Goal: Task Accomplishment & Management: Manage account settings

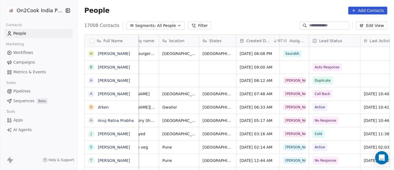
scroll to position [0, 111]
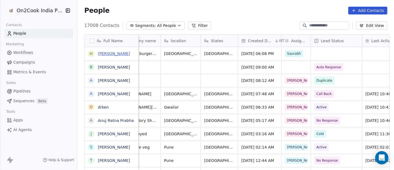
click at [108, 55] on link "[PERSON_NAME]" at bounding box center [114, 53] width 32 height 4
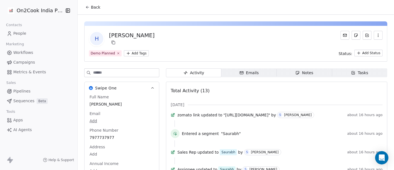
click at [94, 5] on span "Back" at bounding box center [95, 7] width 9 height 6
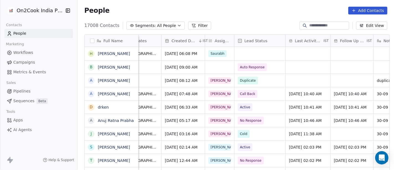
scroll to position [0, 187]
click at [162, 27] on span "All People" at bounding box center [166, 26] width 19 height 6
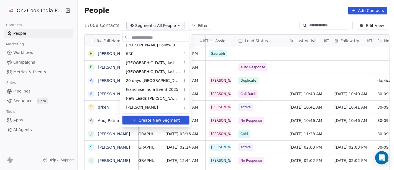
scroll to position [62, 0]
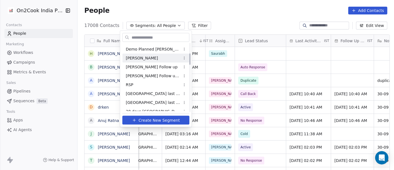
click at [246, 15] on html "On2Cook India Pvt. Ltd. Contacts People Marketing Workflows Campaigns Metrics &…" at bounding box center [197, 85] width 394 height 170
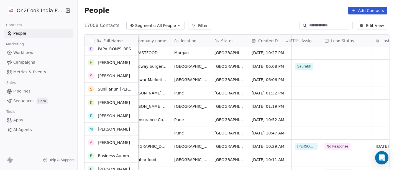
scroll to position [0, 0]
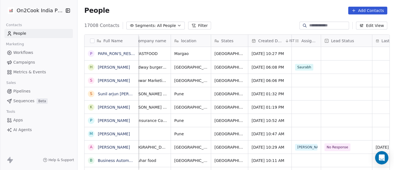
click at [151, 29] on button "Segments: All People" at bounding box center [155, 26] width 58 height 8
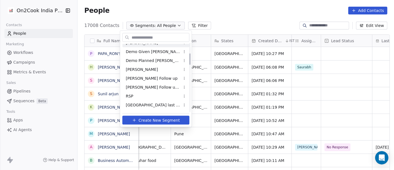
scroll to position [62, 0]
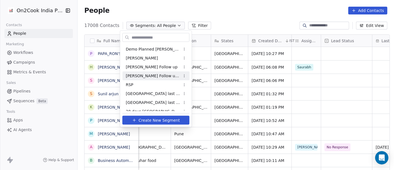
click at [156, 76] on span "[PERSON_NAME] Follow up Hot Active" at bounding box center [153, 76] width 54 height 6
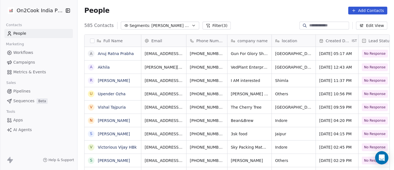
scroll to position [145, 314]
click at [209, 22] on button "Filter (3)" at bounding box center [217, 26] width 29 height 8
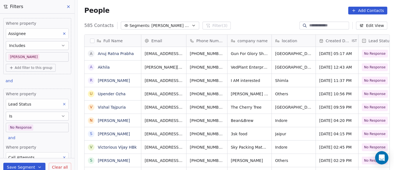
click at [40, 126] on body "On2Cook India Pvt. Ltd. Contacts People Marketing Workflows Campaigns Metrics &…" at bounding box center [197, 85] width 394 height 170
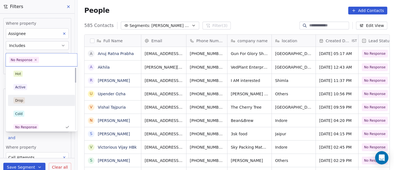
scroll to position [0, 0]
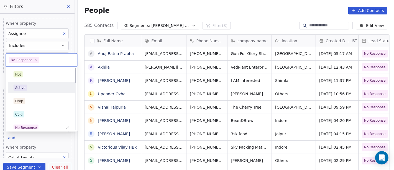
click at [35, 88] on div "Active" at bounding box center [42, 88] width 56 height 6
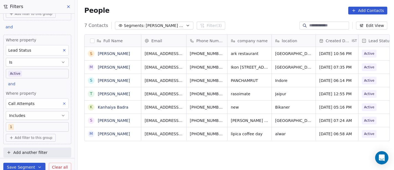
click at [62, 101] on icon at bounding box center [64, 103] width 4 height 4
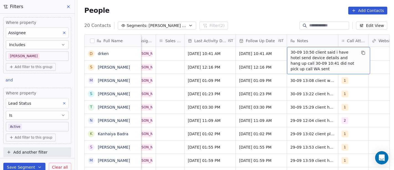
click at [246, 5] on div "People Add Contacts" at bounding box center [236, 10] width 317 height 21
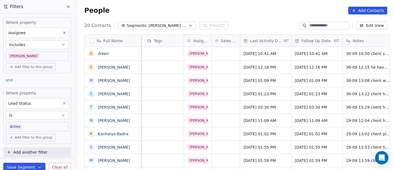
scroll to position [0, 425]
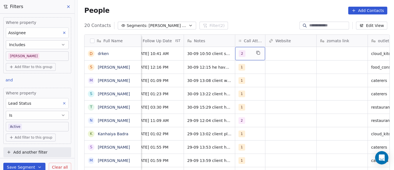
click at [250, 51] on div "2" at bounding box center [250, 53] width 30 height 13
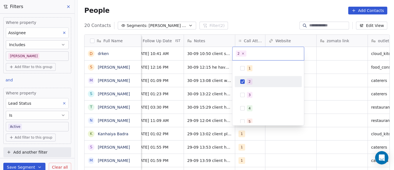
click at [248, 88] on div "1 2 3 4 5 6 7 8 9 10" at bounding box center [268, 128] width 67 height 131
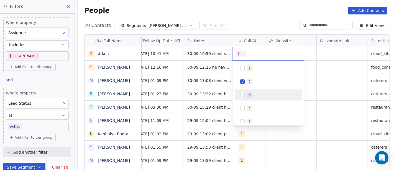
click at [252, 94] on span "3" at bounding box center [250, 95] width 6 height 6
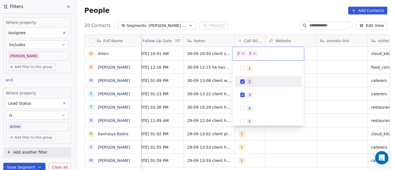
click at [257, 80] on div "2" at bounding box center [271, 81] width 49 height 6
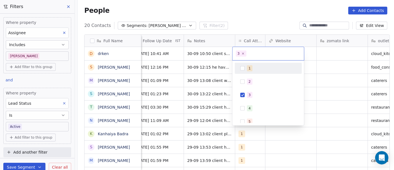
click at [250, 10] on html "On2Cook India Pvt. Ltd. Contacts People Marketing Workflows Campaigns Metrics &…" at bounding box center [197, 85] width 394 height 170
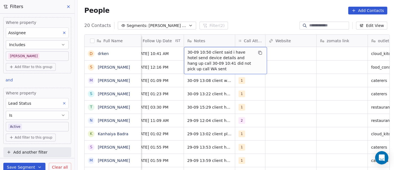
click at [196, 48] on div "30-09 10:50 client said i have hotel send device details and hang up call 30-09…" at bounding box center [225, 60] width 83 height 27
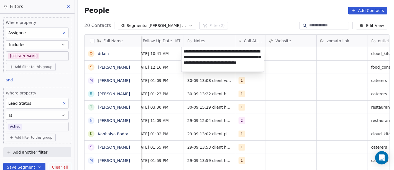
type textarea "**********"
click at [149, 88] on html "On2Cook India Pvt. Ltd. Contacts People Marketing Workflows Campaigns Metrics &…" at bounding box center [197, 85] width 394 height 170
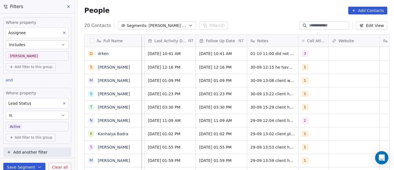
scroll to position [0, 361]
click at [149, 53] on span "Sep 30, 2025 10:41 AM" at bounding box center [166, 54] width 34 height 6
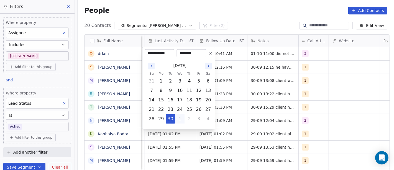
click at [180, 120] on button "1" at bounding box center [179, 118] width 9 height 9
type input "**********"
click at [212, 9] on html "On2Cook India Pvt. Ltd. Contacts People Marketing Workflows Campaigns Metrics &…" at bounding box center [197, 85] width 394 height 170
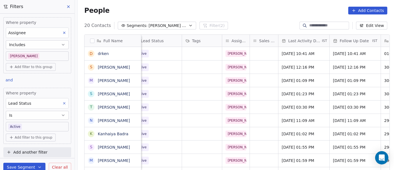
scroll to position [0, 141]
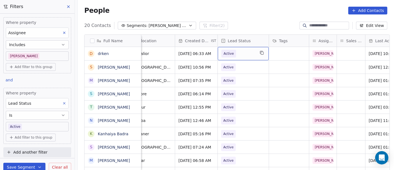
click at [229, 59] on div "Active" at bounding box center [243, 53] width 51 height 13
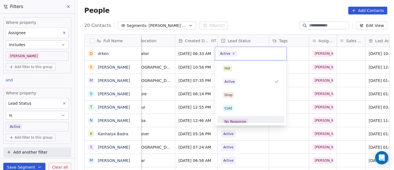
click at [235, 120] on div "No Response" at bounding box center [235, 121] width 22 height 5
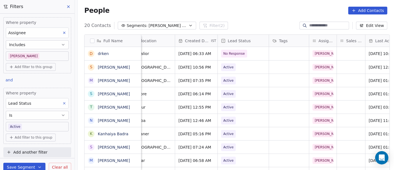
click at [254, 14] on div "People Add Contacts" at bounding box center [236, 10] width 317 height 21
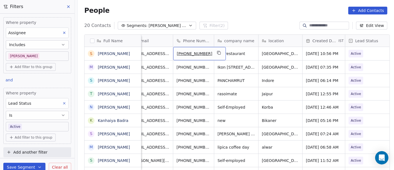
scroll to position [0, 13]
click at [217, 53] on icon "grid" at bounding box center [219, 52] width 4 height 4
click at [216, 51] on button "grid" at bounding box center [219, 52] width 7 height 7
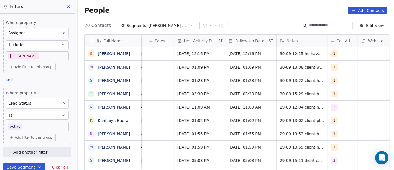
scroll to position [0, 359]
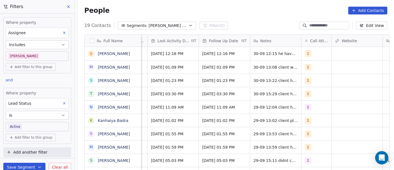
click at [179, 26] on span "[PERSON_NAME] Follow up Hot Active" at bounding box center [168, 26] width 39 height 6
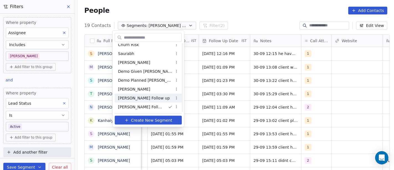
scroll to position [0, 0]
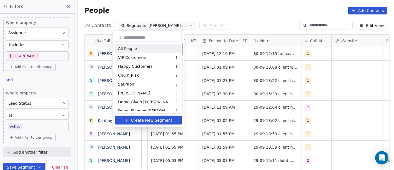
click at [224, 16] on html "On2Cook India Pvt. Ltd. Contacts People Marketing Workflows Campaigns Metrics &…" at bounding box center [197, 85] width 394 height 170
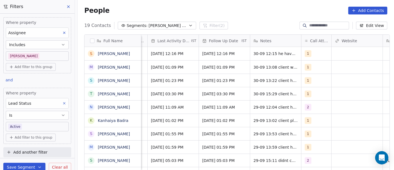
click at [65, 164] on span "Clear all" at bounding box center [60, 167] width 16 height 6
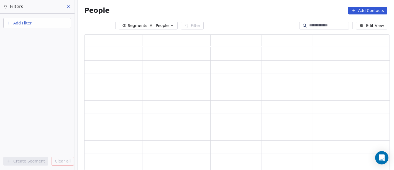
scroll to position [131, 301]
click at [70, 8] on icon at bounding box center [68, 6] width 4 height 4
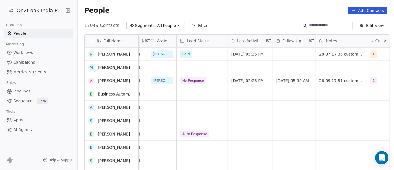
scroll to position [733, 0]
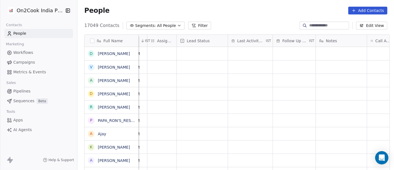
click at [191, 23] on button "Filter" at bounding box center [199, 26] width 23 height 8
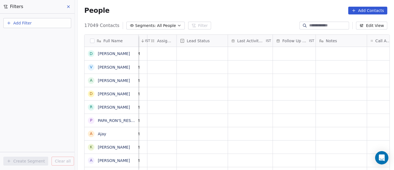
click at [44, 25] on button "Add Filter" at bounding box center [37, 23] width 68 height 10
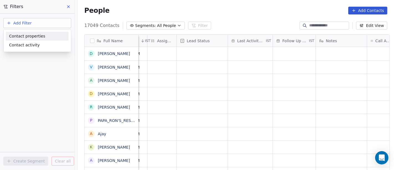
click at [38, 38] on span "Contact properties" at bounding box center [27, 36] width 36 height 6
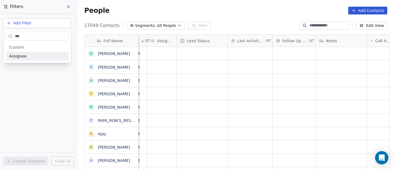
type input "***"
click at [26, 59] on div "Assignee" at bounding box center [37, 56] width 63 height 9
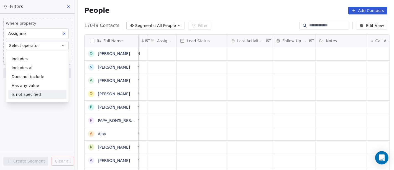
click at [35, 95] on div "Is not specified" at bounding box center [37, 94] width 58 height 9
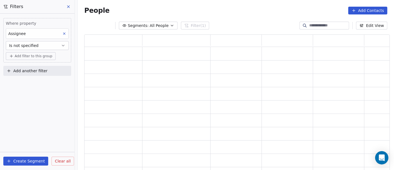
click at [31, 54] on span "Add filter to this group" at bounding box center [34, 56] width 38 height 4
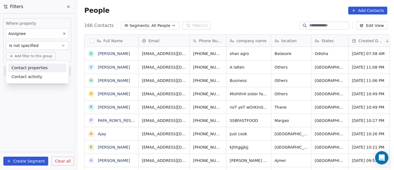
click at [36, 110] on html "On2Cook India Pvt. Ltd. Contacts People Marketing Workflows Campaigns Metrics &…" at bounding box center [197, 85] width 394 height 170
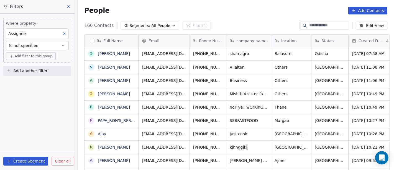
click at [29, 56] on span "Add filter to this group" at bounding box center [34, 56] width 38 height 4
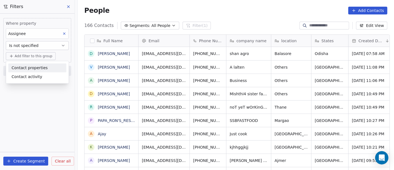
click at [33, 71] on div "Contact properties" at bounding box center [37, 67] width 58 height 9
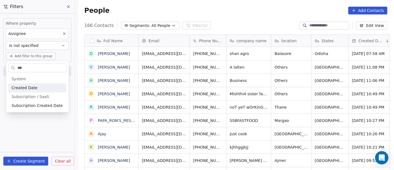
type input "***"
click at [28, 88] on span "Created Date" at bounding box center [25, 88] width 26 height 6
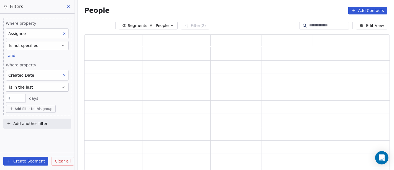
click at [31, 88] on button "is in the last" at bounding box center [37, 87] width 63 height 9
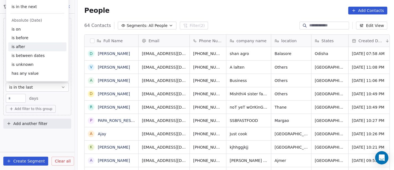
click at [36, 42] on div "is after" at bounding box center [37, 46] width 58 height 9
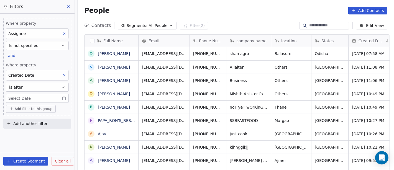
click at [34, 94] on body "On2Cook India Pvt. Ltd. Contacts People Marketing Workflows Campaigns Metrics &…" at bounding box center [197, 85] width 394 height 170
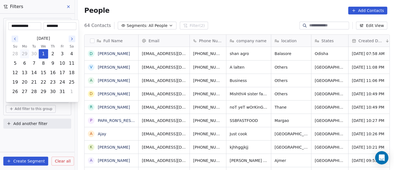
click at [24, 52] on button "29" at bounding box center [24, 53] width 9 height 9
type input "**********"
click at [214, 13] on html "On2Cook India Pvt. Ltd. Contacts People Marketing Workflows Campaigns Metrics &…" at bounding box center [197, 85] width 394 height 170
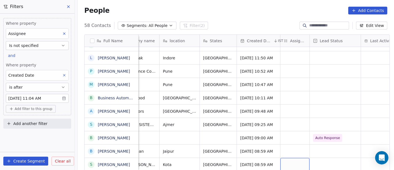
click at [284, 158] on div "grid" at bounding box center [294, 164] width 29 height 13
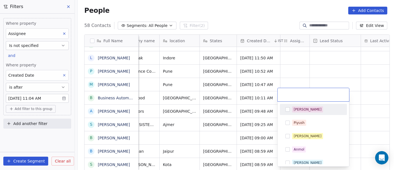
click at [288, 110] on button "Suggestions" at bounding box center [287, 109] width 4 height 4
click at [313, 70] on html "On2Cook India Pvt. Ltd. Contacts People Marketing Workflows Campaigns Metrics &…" at bounding box center [197, 85] width 394 height 170
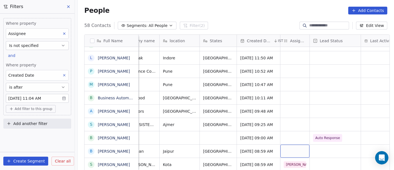
click at [287, 144] on div "grid" at bounding box center [294, 150] width 29 height 13
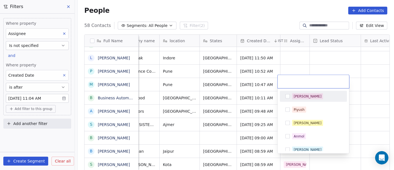
click at [305, 97] on div "[PERSON_NAME]" at bounding box center [316, 96] width 49 height 6
click at [312, 57] on html "On2Cook India Pvt. Ltd. Contacts People Marketing Workflows Campaigns Metrics &…" at bounding box center [197, 85] width 394 height 170
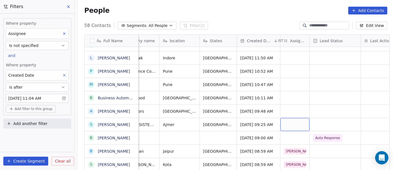
click at [292, 118] on div "grid" at bounding box center [294, 124] width 29 height 13
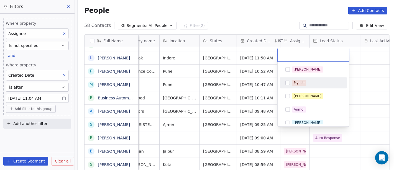
click at [298, 71] on div "[PERSON_NAME]" at bounding box center [308, 69] width 28 height 5
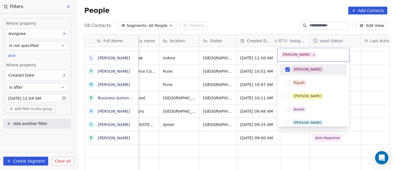
click at [363, 74] on html "On2Cook India Pvt. Ltd. Contacts People Marketing Workflows Campaigns Metrics &…" at bounding box center [197, 85] width 394 height 170
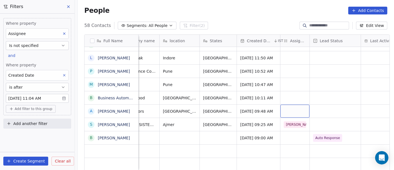
click at [285, 108] on div "grid" at bounding box center [294, 110] width 29 height 13
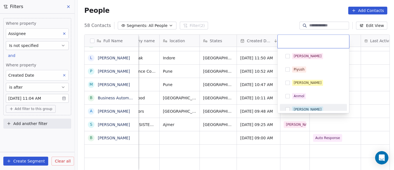
click at [295, 107] on div "[PERSON_NAME]" at bounding box center [308, 109] width 28 height 5
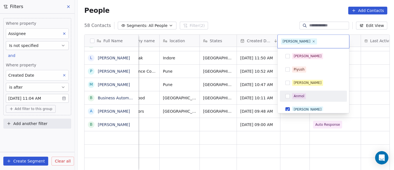
click at [357, 90] on html "On2Cook India Pvt. Ltd. Contacts People Marketing Workflows Campaigns Metrics &…" at bounding box center [197, 85] width 394 height 170
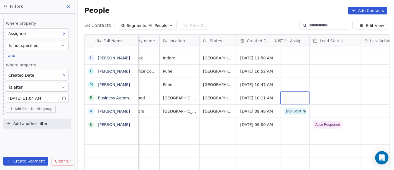
click at [284, 95] on div "grid" at bounding box center [294, 97] width 29 height 13
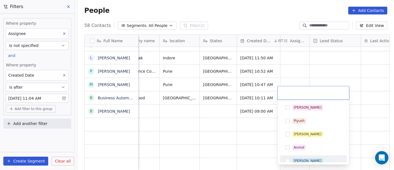
click at [299, 158] on div "[PERSON_NAME]" at bounding box center [308, 160] width 28 height 5
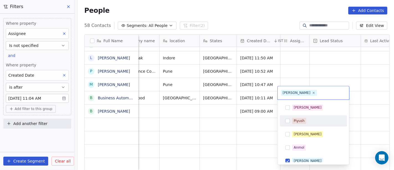
drag, startPoint x: 338, startPoint y: 68, endPoint x: 275, endPoint y: 76, distance: 63.1
click at [338, 68] on html "On2Cook India Pvt. Ltd. Contacts People Marketing Workflows Campaigns Metrics &…" at bounding box center [197, 85] width 394 height 170
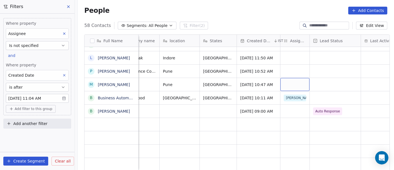
click at [292, 78] on div "grid" at bounding box center [294, 84] width 29 height 13
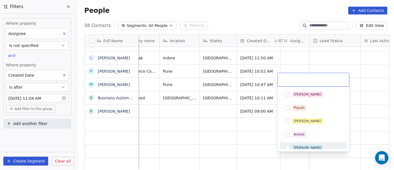
click at [299, 144] on div "[PERSON_NAME]" at bounding box center [313, 147] width 63 height 9
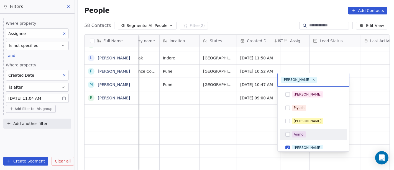
click at [362, 84] on html "On2Cook India Pvt. Ltd. Contacts People Marketing Workflows Campaigns Metrics &…" at bounding box center [197, 85] width 394 height 170
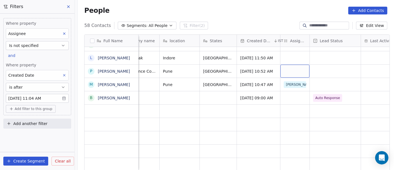
click at [288, 65] on div "grid" at bounding box center [294, 71] width 29 height 13
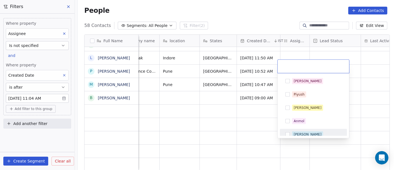
click at [296, 130] on div "[PERSON_NAME]" at bounding box center [313, 134] width 63 height 9
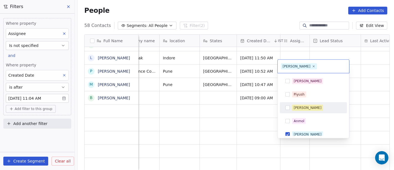
click at [383, 63] on html "On2Cook India Pvt. Ltd. Contacts People Marketing Workflows Campaigns Metrics &…" at bounding box center [197, 85] width 394 height 170
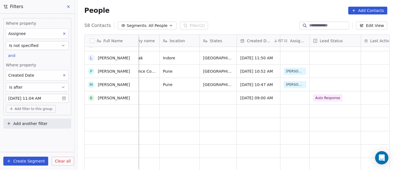
scroll to position [617, 0]
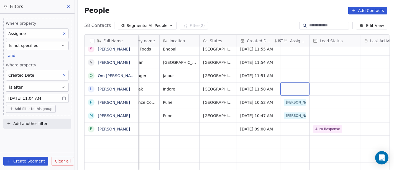
click at [288, 83] on div "grid" at bounding box center [294, 88] width 29 height 13
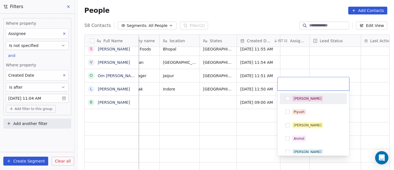
click at [300, 100] on div "[PERSON_NAME]" at bounding box center [308, 98] width 28 height 5
click at [351, 67] on html "On2Cook India Pvt. Ltd. Contacts People Marketing Workflows Campaigns Metrics &…" at bounding box center [197, 85] width 394 height 170
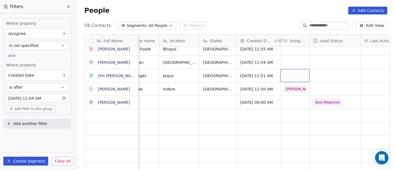
click at [290, 70] on div "grid" at bounding box center [294, 75] width 29 height 13
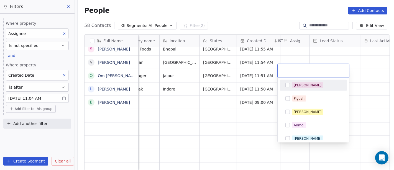
click at [294, 87] on div "[PERSON_NAME]" at bounding box center [308, 85] width 28 height 5
click at [349, 55] on html "On2Cook India Pvt. Ltd. Contacts People Marketing Workflows Campaigns Metrics &…" at bounding box center [197, 85] width 394 height 170
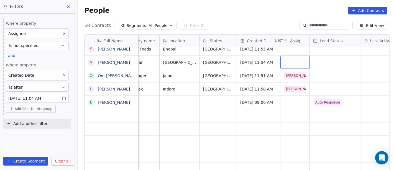
click at [284, 57] on div "grid" at bounding box center [294, 62] width 29 height 13
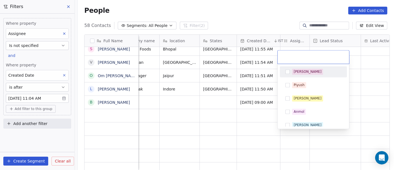
click at [291, 73] on div "[PERSON_NAME]" at bounding box center [313, 71] width 63 height 9
click at [356, 62] on html "On2Cook India Pvt. Ltd. Contacts People Marketing Workflows Campaigns Metrics &…" at bounding box center [197, 85] width 394 height 170
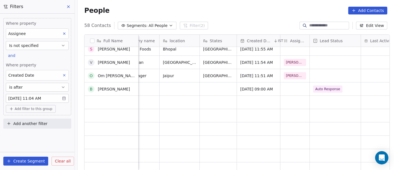
scroll to position [555, 0]
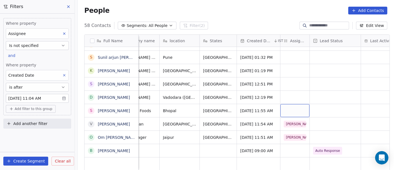
click at [294, 104] on div "grid" at bounding box center [294, 110] width 29 height 13
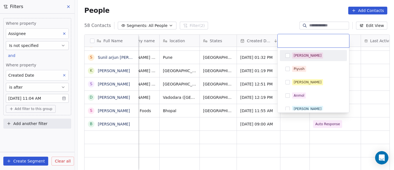
click at [297, 55] on div "[PERSON_NAME]" at bounding box center [308, 55] width 28 height 5
click at [309, 52] on div "[PERSON_NAME]" at bounding box center [316, 55] width 49 height 6
click at [363, 67] on html "On2Cook India Pvt. Ltd. Contacts People Marketing Workflows Campaigns Metrics &…" at bounding box center [197, 85] width 394 height 170
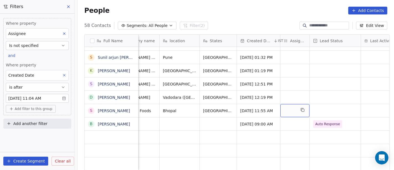
click at [295, 108] on div "grid" at bounding box center [294, 110] width 29 height 13
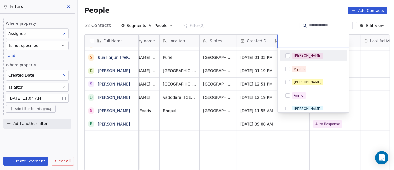
click at [300, 53] on div "[PERSON_NAME]" at bounding box center [308, 55] width 28 height 5
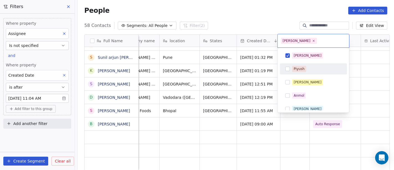
click at [373, 69] on html "On2Cook India Pvt. Ltd. Contacts People Marketing Workflows Campaigns Metrics &…" at bounding box center [197, 85] width 394 height 170
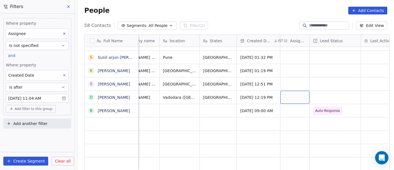
click at [288, 93] on div "grid" at bounding box center [294, 97] width 29 height 13
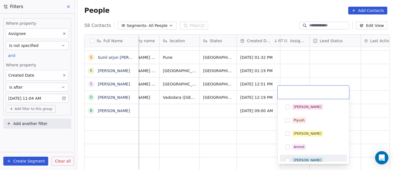
click at [302, 155] on div "[PERSON_NAME]" at bounding box center [313, 159] width 67 height 11
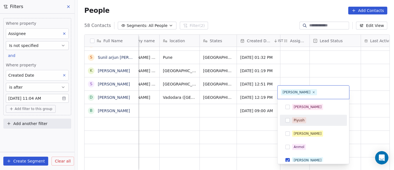
click at [370, 76] on html "On2Cook India Pvt. Ltd. Contacts People Marketing Workflows Campaigns Metrics &…" at bounding box center [197, 85] width 394 height 170
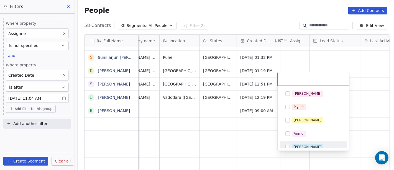
click at [287, 144] on div "[PERSON_NAME]" at bounding box center [313, 146] width 63 height 9
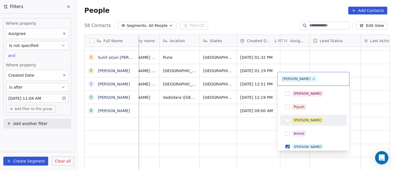
click at [366, 72] on html "On2Cook India Pvt. Ltd. Contacts People Marketing Workflows Campaigns Metrics &…" at bounding box center [197, 85] width 394 height 170
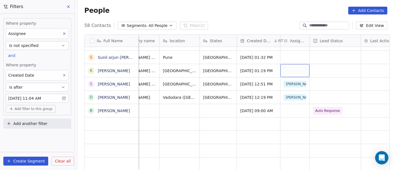
click at [290, 64] on div "grid" at bounding box center [294, 70] width 29 height 13
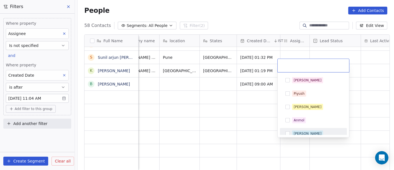
click at [301, 128] on div "[PERSON_NAME]" at bounding box center [313, 133] width 67 height 11
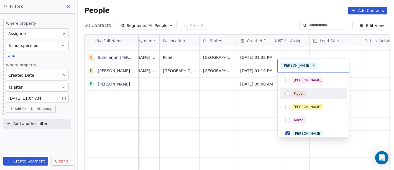
click at [363, 64] on html "On2Cook India Pvt. Ltd. Contacts People Marketing Workflows Campaigns Metrics &…" at bounding box center [197, 85] width 394 height 170
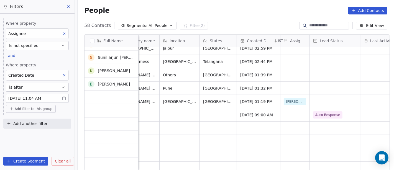
scroll to position [524, 0]
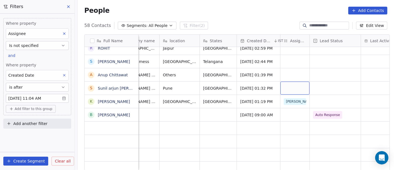
click at [289, 83] on div "grid" at bounding box center [294, 87] width 29 height 13
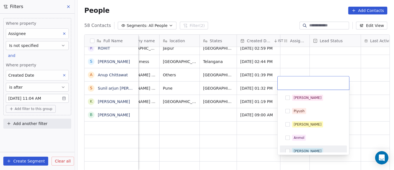
click at [295, 148] on div "[PERSON_NAME]" at bounding box center [308, 150] width 28 height 5
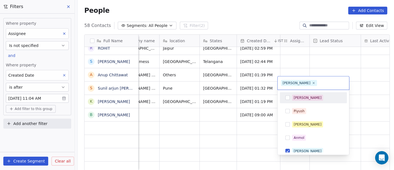
click at [350, 56] on html "On2Cook India Pvt. Ltd. Contacts People Marketing Workflows Campaigns Metrics &…" at bounding box center [197, 85] width 394 height 170
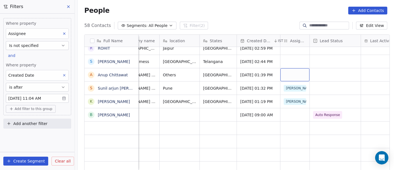
click at [282, 70] on div "grid" at bounding box center [294, 74] width 29 height 13
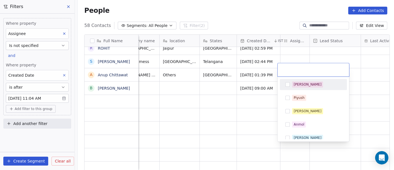
click at [315, 86] on div "[PERSON_NAME]" at bounding box center [316, 84] width 49 height 6
click at [362, 65] on html "On2Cook India Pvt. Ltd. Contacts People Marketing Workflows Campaigns Metrics &…" at bounding box center [197, 85] width 394 height 170
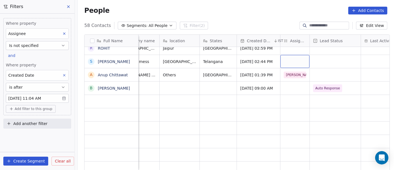
click at [292, 59] on div "grid" at bounding box center [294, 61] width 29 height 13
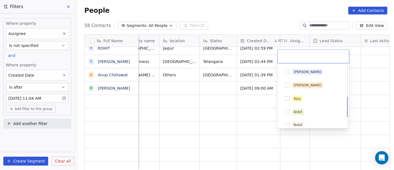
scroll to position [123, 0]
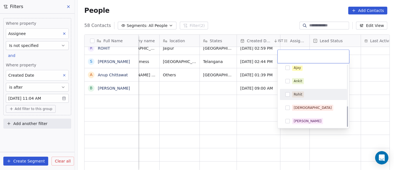
click at [301, 98] on div "Rohit" at bounding box center [313, 94] width 63 height 9
click at [363, 76] on html "On2Cook India Pvt. Ltd. Contacts People Marketing Workflows Campaigns Metrics &…" at bounding box center [197, 85] width 394 height 170
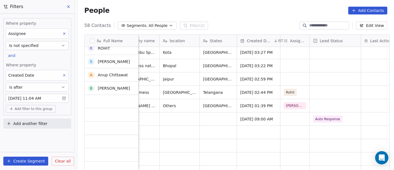
scroll to position [494, 0]
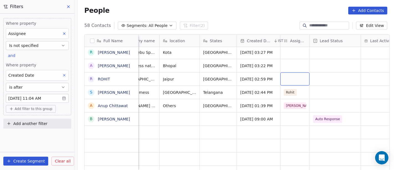
click at [296, 74] on div "grid" at bounding box center [294, 78] width 29 height 13
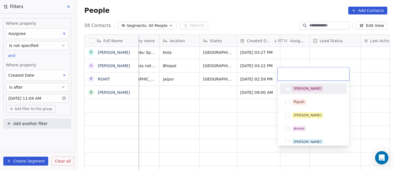
click at [295, 86] on div "[PERSON_NAME]" at bounding box center [308, 88] width 28 height 5
click at [347, 54] on html "On2Cook India Pvt. Ltd. Contacts People Marketing Workflows Campaigns Metrics &…" at bounding box center [197, 85] width 394 height 170
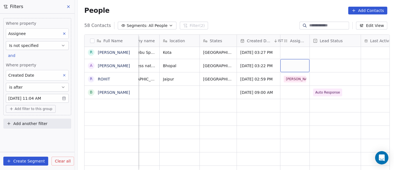
click at [282, 60] on div "grid" at bounding box center [294, 65] width 29 height 13
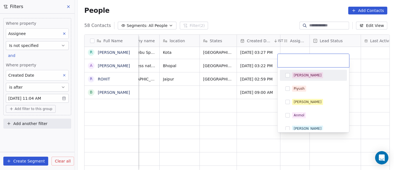
click at [306, 75] on div "[PERSON_NAME]" at bounding box center [316, 75] width 49 height 6
click at [369, 53] on html "On2Cook India Pvt. Ltd. Contacts People Marketing Workflows Campaigns Metrics &…" at bounding box center [197, 85] width 394 height 170
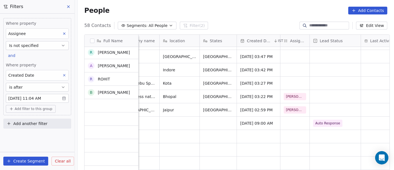
scroll to position [463, 0]
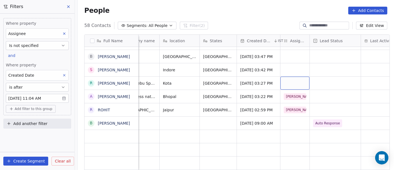
click at [292, 76] on div "grid" at bounding box center [294, 82] width 29 height 13
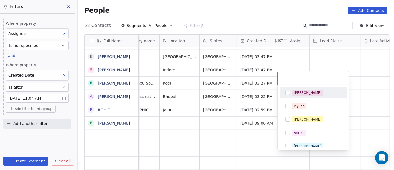
click at [302, 95] on span "[PERSON_NAME]" at bounding box center [307, 93] width 31 height 6
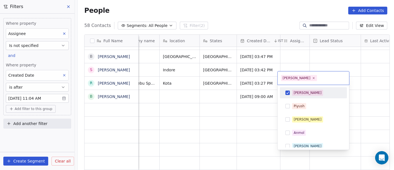
click at [353, 70] on html "On2Cook India Pvt. Ltd. Contacts People Marketing Workflows Campaigns Metrics &…" at bounding box center [197, 85] width 394 height 170
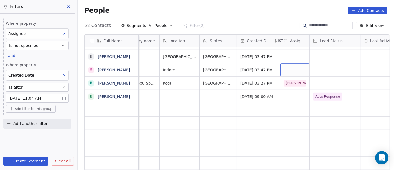
click at [285, 64] on div "grid" at bounding box center [294, 69] width 29 height 13
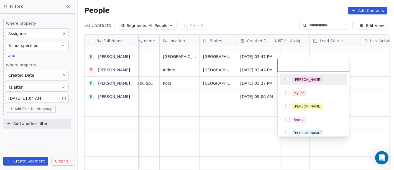
click at [295, 83] on div "[PERSON_NAME]" at bounding box center [313, 79] width 63 height 9
click at [366, 75] on html "On2Cook India Pvt. Ltd. Contacts People Marketing Workflows Campaigns Metrics &…" at bounding box center [197, 85] width 394 height 170
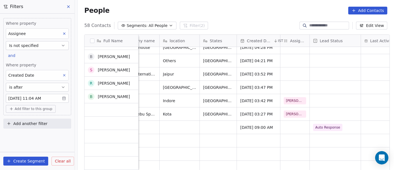
scroll to position [432, 0]
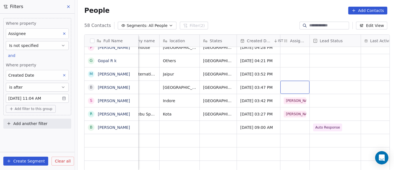
click at [294, 81] on div "grid" at bounding box center [294, 87] width 29 height 13
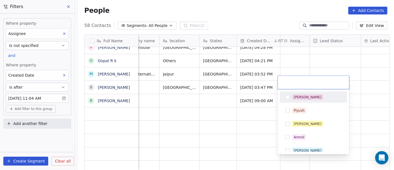
click at [333, 60] on html "On2Cook India Pvt. Ltd. Contacts People Marketing Workflows Campaigns Metrics &…" at bounding box center [197, 85] width 394 height 170
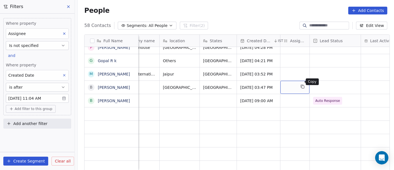
click at [299, 83] on button "grid" at bounding box center [302, 86] width 7 height 7
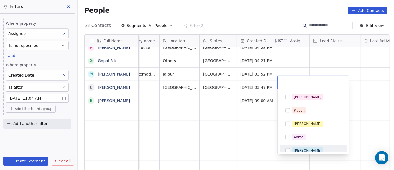
click at [297, 149] on div "[PERSON_NAME]" at bounding box center [308, 150] width 28 height 5
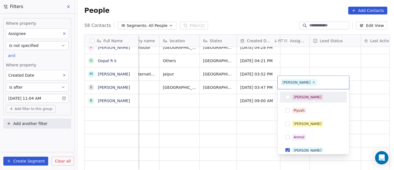
click at [341, 52] on html "On2Cook India Pvt. Ltd. Contacts People Marketing Workflows Campaigns Metrics &…" at bounding box center [197, 85] width 394 height 170
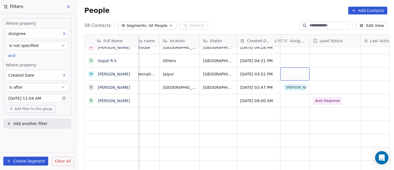
click at [286, 68] on div "grid" at bounding box center [294, 73] width 29 height 13
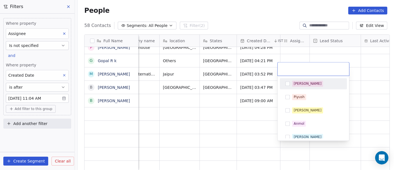
click at [291, 87] on div "[PERSON_NAME]" at bounding box center [313, 83] width 63 height 9
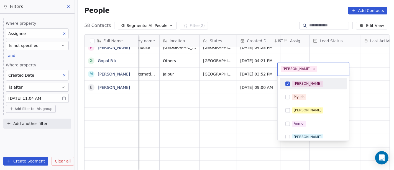
click at [326, 49] on html "On2Cook India Pvt. Ltd. Contacts People Marketing Workflows Campaigns Metrics &…" at bounding box center [197, 85] width 394 height 170
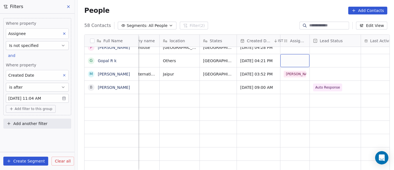
click at [283, 57] on div "grid" at bounding box center [294, 60] width 29 height 13
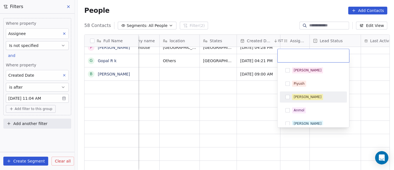
drag, startPoint x: 295, startPoint y: 96, endPoint x: 303, endPoint y: 91, distance: 10.0
click at [295, 96] on div "[PERSON_NAME]" at bounding box center [308, 96] width 28 height 5
click at [360, 68] on html "On2Cook India Pvt. Ltd. Contacts People Marketing Workflows Campaigns Metrics &…" at bounding box center [197, 85] width 394 height 170
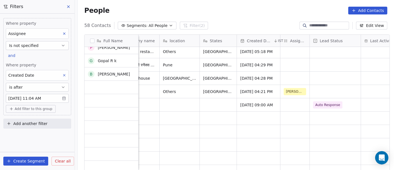
scroll to position [401, 0]
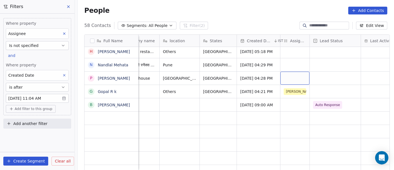
click at [280, 75] on div "grid" at bounding box center [294, 78] width 29 height 13
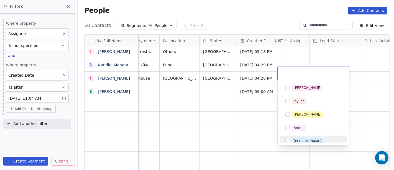
click at [296, 138] on div "[PERSON_NAME]" at bounding box center [308, 140] width 28 height 5
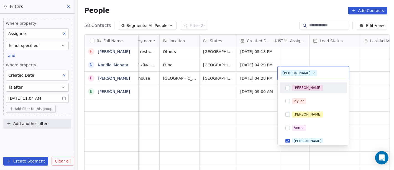
click at [351, 75] on html "On2Cook India Pvt. Ltd. Contacts People Marketing Workflows Campaigns Metrics &…" at bounding box center [197, 85] width 394 height 170
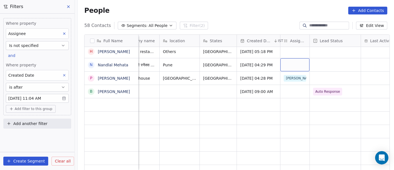
click at [294, 59] on div "grid" at bounding box center [294, 64] width 29 height 13
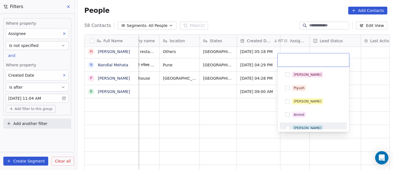
click at [299, 128] on div "[PERSON_NAME]" at bounding box center [308, 127] width 28 height 5
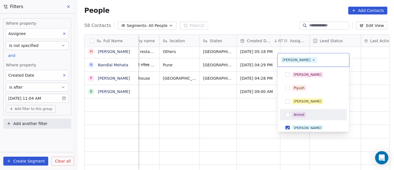
click at [360, 86] on html "On2Cook India Pvt. Ltd. Contacts People Marketing Workflows Campaigns Metrics &…" at bounding box center [197, 85] width 394 height 170
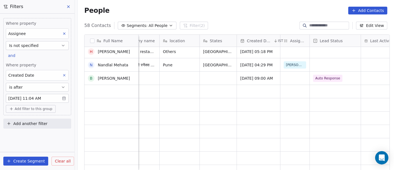
scroll to position [371, 0]
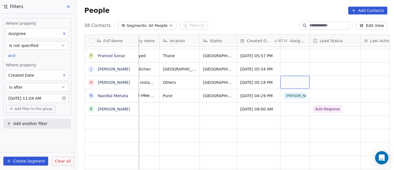
click at [286, 79] on div "grid" at bounding box center [294, 82] width 29 height 13
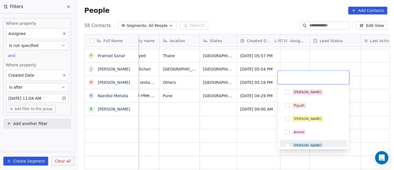
click at [295, 144] on div "[PERSON_NAME]" at bounding box center [308, 145] width 28 height 5
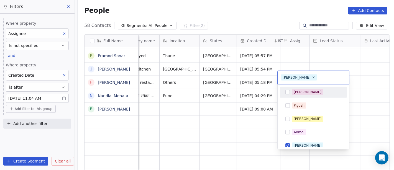
click at [354, 69] on html "On2Cook India Pvt. Ltd. Contacts People Marketing Workflows Campaigns Metrics &…" at bounding box center [197, 85] width 394 height 170
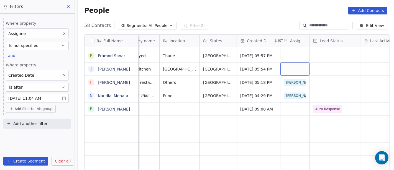
click at [281, 62] on div "grid" at bounding box center [294, 68] width 29 height 13
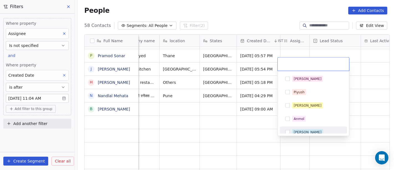
click at [287, 131] on button "Suggestions" at bounding box center [287, 132] width 4 height 4
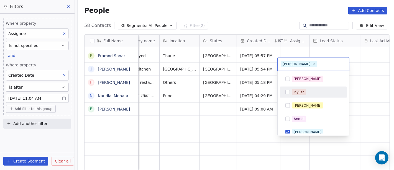
click at [369, 80] on html "On2Cook India Pvt. Ltd. Contacts People Marketing Workflows Campaigns Metrics &…" at bounding box center [197, 85] width 394 height 170
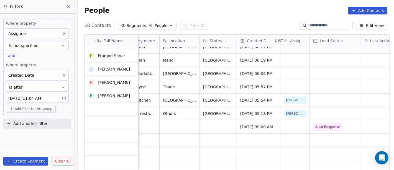
scroll to position [340, 0]
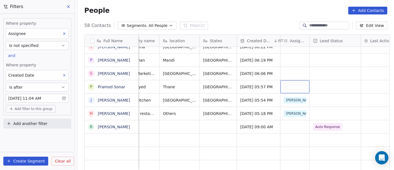
click at [287, 83] on div "grid" at bounding box center [294, 86] width 29 height 13
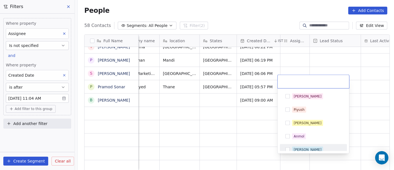
click at [307, 151] on div "Salim Piyush Madhuri Anmol Ronit Saurabh Sapan Falguni Mary Ajay Ankit Rohit Sh…" at bounding box center [314, 120] width 72 height 65
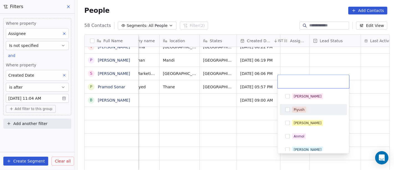
click at [349, 54] on html "On2Cook India Pvt. Ltd. Contacts People Marketing Workflows Campaigns Metrics &…" at bounding box center [197, 85] width 394 height 170
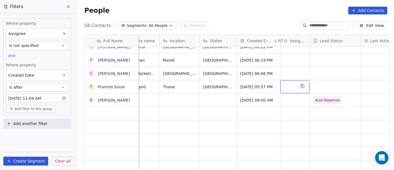
click at [287, 80] on div "grid" at bounding box center [294, 86] width 29 height 13
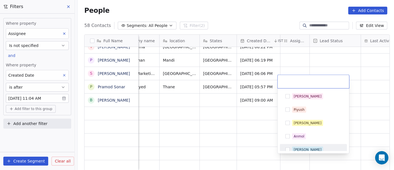
click at [289, 150] on button "Suggestions" at bounding box center [287, 149] width 4 height 4
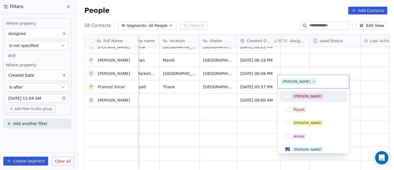
click at [308, 53] on html "On2Cook India Pvt. Ltd. Contacts People Marketing Workflows Campaigns Metrics &…" at bounding box center [197, 85] width 394 height 170
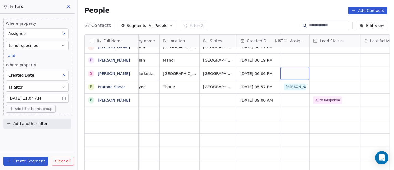
click at [286, 67] on div "grid" at bounding box center [294, 73] width 29 height 13
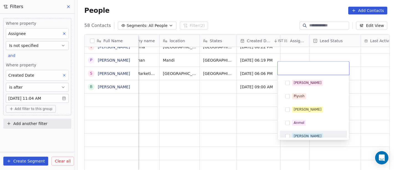
click at [297, 133] on span "[PERSON_NAME]" at bounding box center [307, 136] width 31 height 6
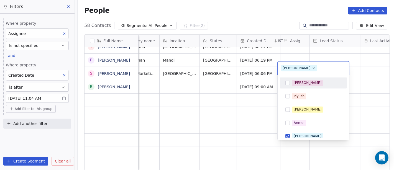
click at [320, 55] on html "On2Cook India Pvt. Ltd. Contacts People Marketing Workflows Campaigns Metrics &…" at bounding box center [197, 85] width 394 height 170
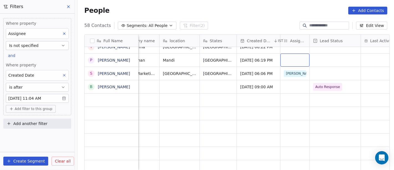
click at [291, 56] on div "grid" at bounding box center [294, 59] width 29 height 13
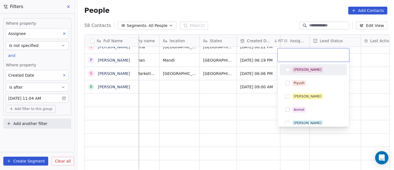
click at [300, 70] on div "[PERSON_NAME]" at bounding box center [308, 69] width 28 height 5
click at [363, 67] on html "On2Cook India Pvt. Ltd. Contacts People Marketing Workflows Campaigns Metrics &…" at bounding box center [197, 85] width 394 height 170
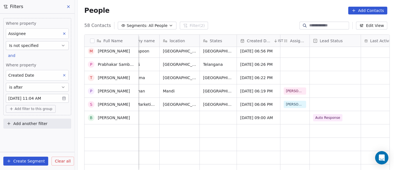
scroll to position [278, 0]
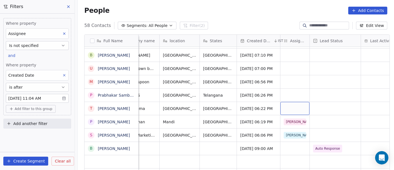
click at [288, 103] on div "grid" at bounding box center [294, 108] width 29 height 13
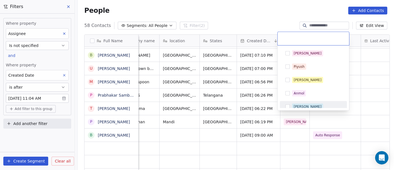
click at [300, 107] on div "[PERSON_NAME]" at bounding box center [308, 106] width 28 height 5
click at [356, 91] on html "On2Cook India Pvt. Ltd. Contacts People Marketing Workflows Campaigns Metrics &…" at bounding box center [197, 85] width 394 height 170
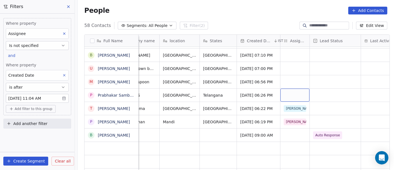
click at [295, 91] on div "grid" at bounding box center [294, 94] width 29 height 13
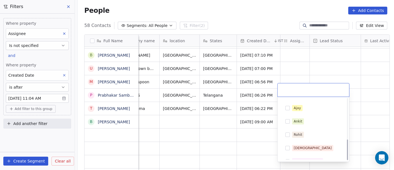
scroll to position [123, 0]
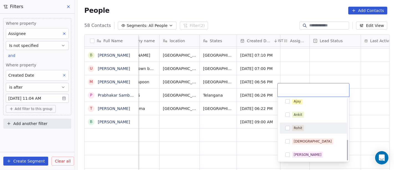
click at [302, 129] on span "Rohit" at bounding box center [298, 128] width 12 height 6
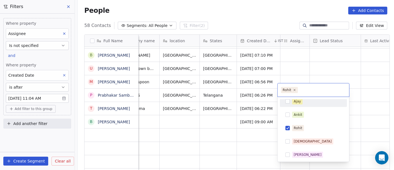
click at [353, 57] on html "On2Cook India Pvt. Ltd. Contacts People Marketing Workflows Campaigns Metrics &…" at bounding box center [197, 85] width 394 height 170
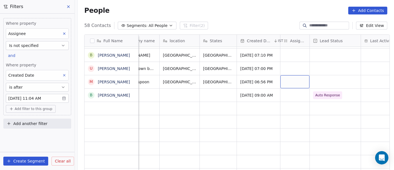
click at [297, 79] on div "grid" at bounding box center [294, 81] width 29 height 13
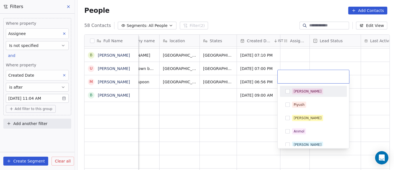
click at [301, 92] on div "[PERSON_NAME]" at bounding box center [308, 91] width 28 height 5
click at [329, 56] on html "On2Cook India Pvt. Ltd. Contacts People Marketing Workflows Campaigns Metrics &…" at bounding box center [197, 85] width 394 height 170
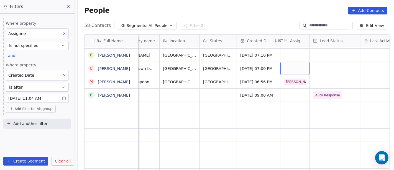
click at [287, 62] on div "grid" at bounding box center [294, 68] width 29 height 13
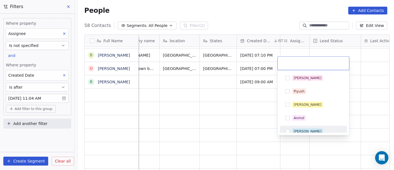
click at [304, 130] on div "[PERSON_NAME]" at bounding box center [316, 131] width 49 height 6
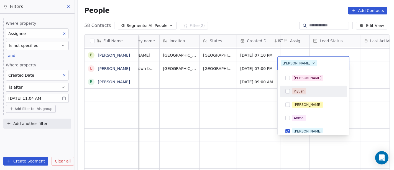
click at [357, 69] on html "On2Cook India Pvt. Ltd. Contacts People Marketing Workflows Campaigns Metrics &…" at bounding box center [197, 85] width 394 height 170
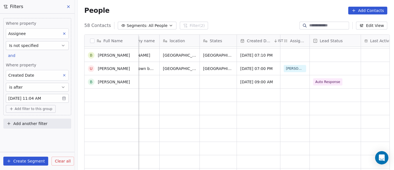
scroll to position [247, 0]
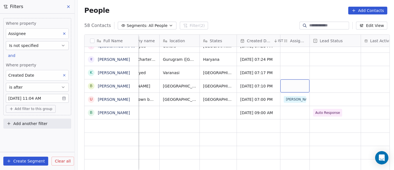
click at [305, 81] on div "grid" at bounding box center [294, 85] width 29 height 13
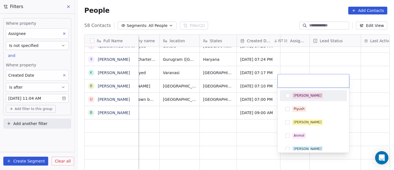
click at [300, 98] on span "[PERSON_NAME]" at bounding box center [307, 95] width 31 height 6
drag, startPoint x: 335, startPoint y: 61, endPoint x: 292, endPoint y: 67, distance: 43.1
click at [335, 60] on html "On2Cook India Pvt. Ltd. Contacts People Marketing Workflows Campaigns Metrics &…" at bounding box center [197, 85] width 394 height 170
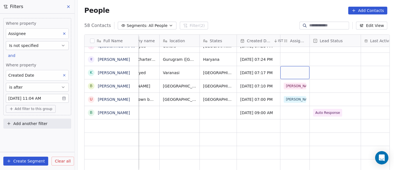
click at [292, 67] on div "grid" at bounding box center [294, 72] width 29 height 13
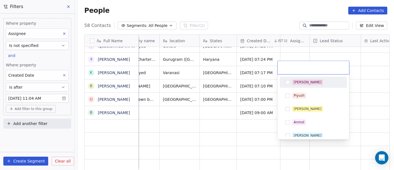
click at [302, 83] on div "[PERSON_NAME]" at bounding box center [308, 82] width 28 height 5
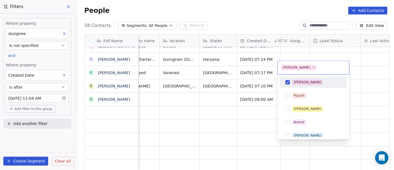
click at [325, 54] on html "On2Cook India Pvt. Ltd. Contacts People Marketing Workflows Campaigns Metrics &…" at bounding box center [197, 85] width 394 height 170
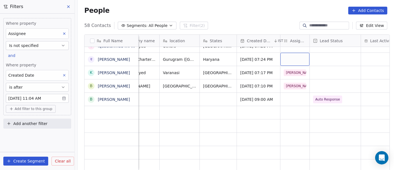
click at [282, 54] on div "grid" at bounding box center [294, 59] width 29 height 13
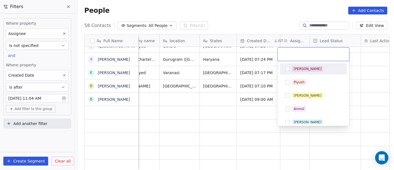
click at [293, 68] on span "[PERSON_NAME]" at bounding box center [307, 69] width 31 height 6
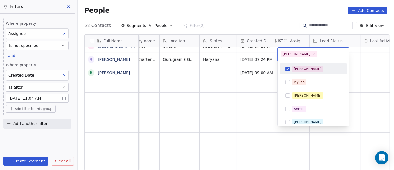
click at [358, 58] on html "On2Cook India Pvt. Ltd. Contacts People Marketing Workflows Campaigns Metrics &…" at bounding box center [197, 85] width 394 height 170
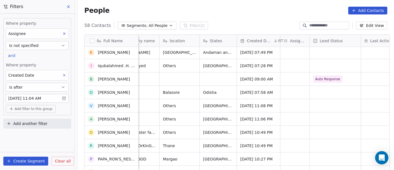
scroll to position [648, 0]
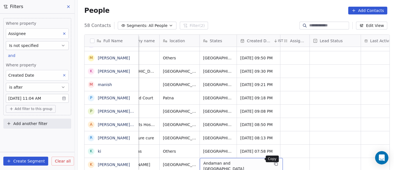
click at [273, 161] on button "grid" at bounding box center [276, 163] width 7 height 7
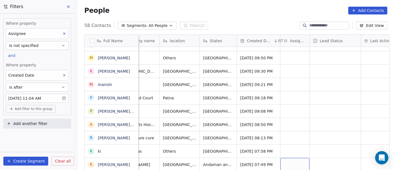
click at [295, 158] on div "grid" at bounding box center [294, 164] width 29 height 13
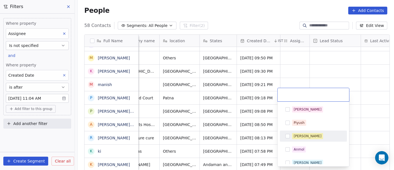
click at [305, 135] on div "[PERSON_NAME]" at bounding box center [308, 135] width 28 height 5
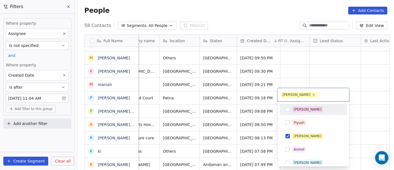
click at [320, 79] on html "On2Cook India Pvt. Ltd. Contacts People Marketing Workflows Campaigns Metrics &…" at bounding box center [197, 85] width 394 height 170
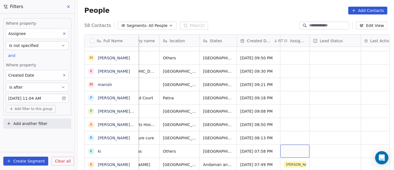
click at [290, 147] on div "grid" at bounding box center [294, 150] width 29 height 13
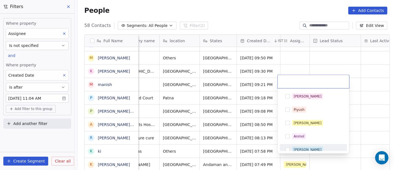
click at [299, 149] on div "Ronit" at bounding box center [308, 149] width 28 height 5
click at [377, 124] on html "On2Cook India Pvt. Ltd. Contacts People Marketing Workflows Campaigns Metrics &…" at bounding box center [197, 85] width 394 height 170
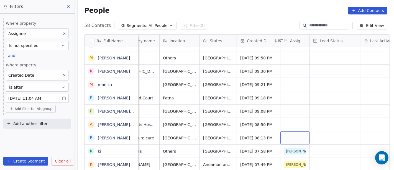
click at [289, 135] on div "grid" at bounding box center [294, 137] width 29 height 13
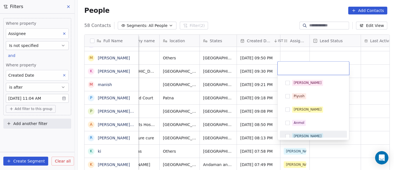
click at [296, 133] on div "Ronit" at bounding box center [308, 135] width 28 height 5
click at [394, 118] on html "On2Cook India Pvt. Ltd. Contacts People Marketing Workflows Campaigns Metrics &…" at bounding box center [197, 85] width 394 height 170
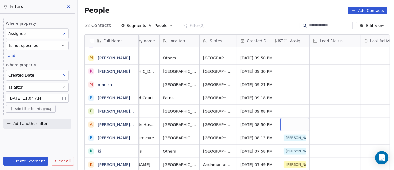
click at [289, 120] on div "grid" at bounding box center [294, 124] width 29 height 13
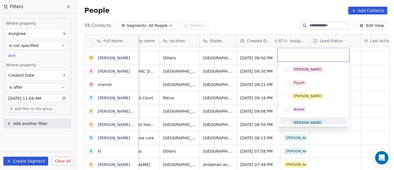
click at [297, 121] on div "Ronit" at bounding box center [308, 122] width 28 height 5
click at [371, 114] on html "On2Cook India Pvt. Ltd. Contacts People Marketing Workflows Campaigns Metrics &…" at bounding box center [197, 85] width 394 height 170
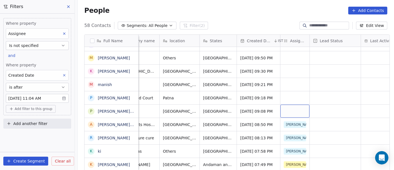
click at [295, 107] on div "grid" at bounding box center [294, 110] width 29 height 13
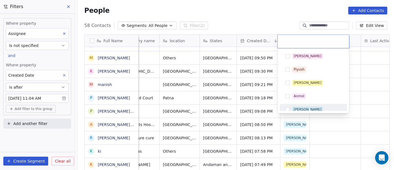
click at [293, 106] on span "Ronit" at bounding box center [307, 109] width 31 height 6
click at [359, 128] on html "On2Cook India Pvt. Ltd. Contacts People Marketing Workflows Campaigns Metrics &…" at bounding box center [197, 85] width 394 height 170
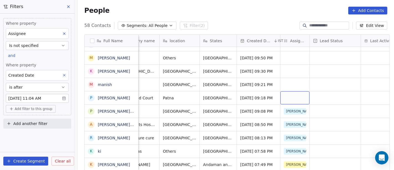
click at [297, 92] on div "grid" at bounding box center [294, 97] width 29 height 13
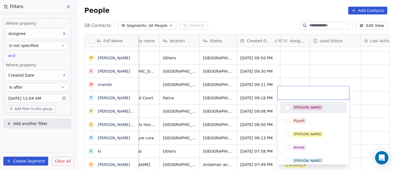
click at [298, 108] on div "[PERSON_NAME]" at bounding box center [308, 107] width 28 height 5
click at [329, 59] on html "On2Cook India Pvt. Ltd. Contacts People Marketing Workflows Campaigns Metrics &…" at bounding box center [197, 85] width 394 height 170
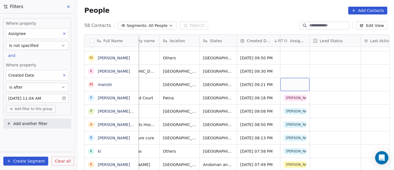
click at [280, 78] on div "grid" at bounding box center [294, 84] width 29 height 13
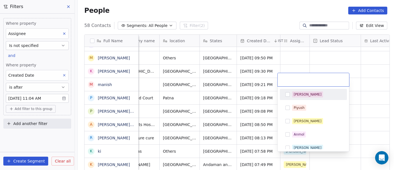
click at [298, 95] on div "[PERSON_NAME]" at bounding box center [308, 94] width 28 height 5
click at [330, 53] on html "On2Cook India Pvt. Ltd. Contacts People Marketing Workflows Campaigns Metrics &…" at bounding box center [197, 85] width 394 height 170
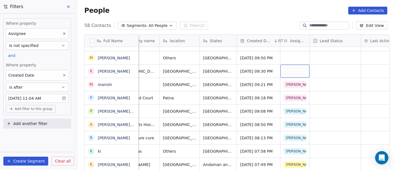
click at [285, 67] on div "grid" at bounding box center [294, 71] width 29 height 13
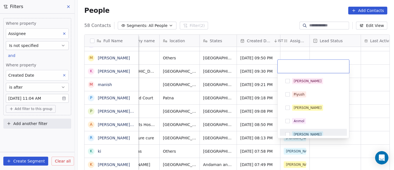
click at [298, 133] on div "Ronit" at bounding box center [308, 134] width 28 height 5
click at [379, 111] on html "On2Cook India Pvt. Ltd. Contacts People Marketing Workflows Campaigns Metrics &…" at bounding box center [197, 85] width 394 height 170
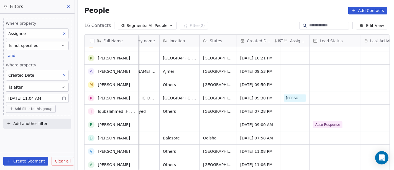
scroll to position [89, 0]
click at [298, 158] on div "grid" at bounding box center [294, 164] width 29 height 13
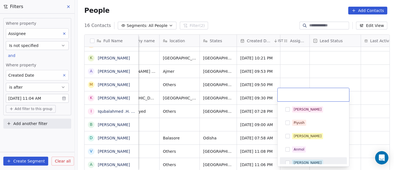
click at [301, 160] on div "Ronit" at bounding box center [308, 162] width 28 height 5
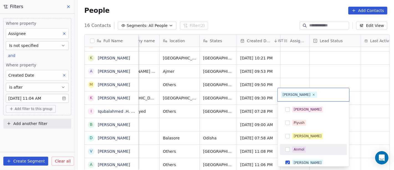
click at [372, 115] on html "On2Cook India Pvt. Ltd. Contacts People Marketing Workflows Campaigns Metrics &…" at bounding box center [197, 85] width 394 height 170
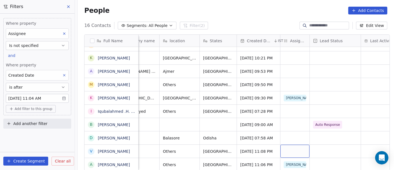
click at [282, 150] on div "grid" at bounding box center [294, 150] width 29 height 13
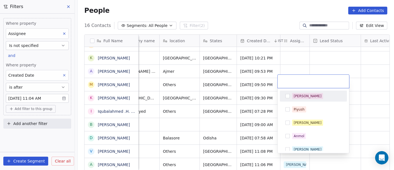
click at [302, 96] on span "[PERSON_NAME]" at bounding box center [307, 96] width 31 height 6
click at [331, 70] on html "On2Cook India Pvt. Ltd. Contacts People Marketing Workflows Campaigns Metrics &…" at bounding box center [197, 85] width 394 height 170
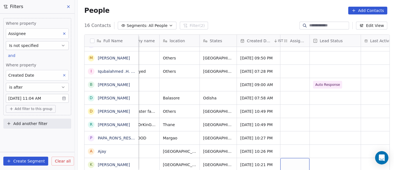
click at [291, 161] on div "grid" at bounding box center [294, 164] width 29 height 13
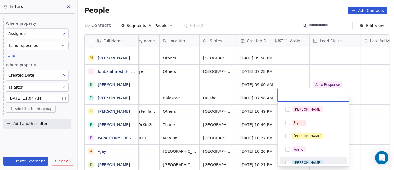
click at [303, 159] on span "Ronit" at bounding box center [307, 162] width 31 height 6
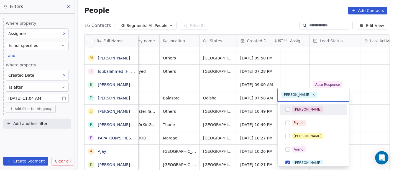
click at [354, 75] on html "On2Cook India Pvt. Ltd. Contacts People Marketing Workflows Campaigns Metrics &…" at bounding box center [197, 85] width 394 height 170
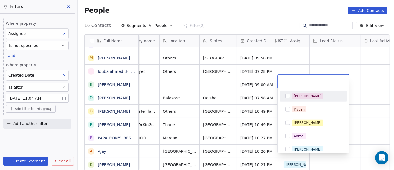
click at [308, 95] on div "[PERSON_NAME]" at bounding box center [316, 96] width 49 height 6
click at [314, 60] on html "On2Cook India Pvt. Ltd. Contacts People Marketing Workflows Campaigns Metrics &…" at bounding box center [197, 85] width 394 height 170
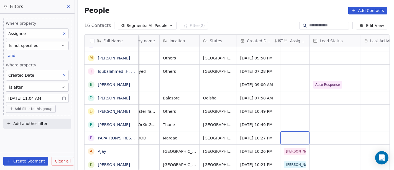
click at [294, 131] on div "grid" at bounding box center [294, 137] width 29 height 13
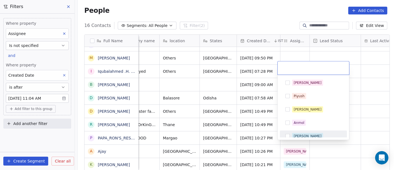
click at [298, 132] on div "Ronit" at bounding box center [313, 135] width 63 height 9
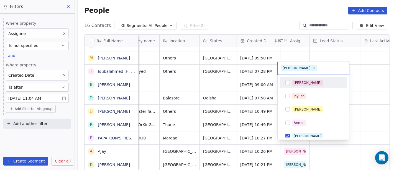
click at [319, 45] on html "On2Cook India Pvt. Ltd. Contacts People Marketing Workflows Campaigns Metrics &…" at bounding box center [197, 85] width 394 height 170
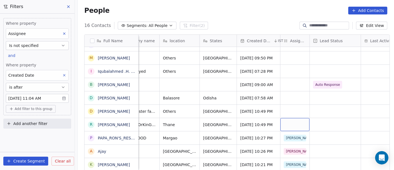
click at [287, 118] on div "grid" at bounding box center [294, 124] width 29 height 13
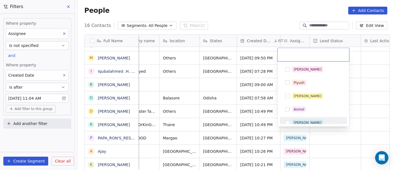
click at [294, 125] on div "Salim Piyush Madhuri Anmol Ronit Saurabh Sapan Falguni Mary Ajay Ankit Rohit Sh…" at bounding box center [314, 94] width 72 height 65
click at [299, 120] on div "Ronit" at bounding box center [308, 122] width 28 height 5
click at [348, 117] on div "Salim Piyush Madhuri Anmol Ronit Saurabh Sapan Falguni Mary Ajay Ankit Rohit Sh…" at bounding box center [314, 94] width 72 height 65
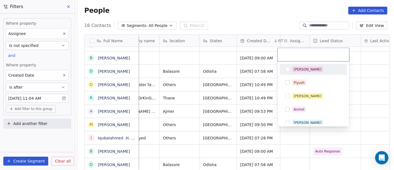
click at [362, 119] on html "On2Cook India Pvt. Ltd. Contacts People Marketing Workflows Campaigns Metrics &…" at bounding box center [197, 85] width 394 height 170
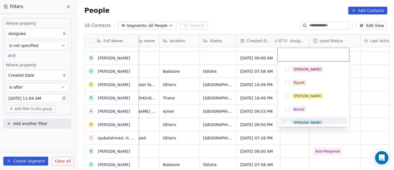
click at [366, 115] on html "On2Cook India Pvt. Ltd. Contacts People Marketing Workflows Campaigns Metrics &…" at bounding box center [197, 85] width 394 height 170
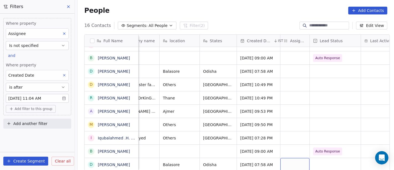
click at [287, 159] on div "grid" at bounding box center [294, 164] width 29 height 13
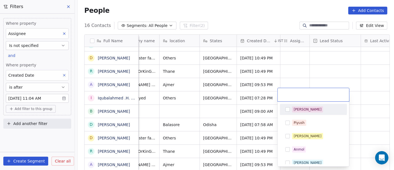
click at [332, 70] on html "On2Cook India Pvt. Ltd. Contacts People Marketing Workflows Campaigns Metrics &…" at bounding box center [197, 85] width 394 height 170
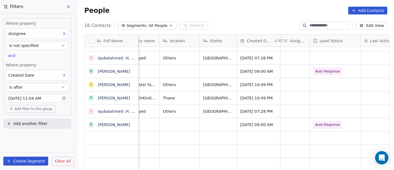
scroll to position [5, 112]
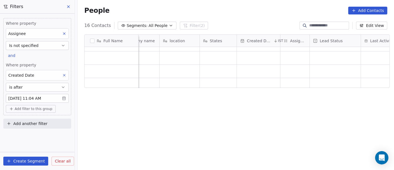
click at [149, 25] on span "All People" at bounding box center [158, 26] width 19 height 6
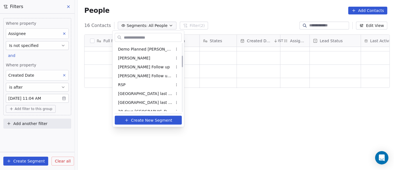
scroll to position [92, 0]
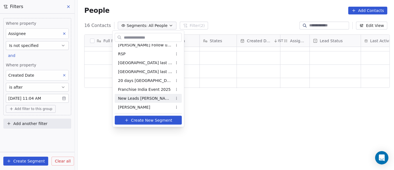
click at [154, 95] on div "New Leads Salim" at bounding box center [148, 98] width 67 height 9
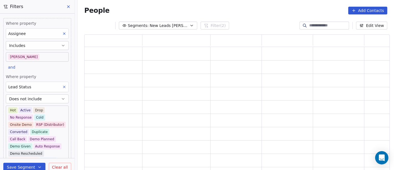
scroll to position [131, 301]
click at [248, 14] on div "People Add Contacts" at bounding box center [236, 10] width 317 height 21
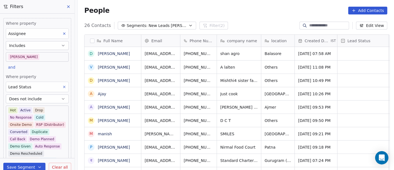
scroll to position [0, 0]
click at [243, 54] on span "shan agro" at bounding box center [234, 54] width 27 height 6
click at [243, 54] on textarea "*********" at bounding box center [237, 55] width 44 height 17
type textarea "**********"
click at [252, 14] on html "On2Cook India Pvt. Ltd. Contacts People Marketing Workflows Campaigns Metrics &…" at bounding box center [197, 85] width 394 height 170
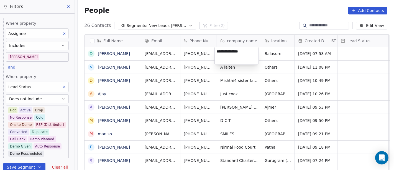
click at [189, 5] on html "On2Cook India Pvt. Ltd. Contacts People Marketing Workflows Campaigns Metrics &…" at bounding box center [197, 85] width 394 height 170
click at [189, 5] on div "People Add Contacts" at bounding box center [236, 10] width 317 height 21
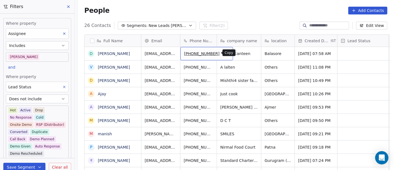
click at [215, 56] on div "+919853540696" at bounding box center [206, 53] width 53 height 13
click at [223, 53] on button "grid" at bounding box center [226, 52] width 7 height 7
click at [216, 14] on div "People Add Contacts" at bounding box center [235, 11] width 303 height 8
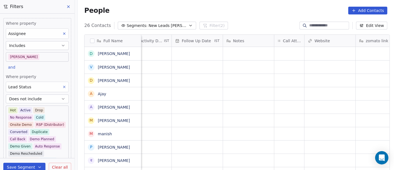
scroll to position [0, 385]
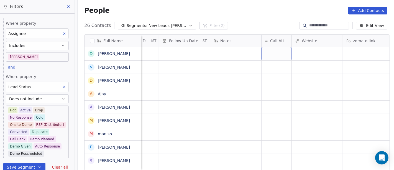
click at [277, 52] on div "grid" at bounding box center [277, 53] width 30 height 13
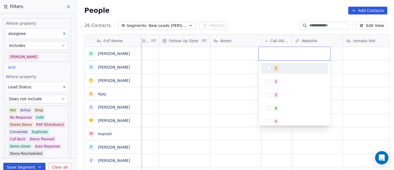
click at [280, 67] on div "1" at bounding box center [297, 68] width 49 height 6
click at [240, 68] on html "On2Cook India Pvt. Ltd. Contacts People Marketing Workflows Campaigns Metrics &…" at bounding box center [197, 85] width 394 height 170
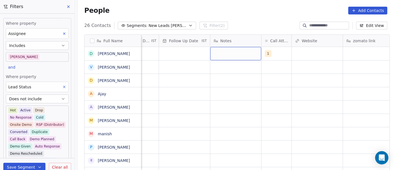
click at [243, 54] on div "grid" at bounding box center [235, 53] width 51 height 13
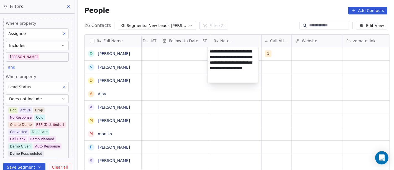
type textarea "**********"
click at [192, 105] on html "On2Cook India Pvt. Ltd. Contacts People Marketing Workflows Campaigns Metrics &…" at bounding box center [197, 85] width 394 height 170
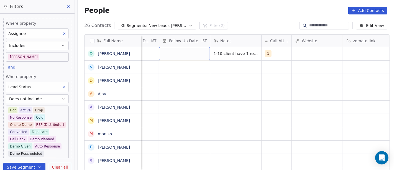
click at [182, 58] on div "grid" at bounding box center [184, 53] width 51 height 13
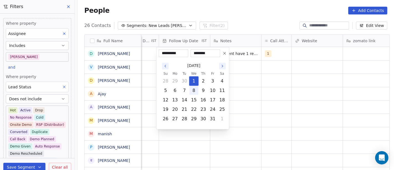
click at [196, 93] on button "8" at bounding box center [194, 90] width 9 height 9
type input "**********"
click at [294, 102] on html "On2Cook India Pvt. Ltd. Contacts People Marketing Workflows Campaigns Metrics &…" at bounding box center [197, 85] width 394 height 170
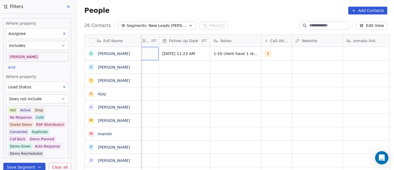
scroll to position [0, 351]
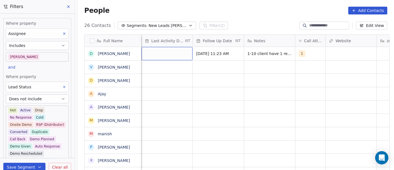
click at [146, 53] on div "grid" at bounding box center [167, 53] width 51 height 13
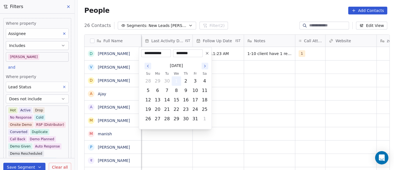
click at [175, 81] on button "1" at bounding box center [176, 80] width 9 height 9
click at [285, 101] on html "On2Cook India Pvt. Ltd. Contacts People Marketing Workflows Campaigns Metrics &…" at bounding box center [197, 85] width 394 height 170
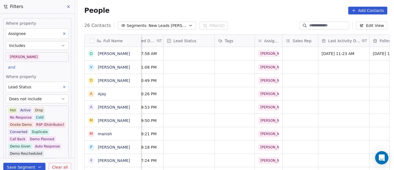
scroll to position [0, 174]
click at [186, 50] on div "grid" at bounding box center [189, 53] width 51 height 13
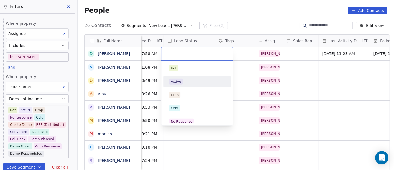
click at [184, 76] on div "Active" at bounding box center [197, 81] width 67 height 11
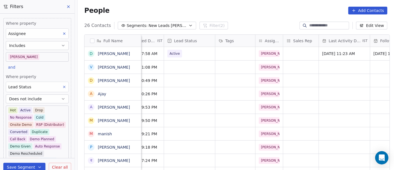
click at [250, 15] on div "People Add Contacts" at bounding box center [236, 10] width 317 height 21
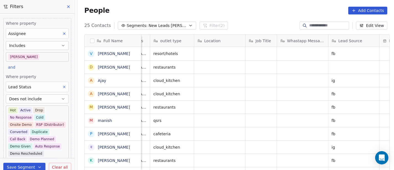
scroll to position [0, 769]
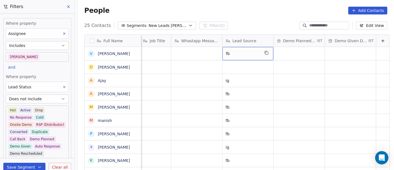
click at [226, 51] on span "fb" at bounding box center [243, 54] width 34 height 6
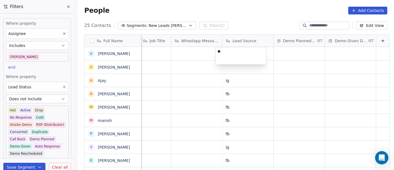
type textarea "*"
type textarea "****"
click at [243, 91] on html "On2Cook India Pvt. Ltd. Contacts People Marketing Workflows Campaigns Metrics &…" at bounding box center [197, 85] width 394 height 170
click at [223, 62] on div "grid" at bounding box center [248, 66] width 51 height 13
type textarea "****"
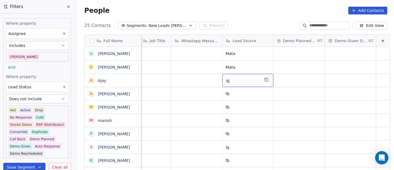
click at [227, 82] on span "ig" at bounding box center [243, 81] width 34 height 6
type textarea "****"
click at [232, 95] on span "fb" at bounding box center [243, 94] width 34 height 6
type textarea "****"
click at [195, 108] on html "On2Cook India Pvt. Ltd. Contacts People Marketing Workflows Campaigns Metrics &…" at bounding box center [197, 85] width 394 height 170
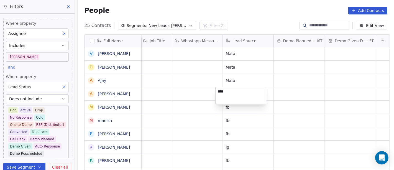
click at [236, 112] on html "On2Cook India Pvt. Ltd. Contacts People Marketing Workflows Campaigns Metrics &…" at bounding box center [197, 85] width 394 height 170
click at [228, 106] on span "fb" at bounding box center [243, 107] width 34 height 6
click at [228, 106] on textarea "**" at bounding box center [241, 108] width 50 height 17
type textarea "****"
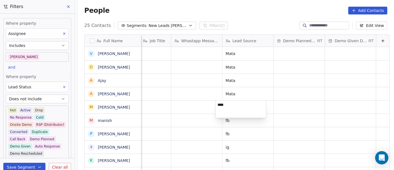
click at [161, 109] on html "On2Cook India Pvt. Ltd. Contacts People Marketing Workflows Campaigns Metrics &…" at bounding box center [197, 85] width 394 height 170
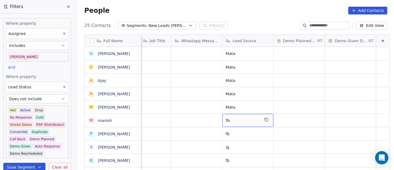
click at [241, 121] on span "fb" at bounding box center [243, 121] width 34 height 6
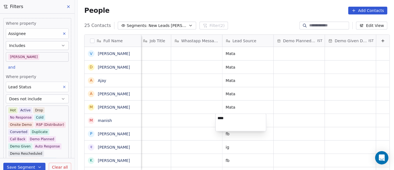
type textarea "****"
click at [172, 116] on html "On2Cook India Pvt. Ltd. Contacts People Marketing Workflows Campaigns Metrics &…" at bounding box center [197, 85] width 394 height 170
click at [236, 135] on html "On2Cook India Pvt. Ltd. Contacts People Marketing Workflows Campaigns Metrics &…" at bounding box center [197, 85] width 394 height 170
click at [236, 135] on span "fb" at bounding box center [243, 134] width 34 height 6
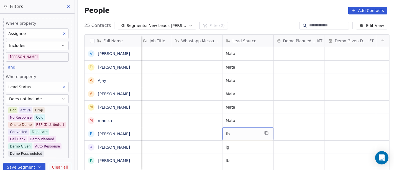
click at [236, 135] on span "fb" at bounding box center [243, 134] width 34 height 6
click at [223, 46] on div "Lead Source" at bounding box center [248, 41] width 51 height 12
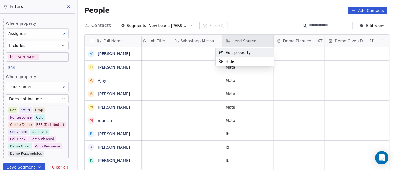
click at [237, 19] on html "On2Cook India Pvt. Ltd. Contacts People Marketing Workflows Campaigns Metrics &…" at bounding box center [197, 85] width 394 height 170
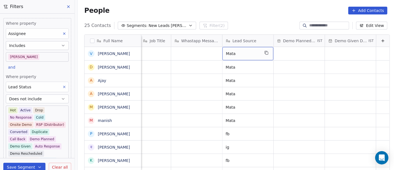
click at [235, 52] on span "Mata" at bounding box center [243, 54] width 34 height 6
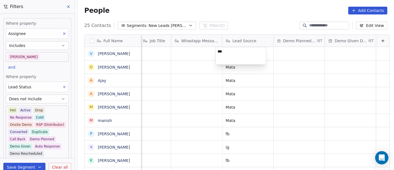
type textarea "****"
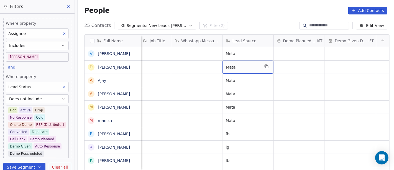
click at [234, 72] on div "Mata" at bounding box center [248, 66] width 51 height 13
click at [234, 72] on textarea "****" at bounding box center [241, 68] width 50 height 17
type textarea "****"
click at [235, 83] on html "On2Cook India Pvt. Ltd. Contacts People Marketing Workflows Campaigns Metrics &…" at bounding box center [197, 85] width 394 height 170
click at [235, 83] on div "Mata" at bounding box center [248, 80] width 51 height 13
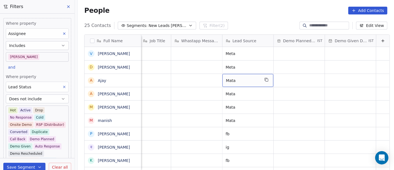
click at [235, 83] on div "Mata" at bounding box center [248, 80] width 51 height 13
click at [232, 82] on span "Mata" at bounding box center [243, 81] width 34 height 6
click at [232, 82] on textarea "****" at bounding box center [241, 81] width 50 height 17
click at [222, 78] on textarea "****" at bounding box center [241, 81] width 50 height 17
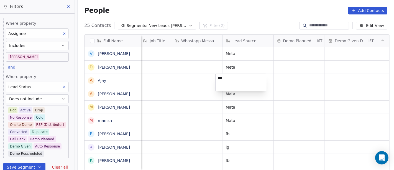
type textarea "****"
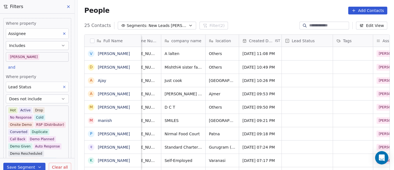
scroll to position [0, 54]
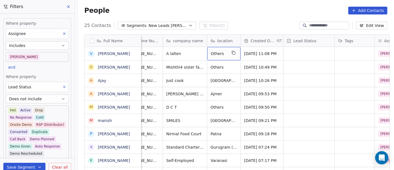
click at [224, 51] on span "Others" at bounding box center [219, 54] width 16 height 6
type textarea "******"
click at [241, 12] on html "On2Cook India Pvt. Ltd. Contacts People Marketing Workflows Campaigns Metrics &…" at bounding box center [197, 85] width 394 height 170
click at [255, 15] on html "On2Cook India Pvt. Ltd. Contacts People Marketing Workflows Campaigns Metrics &…" at bounding box center [197, 85] width 394 height 170
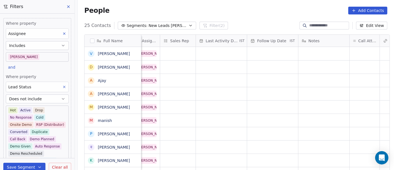
scroll to position [0, 297]
click at [349, 54] on div "grid" at bounding box center [364, 53] width 30 height 13
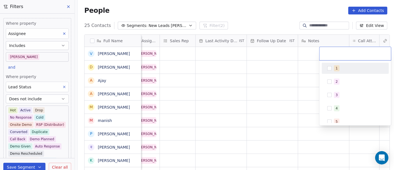
click at [353, 70] on div "1" at bounding box center [358, 68] width 49 height 6
click at [292, 68] on html "On2Cook India Pvt. Ltd. Contacts People Marketing Workflows Campaigns Metrics &…" at bounding box center [197, 85] width 394 height 170
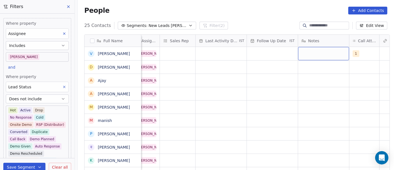
click at [335, 55] on div "grid" at bounding box center [323, 53] width 51 height 13
click at [335, 55] on textarea at bounding box center [321, 55] width 50 height 17
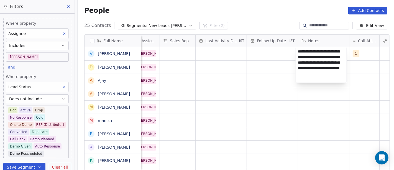
type textarea "**********"
click at [279, 81] on html "On2Cook India Pvt. Ltd. Contacts People Marketing Workflows Campaigns Metrics &…" at bounding box center [197, 85] width 394 height 170
click at [263, 53] on html "On2Cook India Pvt. Ltd. Contacts People Marketing Workflows Campaigns Metrics &…" at bounding box center [197, 85] width 394 height 170
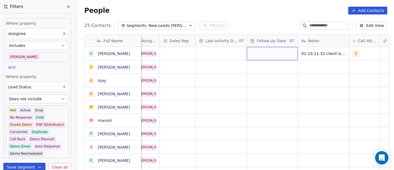
click at [259, 52] on div "grid" at bounding box center [272, 53] width 51 height 13
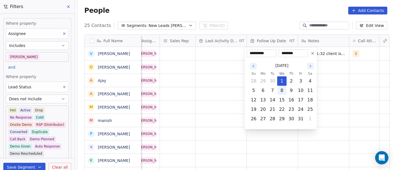
click at [282, 90] on button "8" at bounding box center [281, 90] width 9 height 9
type input "**********"
click at [224, 94] on html "On2Cook India Pvt. Ltd. Contacts People Marketing Workflows Campaigns Metrics &…" at bounding box center [197, 85] width 394 height 170
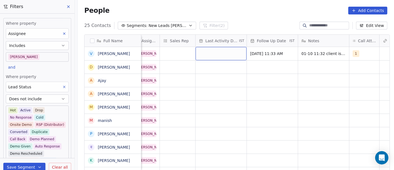
click at [225, 56] on div "grid" at bounding box center [221, 53] width 51 height 13
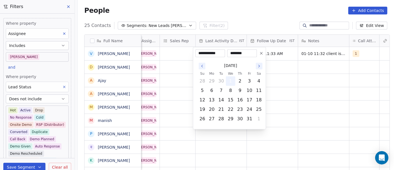
click at [231, 84] on button "1" at bounding box center [230, 80] width 9 height 9
click at [187, 73] on html "On2Cook India Pvt. Ltd. Contacts People Marketing Workflows Campaigns Metrics &…" at bounding box center [197, 85] width 394 height 170
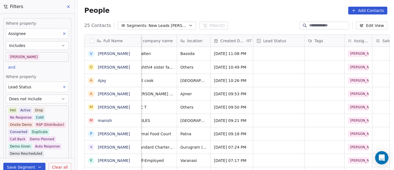
scroll to position [0, 78]
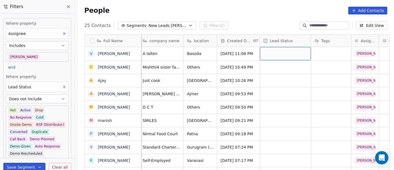
click at [276, 55] on div "grid" at bounding box center [285, 53] width 51 height 13
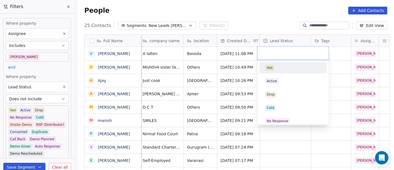
click at [264, 5] on html "On2Cook India Pvt. Ltd. Contacts People Marketing Workflows Campaigns Metrics &…" at bounding box center [197, 85] width 394 height 170
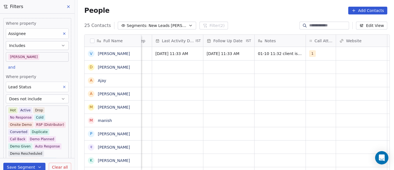
scroll to position [0, 340]
click at [251, 13] on div "People Add Contacts" at bounding box center [235, 11] width 303 height 8
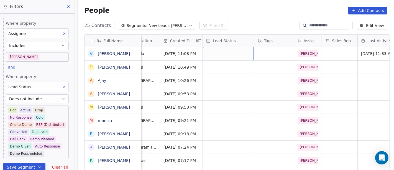
click at [233, 52] on div "grid" at bounding box center [228, 53] width 51 height 13
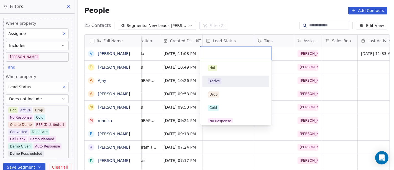
click at [229, 83] on div "Active" at bounding box center [236, 81] width 56 height 6
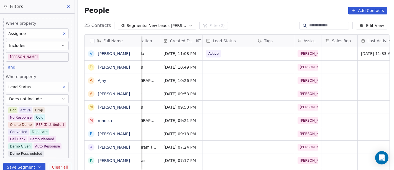
click at [266, 14] on div "People Add Contacts" at bounding box center [235, 11] width 303 height 8
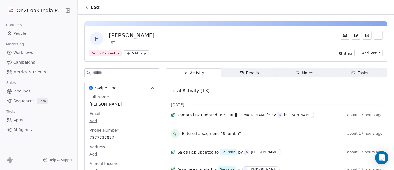
click at [86, 7] on icon at bounding box center [87, 7] width 2 height 0
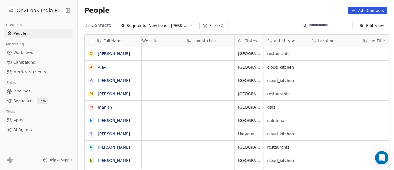
scroll to position [0, 769]
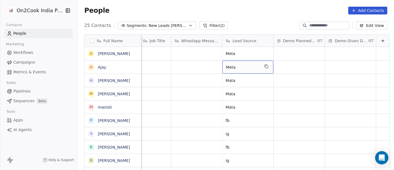
click at [230, 64] on span "Meta" at bounding box center [243, 67] width 34 height 6
type textarea "****"
click at [229, 75] on div "Mata" at bounding box center [248, 80] width 51 height 13
click at [229, 75] on textarea "****" at bounding box center [241, 81] width 50 height 17
type textarea "****"
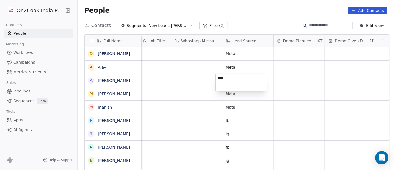
click at [230, 94] on html "On2Cook India Pvt. Ltd. Contacts People Marketing Workflows Campaigns Metrics &…" at bounding box center [197, 85] width 394 height 170
click at [230, 94] on span "Mata" at bounding box center [243, 94] width 34 height 6
click at [230, 94] on textarea "****" at bounding box center [241, 95] width 50 height 17
type textarea "****"
click at [229, 106] on html "On2Cook India Pvt. Ltd. Contacts People Marketing Workflows Campaigns Metrics &…" at bounding box center [197, 85] width 394 height 170
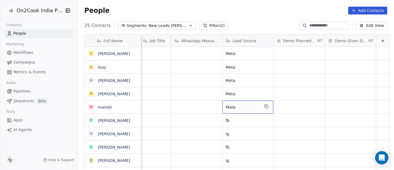
click at [229, 106] on span "Mata" at bounding box center [243, 107] width 34 height 6
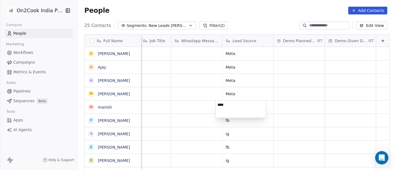
click at [229, 106] on textarea "****" at bounding box center [241, 108] width 50 height 17
type textarea "****"
click at [162, 99] on html "On2Cook India Pvt. Ltd. Contacts People Marketing Workflows Campaigns Metrics &…" at bounding box center [197, 85] width 394 height 170
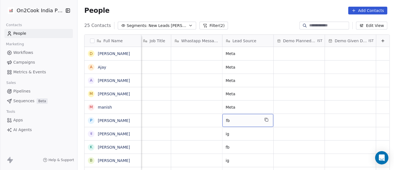
click at [235, 119] on span "fb" at bounding box center [243, 121] width 34 height 6
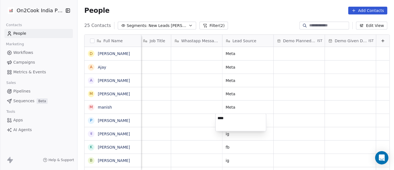
type textarea "****"
click at [179, 114] on html "On2Cook India Pvt. Ltd. Contacts People Marketing Workflows Campaigns Metrics &…" at bounding box center [197, 85] width 394 height 170
click at [229, 136] on html "On2Cook India Pvt. Ltd. Contacts People Marketing Workflows Campaigns Metrics &…" at bounding box center [197, 85] width 394 height 170
click at [229, 136] on span "ig" at bounding box center [243, 134] width 34 height 6
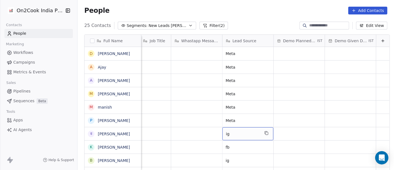
click at [229, 136] on span "ig" at bounding box center [243, 134] width 34 height 6
click at [229, 132] on span "ig" at bounding box center [243, 134] width 34 height 6
click at [229, 132] on textarea "**" at bounding box center [241, 135] width 50 height 17
type textarea "****"
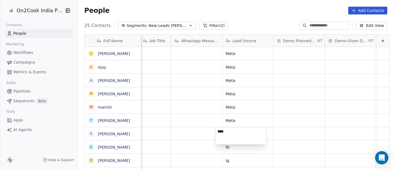
click at [169, 123] on html "On2Cook India Pvt. Ltd. Contacts People Marketing Workflows Campaigns Metrics &…" at bounding box center [197, 85] width 394 height 170
click at [239, 144] on span "fb" at bounding box center [243, 147] width 34 height 6
click at [239, 144] on textarea "**" at bounding box center [241, 148] width 50 height 17
type textarea "****"
click at [200, 122] on html "On2Cook India Pvt. Ltd. Contacts People Marketing Workflows Campaigns Metrics &…" at bounding box center [197, 85] width 394 height 170
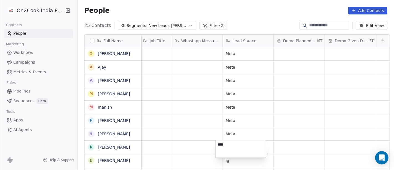
click at [165, 142] on html "On2Cook India Pvt. Ltd. Contacts People Marketing Workflows Campaigns Metrics &…" at bounding box center [197, 85] width 394 height 170
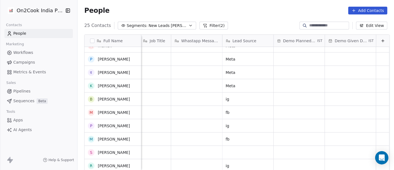
scroll to position [62, 0]
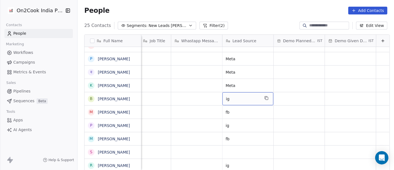
click at [228, 98] on span "ig" at bounding box center [243, 99] width 34 height 6
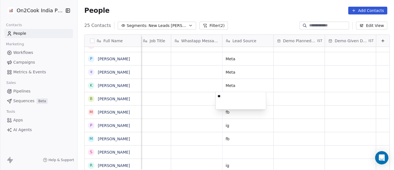
click at [228, 98] on textarea "**" at bounding box center [241, 100] width 50 height 17
type textarea "****"
click at [196, 95] on html "On2Cook India Pvt. Ltd. Contacts People Marketing Workflows Campaigns Metrics &…" at bounding box center [197, 85] width 394 height 170
click at [241, 112] on html "On2Cook India Pvt. Ltd. Contacts People Marketing Workflows Campaigns Metrics &…" at bounding box center [197, 85] width 394 height 170
click at [239, 112] on span "fb" at bounding box center [243, 112] width 34 height 6
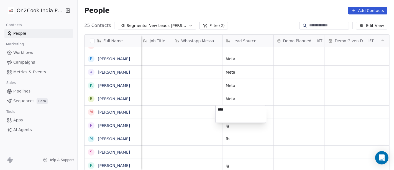
type textarea "****"
click at [182, 97] on html "On2Cook India Pvt. Ltd. Contacts People Marketing Workflows Campaigns Metrics &…" at bounding box center [197, 85] width 394 height 170
click at [241, 125] on html "On2Cook India Pvt. Ltd. Contacts People Marketing Workflows Campaigns Metrics &…" at bounding box center [197, 85] width 394 height 170
click at [241, 125] on span "ig" at bounding box center [243, 126] width 34 height 6
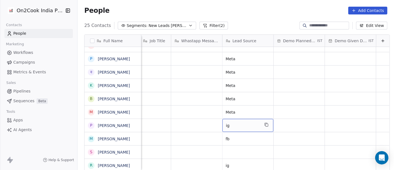
click at [232, 125] on span "ig" at bounding box center [243, 126] width 34 height 6
click at [232, 125] on textarea "**" at bounding box center [241, 127] width 50 height 17
type textarea "****"
click at [170, 106] on html "On2Cook India Pvt. Ltd. Contacts People Marketing Workflows Campaigns Metrics &…" at bounding box center [197, 85] width 394 height 170
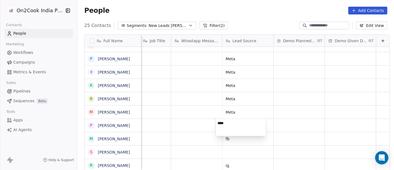
click at [235, 141] on html "On2Cook India Pvt. Ltd. Contacts People Marketing Workflows Campaigns Metrics &…" at bounding box center [197, 85] width 394 height 170
click at [235, 141] on div "fb" at bounding box center [248, 138] width 51 height 13
click at [233, 140] on span "fb" at bounding box center [243, 139] width 34 height 6
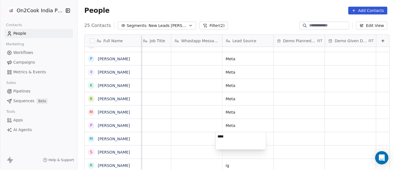
type textarea "****"
click at [179, 125] on html "On2Cook India Pvt. Ltd. Contacts People Marketing Workflows Campaigns Metrics &…" at bounding box center [197, 85] width 394 height 170
click at [199, 146] on html "On2Cook India Pvt. Ltd. Contacts People Marketing Workflows Campaigns Metrics &…" at bounding box center [197, 85] width 394 height 170
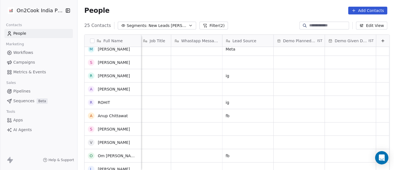
scroll to position [154, 0]
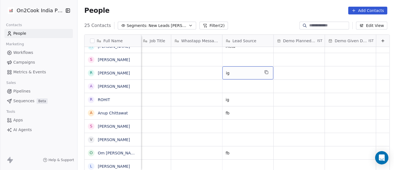
click at [230, 76] on div "ig" at bounding box center [248, 72] width 51 height 13
type textarea "****"
click at [197, 80] on html "On2Cook India Pvt. Ltd. Contacts People Marketing Workflows Campaigns Metrics &…" at bounding box center [197, 85] width 394 height 170
click at [240, 99] on html "On2Cook India Pvt. Ltd. Contacts People Marketing Workflows Campaigns Metrics &…" at bounding box center [197, 85] width 394 height 170
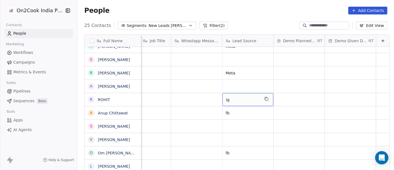
click at [239, 98] on span "ig" at bounding box center [243, 100] width 34 height 6
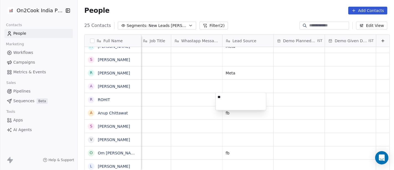
click at [239, 98] on textarea "**" at bounding box center [241, 101] width 50 height 17
type textarea "****"
click at [187, 96] on html "On2Cook India Pvt. Ltd. Contacts People Marketing Workflows Campaigns Metrics &…" at bounding box center [197, 85] width 394 height 170
click at [238, 113] on html "On2Cook India Pvt. Ltd. Contacts People Marketing Workflows Campaigns Metrics &…" at bounding box center [197, 85] width 394 height 170
click at [238, 113] on span "fb" at bounding box center [243, 113] width 34 height 6
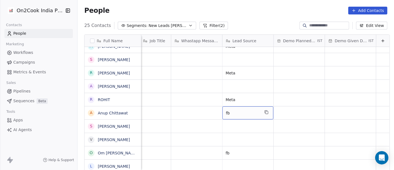
click at [238, 113] on span "fb" at bounding box center [243, 113] width 34 height 6
click at [231, 111] on span "fb" at bounding box center [243, 113] width 34 height 6
type textarea "****"
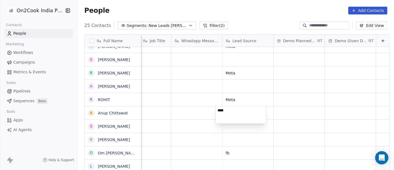
click at [148, 108] on html "On2Cook India Pvt. Ltd. Contacts People Marketing Workflows Campaigns Metrics &…" at bounding box center [197, 85] width 394 height 170
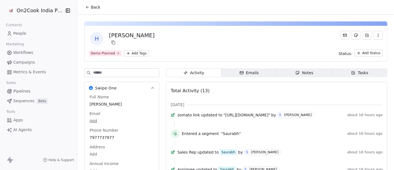
drag, startPoint x: 0, startPoint y: 0, endPoint x: 241, endPoint y: 41, distance: 244.9
click at [241, 41] on div "H Husein Kgajwala" at bounding box center [236, 39] width 294 height 16
click at [92, 4] on button "Back" at bounding box center [93, 7] width 22 height 10
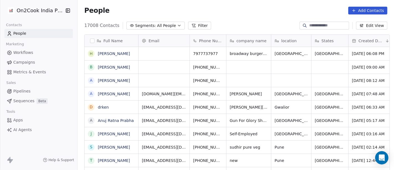
click at [144, 27] on span "Segments:" at bounding box center [145, 26] width 21 height 6
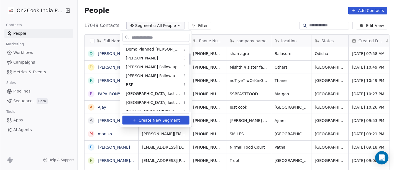
scroll to position [123, 0]
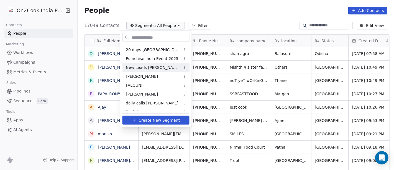
click at [149, 70] on div "New Leads [PERSON_NAME]" at bounding box center [156, 67] width 67 height 9
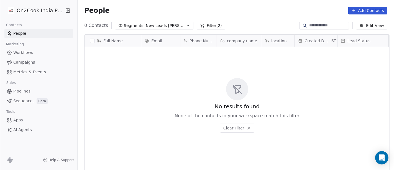
scroll to position [145, 314]
click at [206, 22] on button "Filter (2)" at bounding box center [211, 26] width 29 height 8
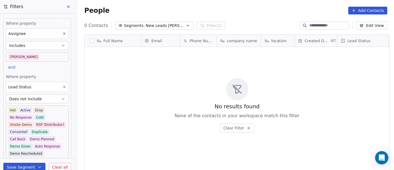
click at [55, 167] on span "Clear all" at bounding box center [60, 167] width 16 height 6
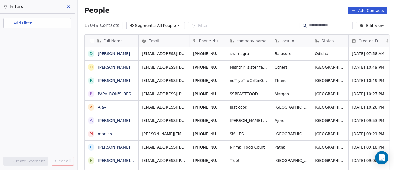
click at [69, 4] on button at bounding box center [69, 7] width 8 height 8
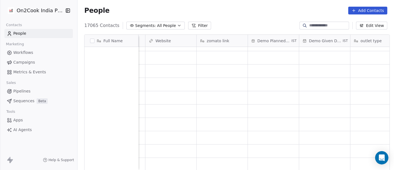
scroll to position [3056, 0]
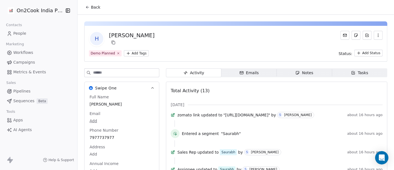
click at [96, 13] on div "Back" at bounding box center [236, 7] width 317 height 14
click at [87, 2] on button "Back" at bounding box center [93, 7] width 22 height 10
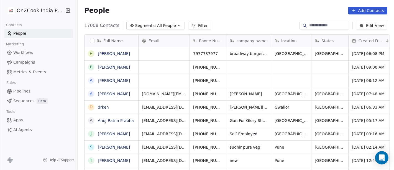
scroll to position [5, 5]
click at [161, 25] on span "All People" at bounding box center [166, 26] width 19 height 6
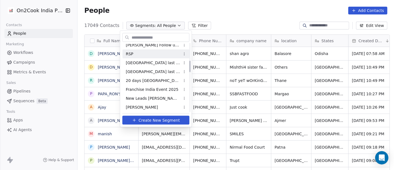
scroll to position [123, 0]
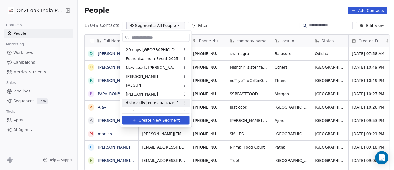
click at [142, 102] on span "daily calls salim" at bounding box center [152, 103] width 53 height 6
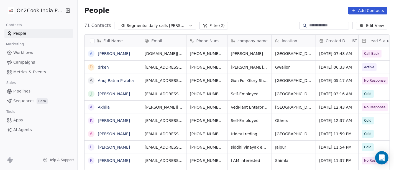
scroll to position [145, 314]
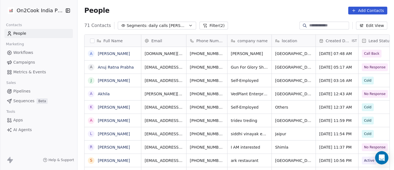
click at [201, 24] on button "Filter (2)" at bounding box center [214, 26] width 29 height 8
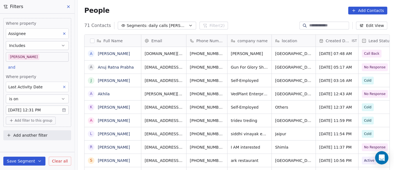
click at [40, 110] on body "On2Cook India Pvt. Ltd. Contacts People Marketing Workflows Campaigns Metrics &…" at bounding box center [197, 85] width 394 height 170
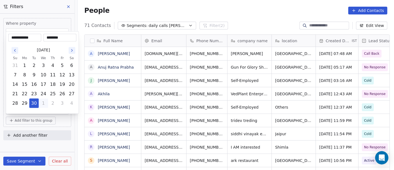
click at [45, 101] on button "1" at bounding box center [43, 103] width 9 height 9
type input "**********"
click at [223, 19] on html "On2Cook India Pvt. Ltd. Contacts People Marketing Workflows Campaigns Metrics &…" at bounding box center [197, 85] width 394 height 170
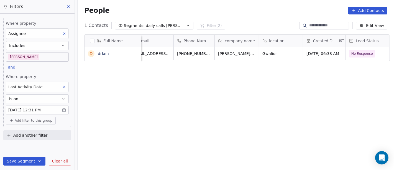
scroll to position [0, 21]
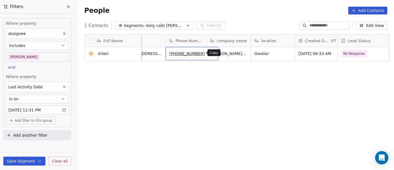
click at [211, 52] on icon "grid" at bounding box center [212, 53] width 2 height 2
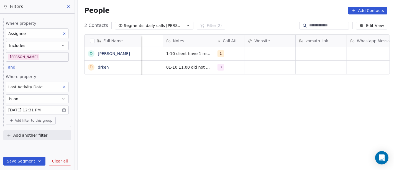
scroll to position [0, 658]
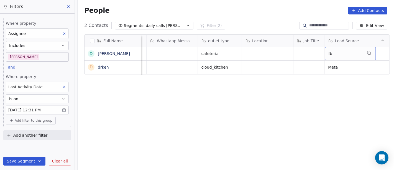
click at [325, 58] on div "fb" at bounding box center [350, 53] width 51 height 13
click at [324, 58] on textarea "**" at bounding box center [343, 55] width 50 height 17
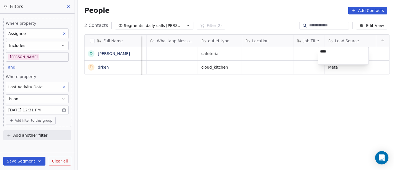
type textarea "****"
click at [291, 116] on html "On2Cook India Pvt. Ltd. Contacts People Marketing Workflows Campaigns Metrics &…" at bounding box center [197, 85] width 394 height 170
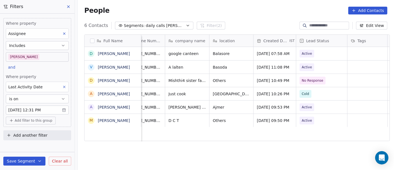
scroll to position [0, 88]
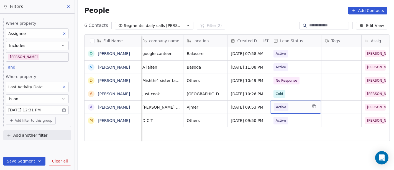
click at [296, 104] on span "Active" at bounding box center [291, 107] width 34 height 8
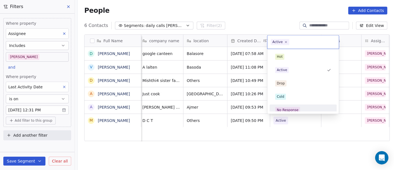
click at [291, 108] on div "No Response" at bounding box center [288, 109] width 22 height 5
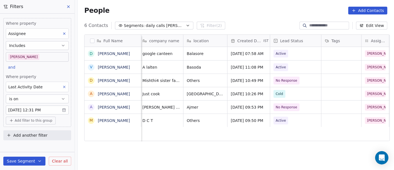
click at [302, 146] on div "Full Name D Dinesh Ranjan Das V Vaibhav Mehta D Devendra Soni A Ajay Toppo A Ab…" at bounding box center [236, 104] width 317 height 149
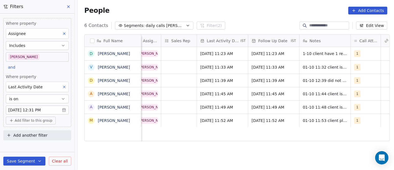
scroll to position [0, 322]
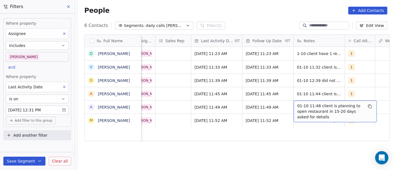
click at [317, 106] on span "01-10 11:48 client is planning to open restaurant in 15-20 days asked for detai…" at bounding box center [330, 111] width 66 height 17
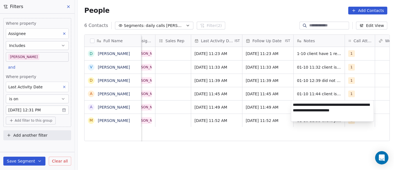
click at [317, 106] on textarea "**********" at bounding box center [332, 110] width 83 height 21
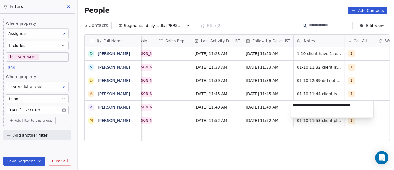
type textarea "**********"
click at [208, 155] on html "On2Cook India Pvt. Ltd. Contacts People Marketing Workflows Campaigns Metrics &…" at bounding box center [197, 85] width 394 height 170
click at [228, 152] on html "On2Cook India Pvt. Ltd. Contacts People Marketing Workflows Campaigns Metrics &…" at bounding box center [197, 85] width 394 height 170
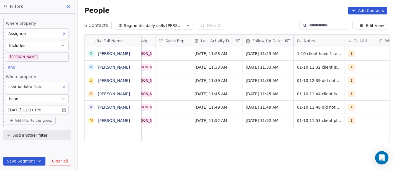
click at [16, 60] on body "On2Cook India Pvt. Ltd. Contacts People Marketing Workflows Campaigns Metrics &…" at bounding box center [197, 85] width 394 height 170
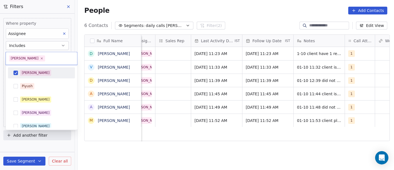
click at [22, 72] on div "[PERSON_NAME]" at bounding box center [36, 72] width 28 height 5
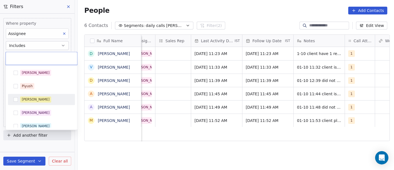
click at [32, 95] on div "[PERSON_NAME]" at bounding box center [41, 99] width 63 height 9
click at [231, 1] on html "On2Cook India Pvt. Ltd. Contacts People Marketing Workflows Campaigns Metrics &…" at bounding box center [197, 85] width 394 height 170
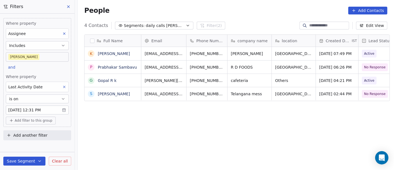
scroll to position [145, 314]
click at [19, 58] on body "On2Cook India Pvt. Ltd. Contacts People Marketing Workflows Campaigns Metrics &…" at bounding box center [197, 85] width 394 height 170
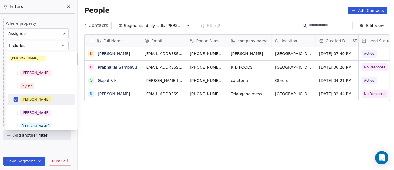
click at [33, 94] on div "[PERSON_NAME]" at bounding box center [41, 99] width 67 height 11
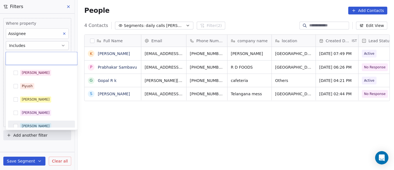
click at [33, 121] on div "[PERSON_NAME]" at bounding box center [41, 125] width 67 height 11
click at [172, 135] on html "On2Cook India Pvt. Ltd. Contacts People Marketing Workflows Campaigns Metrics &…" at bounding box center [197, 85] width 394 height 170
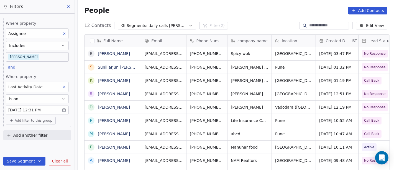
click at [32, 53] on body "On2Cook India Pvt. Ltd. Contacts People Marketing Workflows Campaigns Metrics &…" at bounding box center [197, 85] width 394 height 170
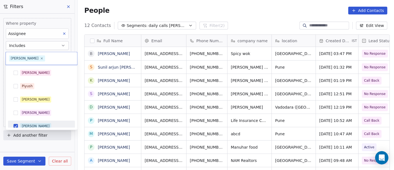
scroll to position [4, 0]
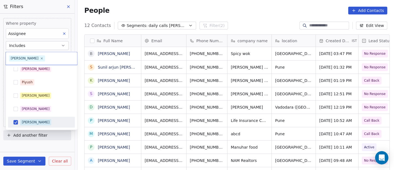
click at [40, 65] on div "Salim Piyush Madhuri Anmol Ronit Saurabh Sapan Falguni Mary Ajay Ankit Rohit Sh…" at bounding box center [42, 97] width 72 height 65
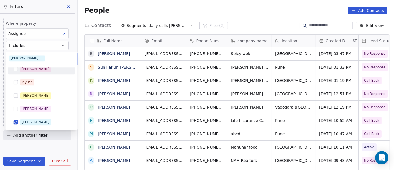
click at [44, 70] on div "[PERSON_NAME]" at bounding box center [44, 69] width 49 height 6
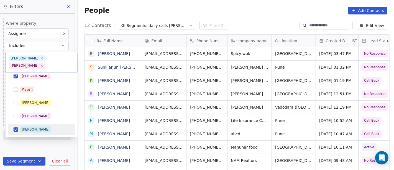
click at [29, 125] on div "[PERSON_NAME]" at bounding box center [41, 129] width 63 height 9
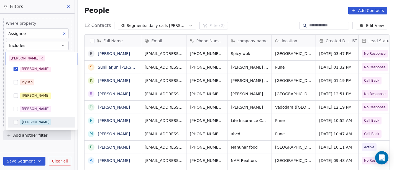
click at [274, 23] on html "On2Cook India Pvt. Ltd. Contacts People Marketing Workflows Campaigns Metrics &…" at bounding box center [197, 85] width 394 height 170
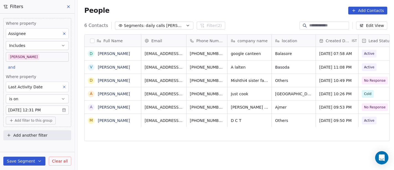
click at [218, 16] on div "People Add Contacts" at bounding box center [236, 10] width 317 height 21
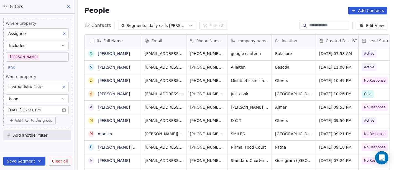
click at [45, 60] on body "On2Cook India Pvt. Ltd. Contacts People Marketing Workflows Campaigns Metrics &…" at bounding box center [197, 85] width 394 height 170
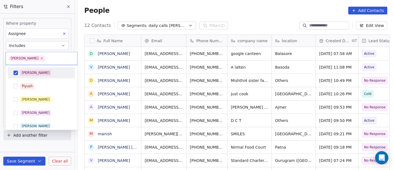
click at [38, 77] on div "[PERSON_NAME]" at bounding box center [41, 72] width 63 height 9
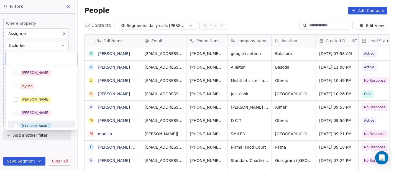
click at [32, 123] on div "[PERSON_NAME]" at bounding box center [44, 126] width 49 height 6
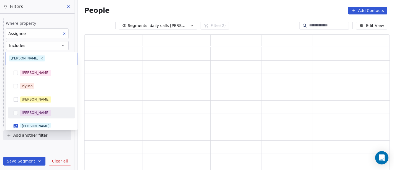
click at [220, 19] on html "On2Cook India Pvt. Ltd. Contacts People Marketing Workflows Campaigns Metrics &…" at bounding box center [197, 85] width 394 height 170
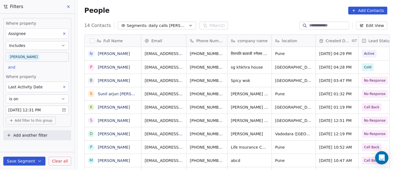
scroll to position [145, 314]
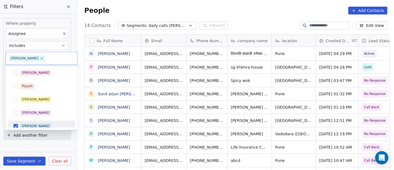
click at [34, 55] on body "On2Cook India Pvt. Ltd. Contacts People Marketing Workflows Campaigns Metrics &…" at bounding box center [197, 85] width 394 height 170
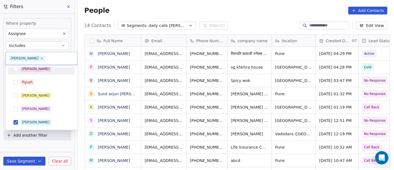
click at [40, 70] on div "[PERSON_NAME]" at bounding box center [44, 69] width 49 height 6
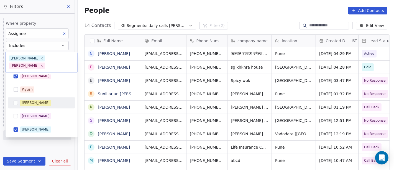
click at [34, 100] on div "[PERSON_NAME]" at bounding box center [36, 102] width 28 height 5
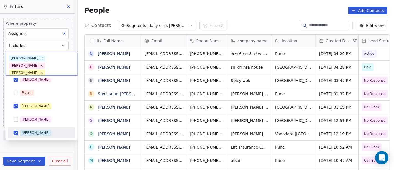
click at [30, 129] on span "[PERSON_NAME]" at bounding box center [35, 132] width 31 height 6
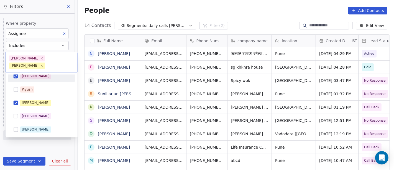
click at [44, 73] on div "[PERSON_NAME]" at bounding box center [44, 76] width 49 height 6
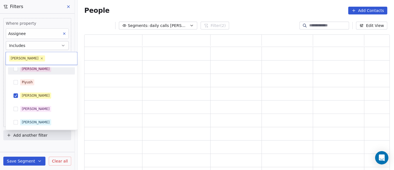
click at [219, 9] on html "On2Cook India Pvt. Ltd. Contacts People Marketing Workflows Campaigns Metrics &…" at bounding box center [197, 85] width 394 height 170
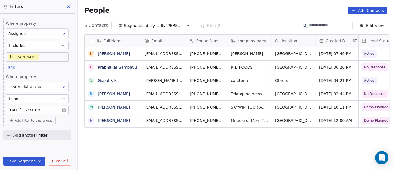
scroll to position [145, 314]
click at [55, 55] on body "On2Cook India Pvt. Ltd. Contacts People Marketing Workflows Campaigns Metrics &…" at bounding box center [197, 85] width 394 height 170
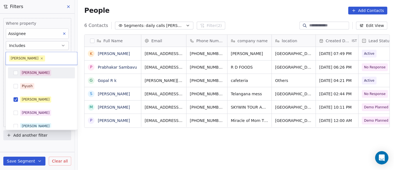
click at [52, 68] on div "[PERSON_NAME]" at bounding box center [41, 72] width 63 height 9
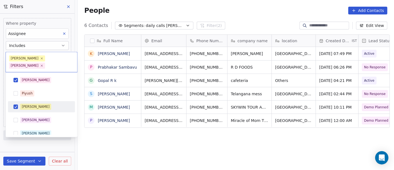
click at [40, 103] on div "[PERSON_NAME]" at bounding box center [44, 106] width 49 height 6
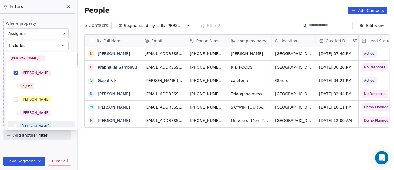
click at [157, 145] on html "On2Cook India Pvt. Ltd. Contacts People Marketing Workflows Campaigns Metrics &…" at bounding box center [197, 85] width 394 height 170
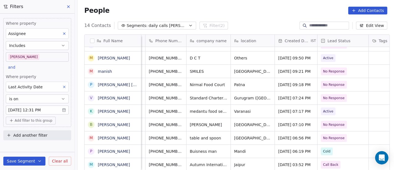
scroll to position [5, 34]
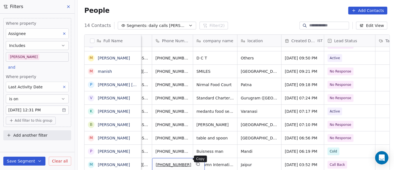
click at [196, 161] on icon "grid" at bounding box center [198, 163] width 4 height 4
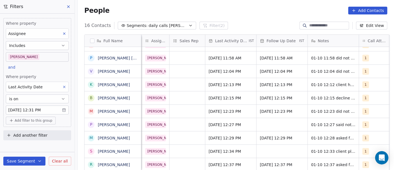
scroll to position [5, 310]
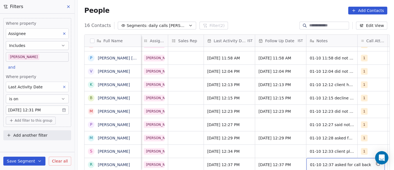
click at [325, 162] on span "01-10 12:37 asked for call back" at bounding box center [340, 165] width 61 height 6
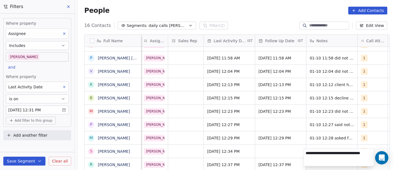
type textarea "**********"
click at [235, 133] on html "On2Cook India Pvt. Ltd. Contacts People Marketing Workflows Campaigns Metrics &…" at bounding box center [197, 85] width 394 height 170
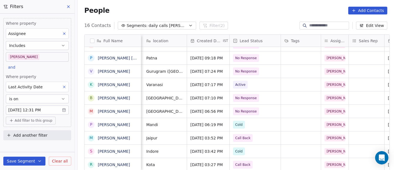
scroll to position [5, 129]
click at [241, 162] on span "Call Back" at bounding box center [242, 165] width 15 height 6
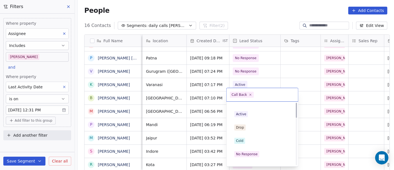
scroll to position [0, 0]
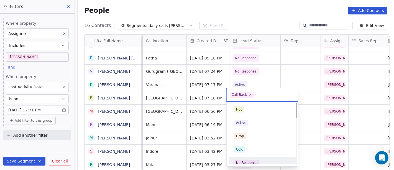
click at [253, 162] on div "No Response" at bounding box center [247, 162] width 22 height 5
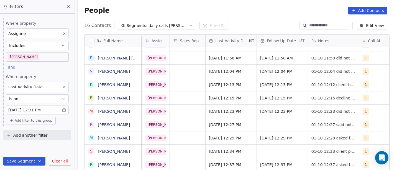
scroll to position [5, 318]
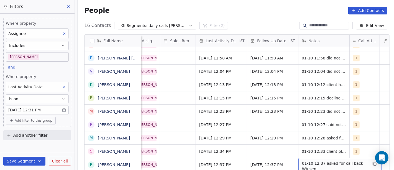
click at [307, 160] on span "01-10 12:37 asked for call back WA sent" at bounding box center [335, 165] width 66 height 11
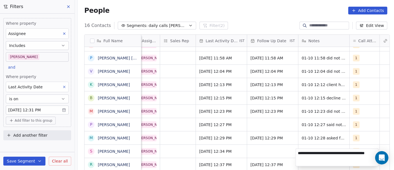
type textarea "**********"
click at [267, 144] on html "On2Cook India Pvt. Ltd. Contacts People Marketing Workflows Campaigns Metrics &…" at bounding box center [197, 85] width 394 height 170
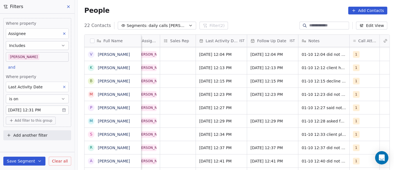
scroll to position [5, 179]
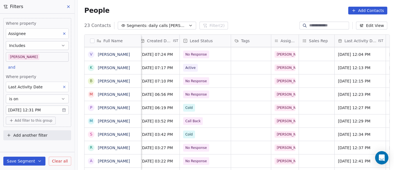
click at [253, 12] on div "People Add Contacts" at bounding box center [235, 11] width 303 height 8
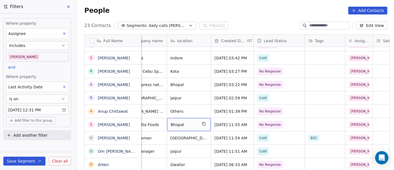
scroll to position [5, 107]
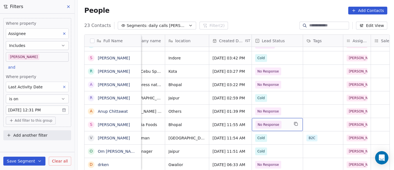
click at [281, 121] on span "No Response" at bounding box center [273, 125] width 34 height 8
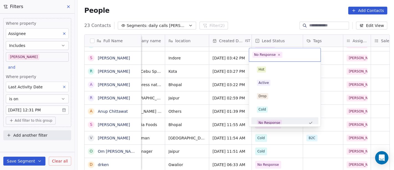
scroll to position [4, 0]
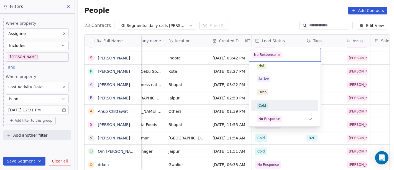
click at [275, 103] on div "Cold" at bounding box center [285, 105] width 56 height 6
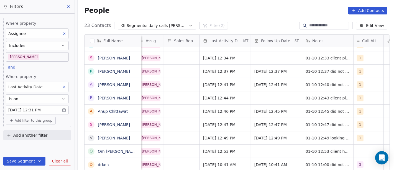
scroll to position [5, 314]
click at [357, 121] on span "1" at bounding box center [360, 124] width 7 height 7
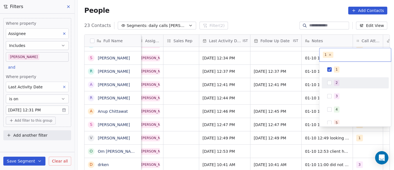
click at [348, 80] on div "2" at bounding box center [358, 83] width 49 height 6
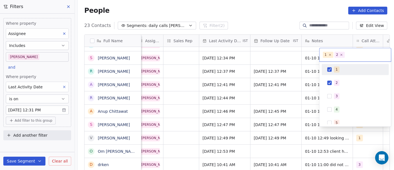
click at [329, 67] on div "1" at bounding box center [355, 69] width 63 height 9
click at [256, 27] on html "On2Cook India Pvt. Ltd. Contacts People Marketing Workflows Campaigns Metrics &…" at bounding box center [197, 85] width 394 height 170
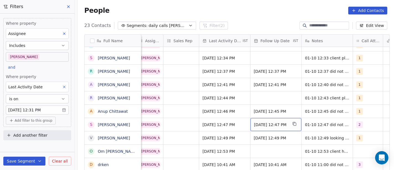
click at [279, 122] on span "Oct 08, 2025 12:47 PM" at bounding box center [271, 125] width 34 height 6
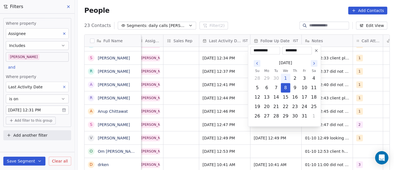
click at [313, 48] on button at bounding box center [316, 50] width 7 height 7
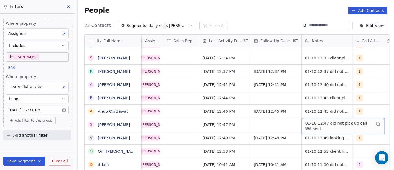
click at [330, 120] on span "01-10 12:47 did not pick up call WA sent" at bounding box center [338, 125] width 66 height 11
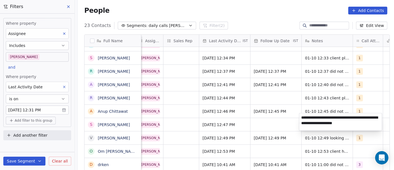
drag, startPoint x: 364, startPoint y: 117, endPoint x: 372, endPoint y: 122, distance: 9.2
click at [366, 117] on textarea "**********" at bounding box center [340, 121] width 83 height 17
type textarea "**********"
click at [256, 125] on html "On2Cook India Pvt. Ltd. Contacts People Marketing Workflows Campaigns Metrics &…" at bounding box center [197, 85] width 394 height 170
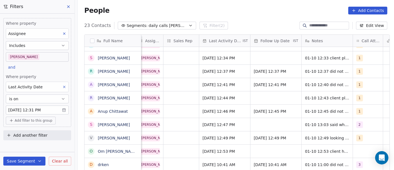
click at [227, 12] on div "People Add Contacts" at bounding box center [235, 11] width 303 height 8
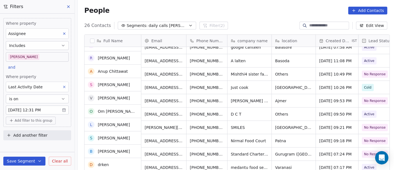
scroll to position [6, 0]
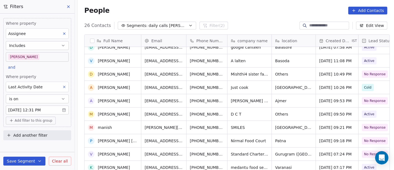
click at [229, 20] on div "People Add Contacts" at bounding box center [236, 10] width 317 height 21
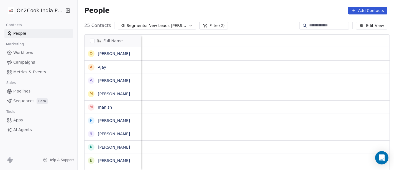
scroll to position [145, 314]
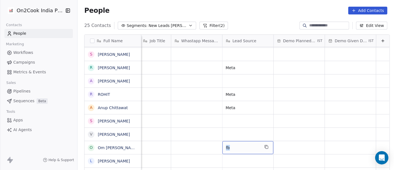
click at [232, 149] on span "fb" at bounding box center [243, 148] width 34 height 6
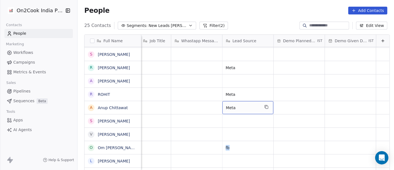
click at [238, 108] on span "Meta" at bounding box center [243, 108] width 34 height 6
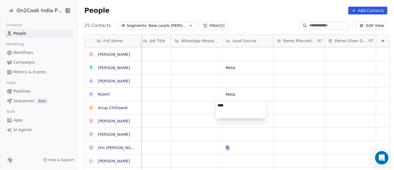
click at [238, 108] on textarea "****" at bounding box center [241, 109] width 50 height 17
click at [169, 109] on html "On2Cook India Pvt. Ltd. Contacts People Marketing Workflows Campaigns Metrics &…" at bounding box center [197, 85] width 394 height 170
click at [237, 151] on html "On2Cook India Pvt. Ltd. Contacts People Marketing Workflows Campaigns Metrics &…" at bounding box center [197, 85] width 394 height 170
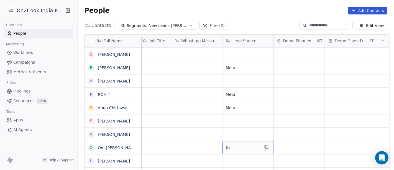
click at [237, 151] on div "fb" at bounding box center [248, 147] width 51 height 13
click at [228, 148] on span "fb" at bounding box center [243, 148] width 34 height 6
type textarea "****"
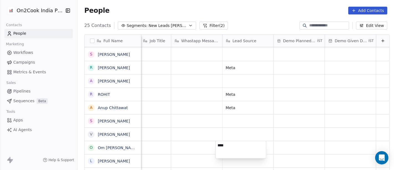
click at [186, 126] on html "On2Cook India Pvt. Ltd. Contacts People Marketing Workflows Campaigns Metrics &…" at bounding box center [197, 85] width 394 height 170
click at [202, 129] on html "On2Cook India Pvt. Ltd. Contacts People Marketing Workflows Campaigns Metrics &…" at bounding box center [197, 85] width 394 height 170
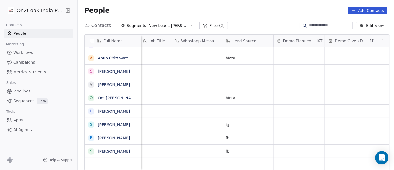
scroll to position [5, 769]
click at [233, 122] on span "ig" at bounding box center [243, 125] width 34 height 6
type textarea "****"
click at [177, 126] on html "On2Cook India Pvt. Ltd. Contacts People Marketing Workflows Campaigns Metrics &…" at bounding box center [197, 85] width 394 height 170
click at [242, 136] on html "On2Cook India Pvt. Ltd. Contacts People Marketing Workflows Campaigns Metrics &…" at bounding box center [197, 85] width 394 height 170
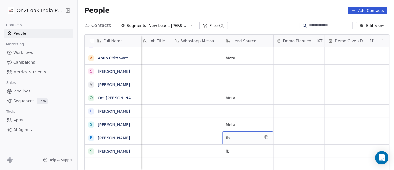
click at [242, 136] on div "fb" at bounding box center [248, 137] width 51 height 13
click at [229, 135] on span "fb" at bounding box center [243, 138] width 34 height 6
type textarea "****"
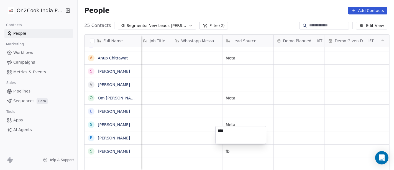
click at [185, 132] on html "On2Cook India Pvt. Ltd. Contacts People Marketing Workflows Campaigns Metrics &…" at bounding box center [197, 85] width 394 height 170
click at [235, 149] on div "fb" at bounding box center [248, 150] width 51 height 13
type textarea "****"
click at [186, 125] on html "On2Cook India Pvt. Ltd. Contacts People Marketing Workflows Campaigns Metrics &…" at bounding box center [197, 85] width 394 height 170
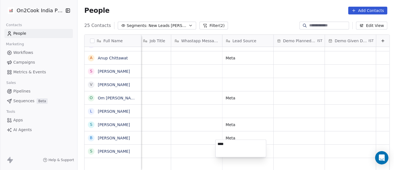
click at [200, 131] on html "On2Cook India Pvt. Ltd. Contacts People Marketing Workflows Campaigns Metrics &…" at bounding box center [197, 85] width 394 height 170
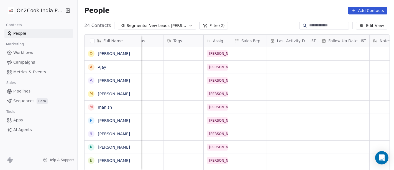
scroll to position [0, 0]
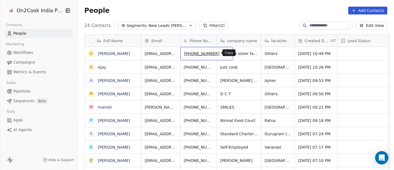
click at [225, 53] on icon "grid" at bounding box center [226, 53] width 2 height 2
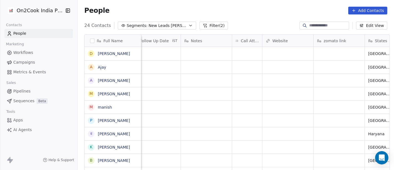
scroll to position [0, 415]
click at [244, 54] on div "grid" at bounding box center [246, 53] width 30 height 13
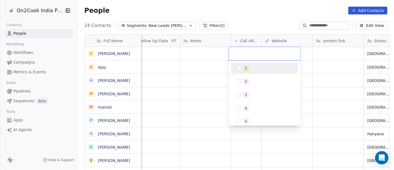
click at [250, 72] on div "1" at bounding box center [264, 68] width 63 height 9
click at [206, 74] on html "On2Cook India Pvt. Ltd. Contacts People Marketing Workflows Campaigns Metrics &…" at bounding box center [197, 85] width 394 height 170
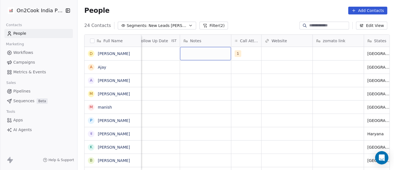
click at [213, 54] on div "grid" at bounding box center [205, 53] width 51 height 13
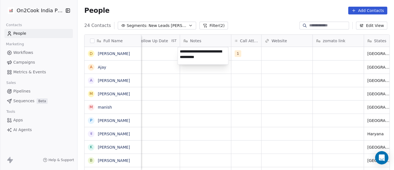
type textarea "**********"
click at [211, 78] on html "On2Cook India Pvt. Ltd. Contacts People Marketing Workflows Campaigns Metrics &…" at bounding box center [197, 85] width 394 height 170
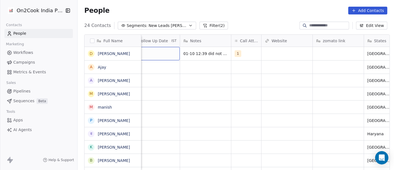
scroll to position [0, 402]
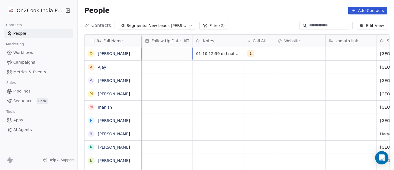
click at [170, 51] on div "grid" at bounding box center [167, 53] width 51 height 13
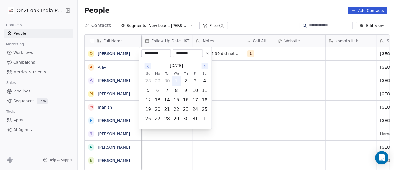
click at [177, 83] on button "1" at bounding box center [176, 80] width 9 height 9
click at [272, 86] on html "On2Cook India Pvt. Ltd. Contacts People Marketing Workflows Campaigns Metrics &…" at bounding box center [197, 85] width 394 height 170
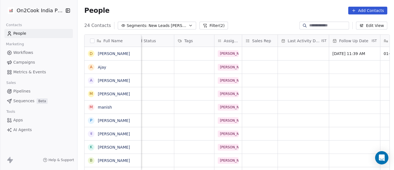
scroll to position [1, 215]
click at [295, 48] on div "grid" at bounding box center [303, 53] width 51 height 13
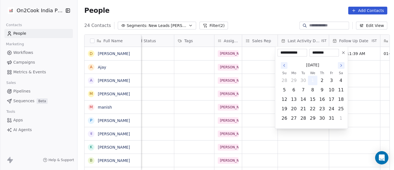
click at [312, 80] on button "1" at bounding box center [312, 80] width 9 height 9
click at [366, 70] on html "On2Cook India Pvt. Ltd. Contacts People Marketing Workflows Campaigns Metrics &…" at bounding box center [197, 85] width 394 height 170
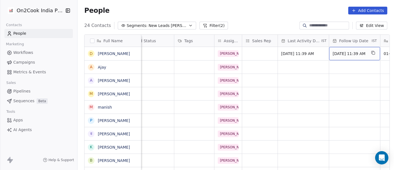
click at [358, 52] on span "[DATE] 11:39 AM" at bounding box center [350, 54] width 34 height 6
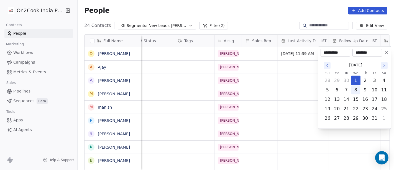
click at [356, 88] on button "8" at bounding box center [355, 89] width 9 height 9
type input "**********"
click at [256, 74] on html "On2Cook India Pvt. Ltd. Contacts People Marketing Workflows Campaigns Metrics &…" at bounding box center [197, 85] width 394 height 170
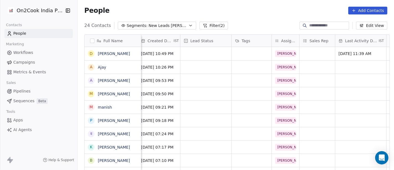
scroll to position [1, 152]
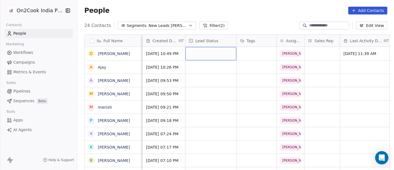
click at [202, 52] on div "grid" at bounding box center [210, 53] width 51 height 13
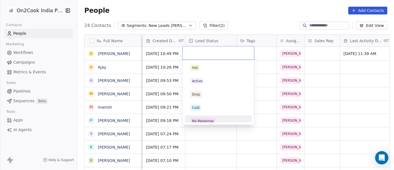
drag, startPoint x: 210, startPoint y: 123, endPoint x: 210, endPoint y: 119, distance: 3.3
click at [211, 123] on div "Hot Active Drop Cold No Response Onsite Demo RSP (Distributor) Converted Duplic…" at bounding box center [219, 92] width 72 height 65
click at [210, 119] on div "No Response" at bounding box center [203, 120] width 22 height 5
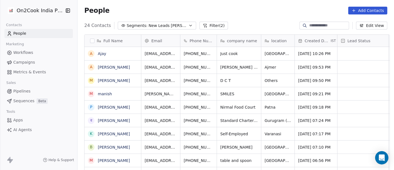
scroll to position [1, 0]
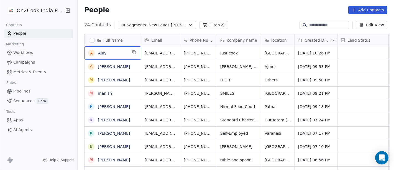
click at [117, 54] on span "Ajay" at bounding box center [112, 53] width 29 height 6
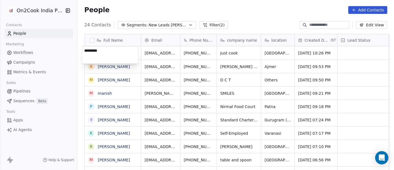
type textarea "**********"
click at [238, 9] on html "On2Cook India Pvt. Ltd. Contacts People Marketing Workflows Campaigns Metrics &…" at bounding box center [197, 85] width 394 height 170
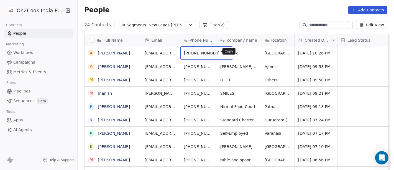
click at [225, 51] on icon "grid" at bounding box center [226, 52] width 2 height 2
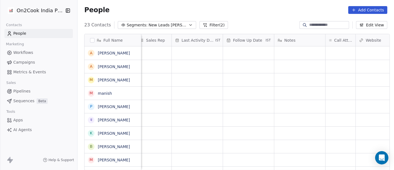
scroll to position [0, 324]
click at [333, 56] on div "grid" at bounding box center [338, 52] width 30 height 13
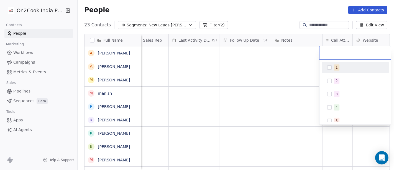
click at [335, 68] on span "1" at bounding box center [337, 67] width 6 height 6
click at [283, 74] on html "On2Cook India Pvt. Ltd. Contacts People Marketing Workflows Campaigns Metrics &…" at bounding box center [197, 85] width 394 height 170
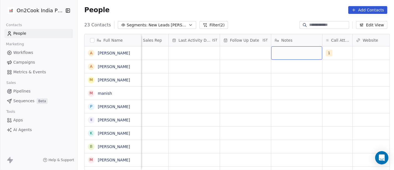
click at [308, 55] on div "grid" at bounding box center [296, 52] width 51 height 13
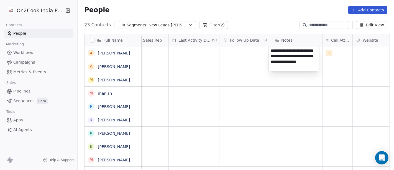
type textarea "**********"
click at [270, 76] on html "On2Cook India Pvt. Ltd. Contacts People Marketing Workflows Campaigns Metrics &…" at bounding box center [197, 85] width 394 height 170
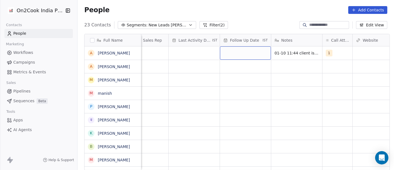
click at [246, 53] on div "grid" at bounding box center [245, 52] width 51 height 13
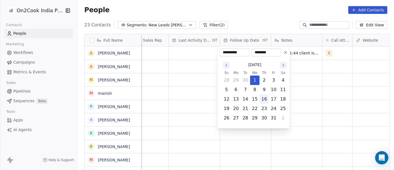
drag, startPoint x: 256, startPoint y: 94, endPoint x: 264, endPoint y: 98, distance: 9.4
click at [256, 93] on button "8" at bounding box center [255, 89] width 9 height 9
click at [284, 65] on icon "Go to the Next Month" at bounding box center [283, 65] width 4 height 4
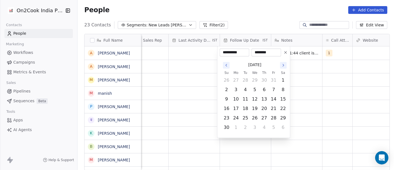
click at [284, 65] on icon "Go to the Next Month" at bounding box center [283, 65] width 4 height 4
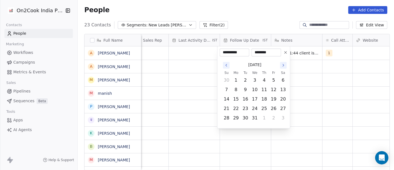
click at [284, 65] on icon "Go to the Next Month" at bounding box center [283, 65] width 4 height 4
click at [264, 81] on button "1" at bounding box center [264, 80] width 9 height 9
type input "**********"
click at [311, 80] on html "On2Cook India Pvt. Ltd. Contacts People Marketing Workflows Campaigns Metrics &…" at bounding box center [197, 85] width 394 height 170
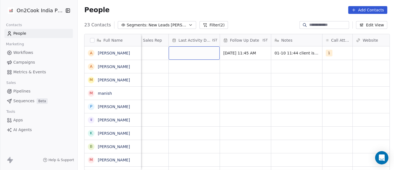
click at [201, 57] on div "grid" at bounding box center [194, 52] width 51 height 13
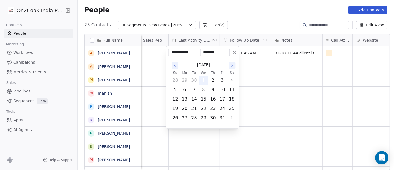
click at [206, 76] on button "1" at bounding box center [203, 80] width 9 height 9
click at [289, 80] on html "On2Cook India Pvt. Ltd. Contacts People Marketing Workflows Campaigns Metrics &…" at bounding box center [197, 85] width 394 height 170
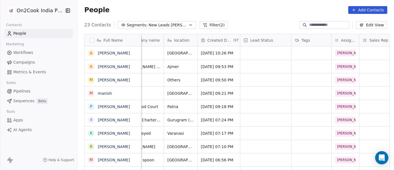
scroll to position [0, 95]
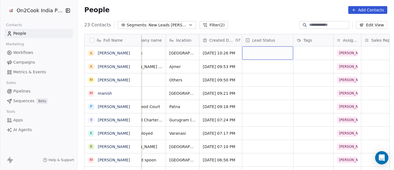
click at [246, 51] on div "grid" at bounding box center [267, 52] width 51 height 13
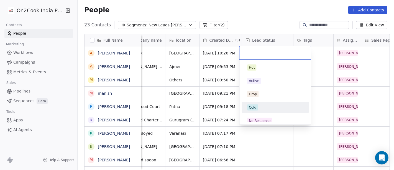
click at [260, 106] on div "Cold" at bounding box center [275, 107] width 56 height 6
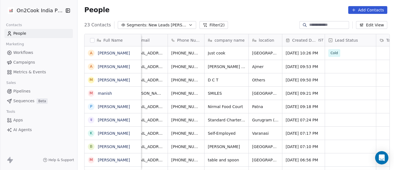
scroll to position [0, 0]
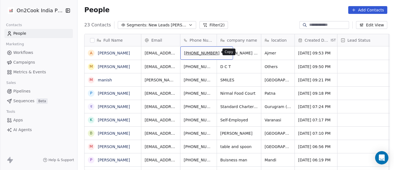
click at [224, 53] on icon "grid" at bounding box center [226, 52] width 4 height 4
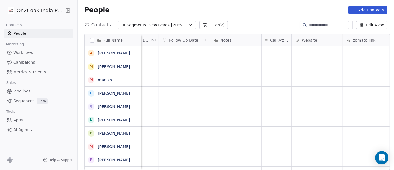
scroll to position [0, 385]
click at [274, 52] on div "grid" at bounding box center [277, 52] width 30 height 13
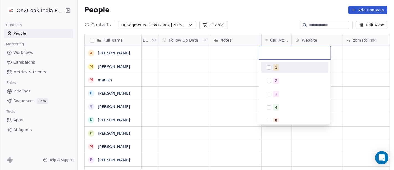
click at [276, 65] on span "1" at bounding box center [277, 67] width 6 height 6
click at [222, 67] on html "On2Cook India Pvt. Ltd. Contacts People Marketing Workflows Campaigns Metrics &…" at bounding box center [197, 85] width 394 height 170
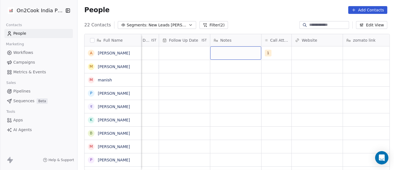
click at [219, 48] on div "grid" at bounding box center [235, 52] width 51 height 13
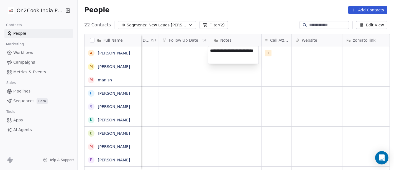
click at [211, 54] on textarea "**********" at bounding box center [233, 54] width 50 height 17
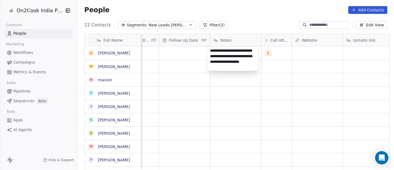
type textarea "**********"
click at [209, 102] on html "On2Cook India Pvt. Ltd. Contacts People Marketing Workflows Campaigns Metrics &…" at bounding box center [197, 85] width 394 height 170
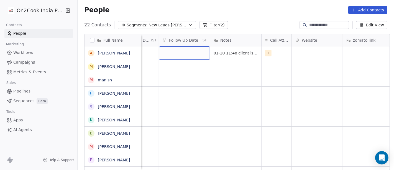
click at [176, 52] on div "grid" at bounding box center [184, 52] width 51 height 13
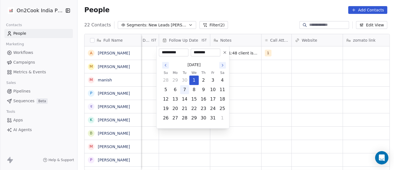
click at [185, 90] on button "7" at bounding box center [184, 89] width 9 height 9
type input "**********"
click at [243, 97] on html "On2Cook India Pvt. Ltd. Contacts People Marketing Workflows Campaigns Metrics &…" at bounding box center [197, 85] width 394 height 170
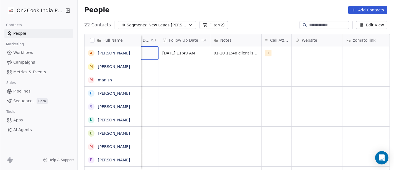
scroll to position [0, 351]
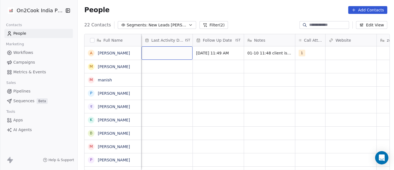
click at [150, 52] on div "grid" at bounding box center [167, 52] width 51 height 13
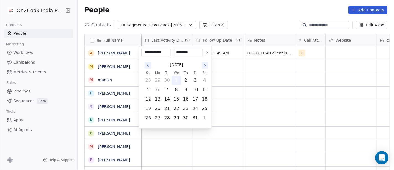
click at [176, 81] on button "1" at bounding box center [176, 80] width 9 height 9
click at [260, 86] on html "On2Cook India Pvt. Ltd. Contacts People Marketing Workflows Campaigns Metrics &…" at bounding box center [197, 85] width 394 height 170
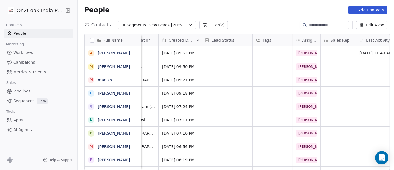
scroll to position [0, 136]
click at [209, 56] on div "grid" at bounding box center [226, 52] width 51 height 13
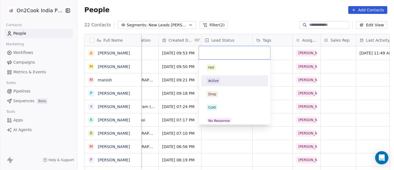
click at [212, 81] on div "Active" at bounding box center [213, 80] width 10 height 5
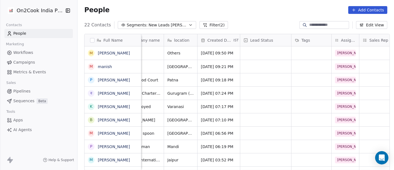
scroll to position [0, 0]
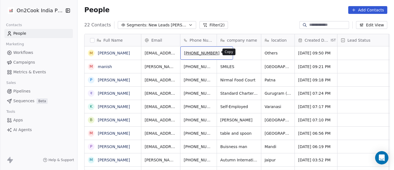
click at [224, 53] on icon "grid" at bounding box center [226, 52] width 4 height 4
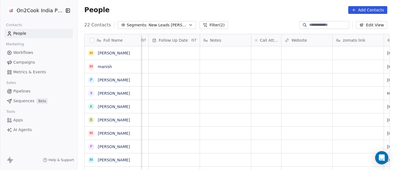
scroll to position [0, 395]
click at [257, 52] on div "grid" at bounding box center [266, 52] width 30 height 13
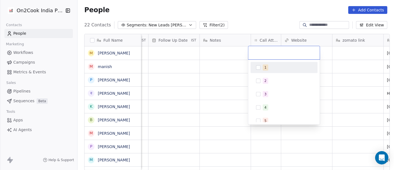
click at [265, 68] on div "1" at bounding box center [265, 67] width 2 height 5
click at [356, 69] on html "On2Cook India Pvt. Ltd. Contacts People Marketing Workflows Campaigns Metrics &…" at bounding box center [197, 85] width 394 height 170
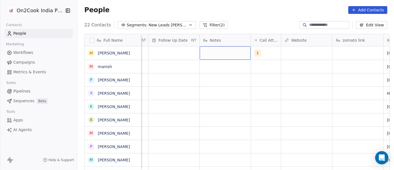
click at [216, 50] on div "grid" at bounding box center [225, 52] width 51 height 13
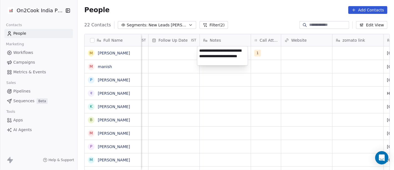
type textarea "**********"
click at [236, 106] on html "On2Cook India Pvt. Ltd. Contacts People Marketing Workflows Campaigns Metrics &…" at bounding box center [197, 85] width 394 height 170
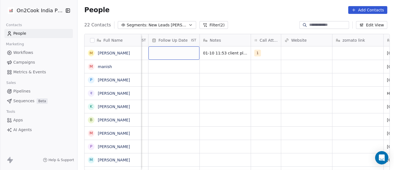
click at [179, 58] on div "grid" at bounding box center [174, 52] width 51 height 13
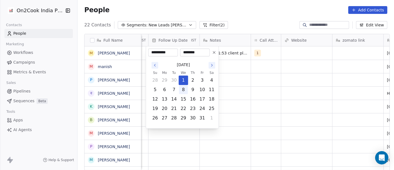
click at [183, 88] on button "8" at bounding box center [183, 89] width 9 height 9
type input "**********"
click at [300, 90] on html "On2Cook India Pvt. Ltd. Contacts People Marketing Workflows Campaigns Metrics &…" at bounding box center [197, 85] width 394 height 170
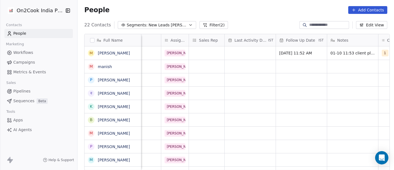
scroll to position [0, 267]
click at [236, 52] on div "grid" at bounding box center [250, 52] width 51 height 13
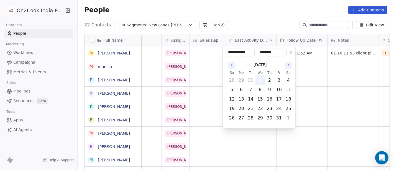
click at [259, 83] on button "1" at bounding box center [260, 80] width 9 height 9
click at [317, 78] on html "On2Cook India Pvt. Ltd. Contacts People Marketing Workflows Campaigns Metrics &…" at bounding box center [197, 85] width 394 height 170
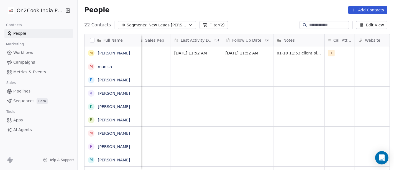
scroll to position [0, 177]
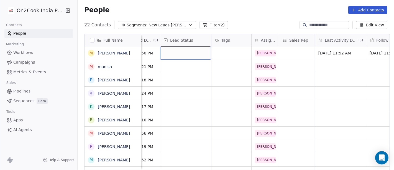
click at [194, 53] on div "grid" at bounding box center [185, 52] width 51 height 13
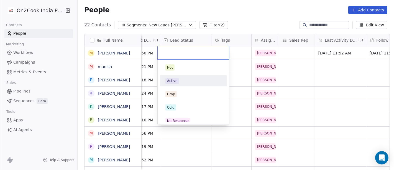
click at [193, 81] on div "Active" at bounding box center [193, 81] width 56 height 6
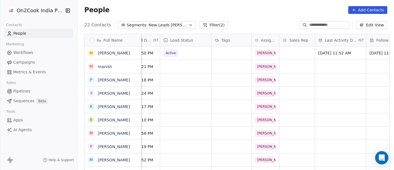
click at [260, 21] on div "22 Contacts Segments: New Leads Salim Filter (2) Edit View" at bounding box center [236, 25] width 317 height 9
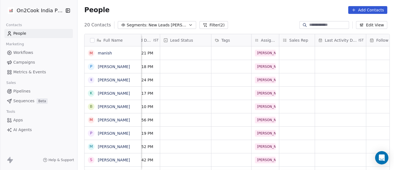
scroll to position [0, 0]
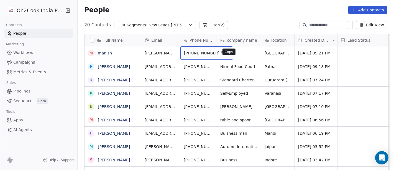
click at [224, 52] on icon "grid" at bounding box center [226, 52] width 4 height 4
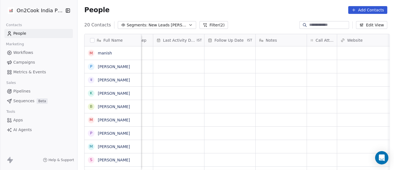
scroll to position [0, 351]
click at [307, 47] on div "grid" at bounding box center [311, 52] width 30 height 13
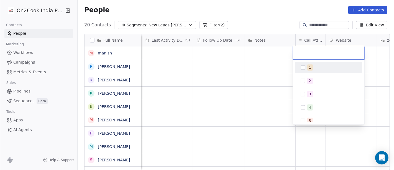
click at [317, 66] on div "1" at bounding box center [331, 67] width 49 height 6
click at [236, 86] on html "On2Cook India Pvt. Ltd. Contacts People Marketing Workflows Campaigns Metrics &…" at bounding box center [197, 85] width 394 height 170
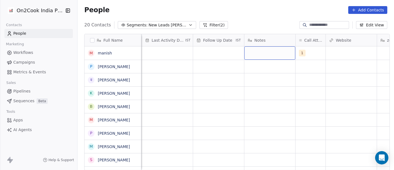
click at [259, 58] on div "grid" at bounding box center [269, 52] width 51 height 13
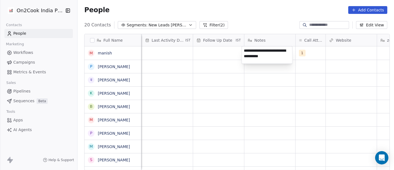
type textarea "**********"
click at [223, 72] on html "On2Cook India Pvt. Ltd. Contacts People Marketing Workflows Campaigns Metrics &…" at bounding box center [197, 85] width 394 height 170
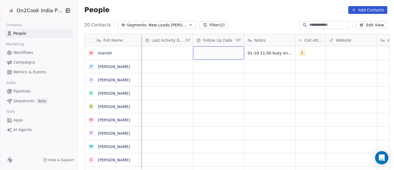
click at [208, 52] on div "grid" at bounding box center [218, 52] width 51 height 13
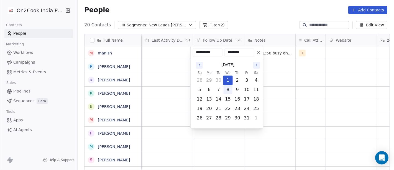
click at [229, 85] on button "8" at bounding box center [228, 89] width 9 height 9
type input "**********"
click at [281, 84] on html "On2Cook India Pvt. Ltd. Contacts People Marketing Workflows Campaigns Metrics &…" at bounding box center [197, 85] width 394 height 170
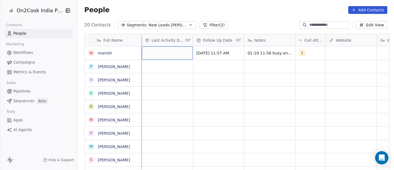
click at [170, 57] on div "grid" at bounding box center [167, 52] width 51 height 13
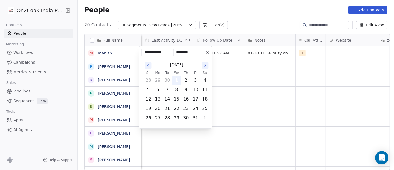
click at [176, 82] on button "1" at bounding box center [176, 80] width 9 height 9
click at [269, 83] on html "On2Cook India Pvt. Ltd. Contacts People Marketing Workflows Campaigns Metrics &…" at bounding box center [197, 85] width 394 height 170
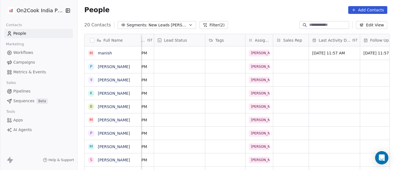
scroll to position [0, 182]
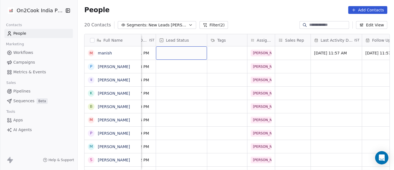
click at [186, 56] on div "grid" at bounding box center [181, 52] width 51 height 13
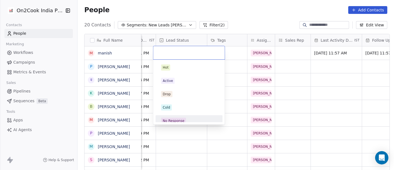
click at [189, 115] on div "No Response" at bounding box center [188, 120] width 67 height 11
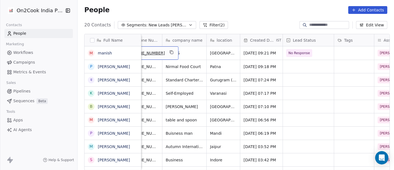
scroll to position [0, 39]
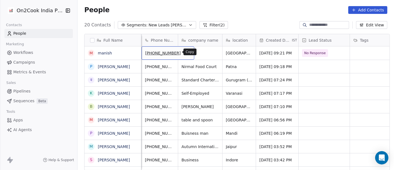
click at [184, 53] on button "grid" at bounding box center [187, 52] width 7 height 7
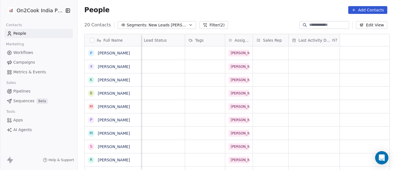
scroll to position [0, 0]
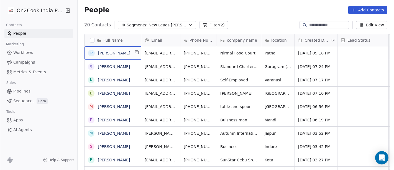
click at [127, 51] on div "P Praveen Jha" at bounding box center [114, 52] width 59 height 13
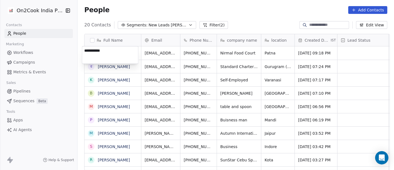
click at [127, 51] on textarea "**********" at bounding box center [110, 54] width 56 height 17
type textarea "**********"
click at [257, 12] on html "On2Cook India Pvt. Ltd. Contacts People Marketing Workflows Campaigns Metrics &…" at bounding box center [197, 85] width 394 height 170
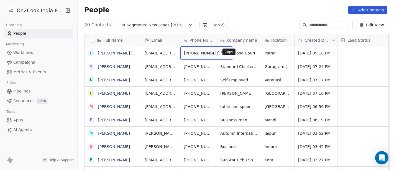
click at [223, 51] on button "grid" at bounding box center [226, 52] width 7 height 7
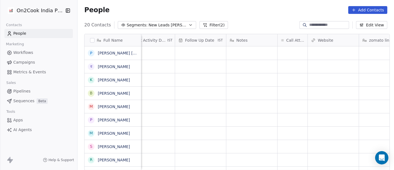
scroll to position [0, 369]
click at [293, 51] on div "grid" at bounding box center [292, 52] width 30 height 13
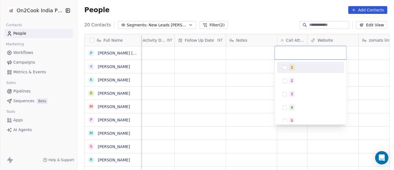
click at [286, 67] on button "Suggestions" at bounding box center [285, 67] width 4 height 4
click at [259, 75] on html "On2Cook India Pvt. Ltd. Contacts People Marketing Workflows Campaigns Metrics &…" at bounding box center [197, 85] width 394 height 170
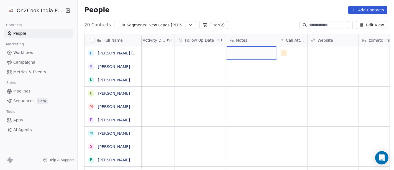
click at [242, 53] on div "grid" at bounding box center [251, 52] width 51 height 13
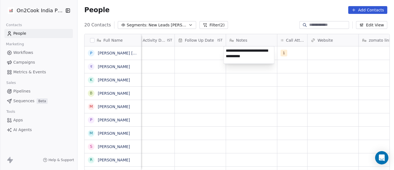
type textarea "**********"
click at [201, 91] on html "On2Cook India Pvt. Ltd. Contacts People Marketing Workflows Campaigns Metrics &…" at bounding box center [197, 85] width 394 height 170
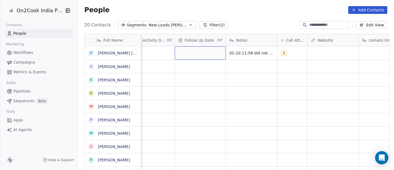
click at [203, 53] on div "grid" at bounding box center [200, 52] width 51 height 13
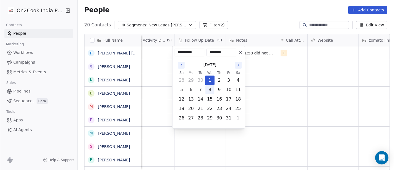
click at [211, 88] on button "8" at bounding box center [209, 89] width 9 height 9
type input "**********"
click at [264, 86] on html "On2Cook India Pvt. Ltd. Contacts People Marketing Workflows Campaigns Metrics &…" at bounding box center [197, 85] width 394 height 170
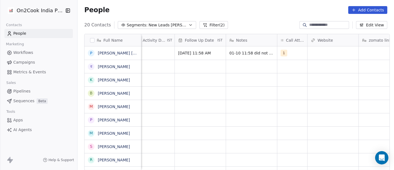
scroll to position [0, 351]
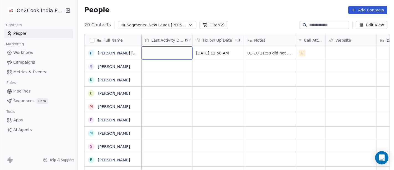
click at [150, 56] on div "grid" at bounding box center [167, 52] width 51 height 13
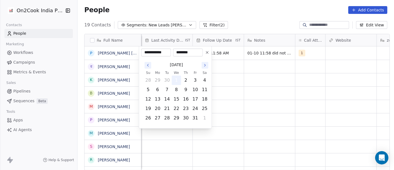
click at [177, 77] on button "1" at bounding box center [176, 80] width 9 height 9
click at [275, 95] on html "On2Cook India Pvt. Ltd. Contacts People Marketing Workflows Campaigns Metrics &…" at bounding box center [197, 85] width 394 height 170
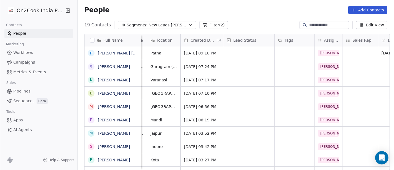
scroll to position [0, 112]
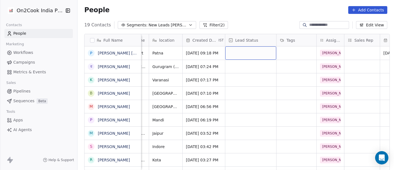
click at [226, 49] on div "grid" at bounding box center [250, 52] width 51 height 13
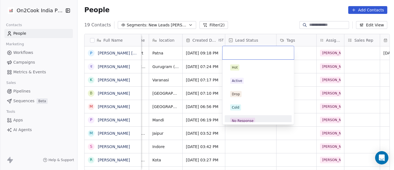
click at [241, 118] on span "No Response" at bounding box center [242, 121] width 25 height 6
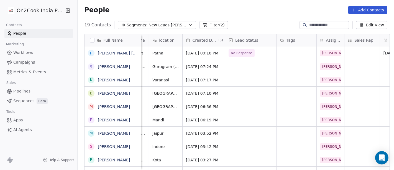
click at [241, 18] on div "People Add Contacts" at bounding box center [236, 9] width 317 height 21
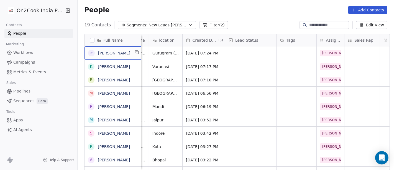
click at [124, 49] on div "व विकास यादव" at bounding box center [114, 52] width 59 height 13
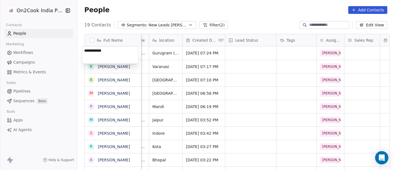
click at [95, 50] on textarea "**********" at bounding box center [110, 54] width 56 height 17
type textarea "**********"
click at [248, 9] on html "On2Cook India Pvt. Ltd. Contacts People Marketing Workflows Campaigns Metrics &…" at bounding box center [197, 85] width 394 height 170
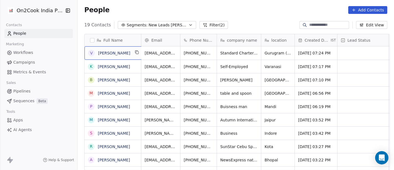
click at [123, 53] on span "Vikas Yadav" at bounding box center [114, 53] width 32 height 6
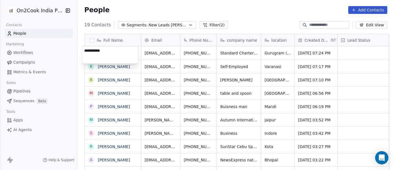
click at [123, 53] on textarea "**********" at bounding box center [110, 54] width 56 height 17
click at [93, 50] on textarea "**********" at bounding box center [110, 54] width 56 height 17
type textarea "**********"
click at [255, 23] on html "On2Cook India Pvt. Ltd. Contacts People Marketing Workflows Campaigns Metrics &…" at bounding box center [197, 85] width 394 height 170
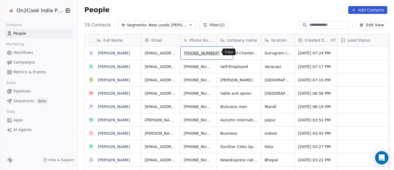
click at [224, 53] on icon "grid" at bounding box center [226, 52] width 4 height 4
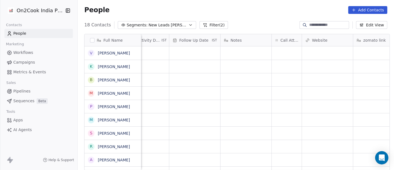
scroll to position [0, 376]
click at [281, 52] on div "grid" at bounding box center [286, 52] width 30 height 13
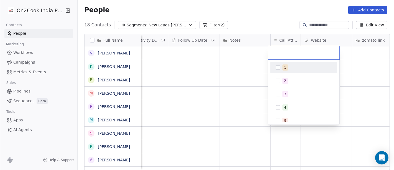
click at [292, 71] on div "1" at bounding box center [303, 67] width 63 height 9
click at [265, 73] on html "On2Cook India Pvt. Ltd. Contacts People Marketing Workflows Campaigns Metrics &…" at bounding box center [197, 85] width 394 height 170
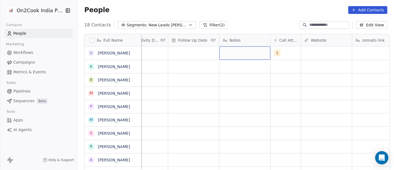
click at [251, 52] on div "grid" at bounding box center [245, 52] width 51 height 13
type textarea "**********"
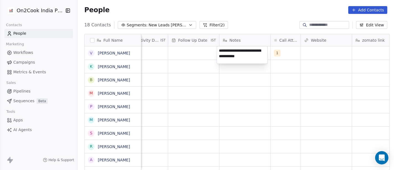
click at [252, 73] on html "On2Cook India Pvt. Ltd. Contacts People Marketing Workflows Campaigns Metrics &…" at bounding box center [197, 85] width 394 height 170
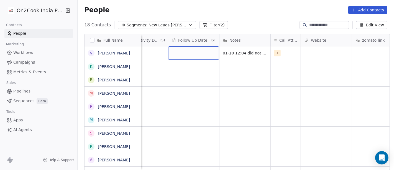
click at [178, 52] on div "grid" at bounding box center [193, 52] width 51 height 13
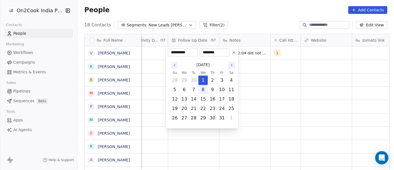
click at [204, 88] on button "8" at bounding box center [203, 89] width 9 height 9
type input "**********"
click at [277, 88] on html "On2Cook India Pvt. Ltd. Contacts People Marketing Workflows Campaigns Metrics &…" at bounding box center [197, 85] width 394 height 170
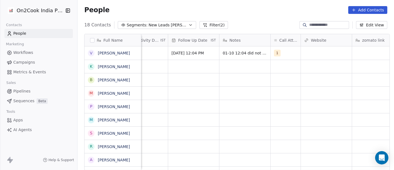
scroll to position [0, 351]
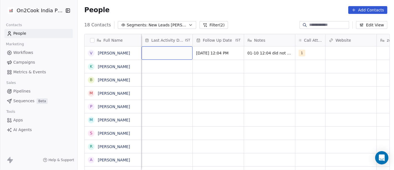
click at [158, 51] on div "grid" at bounding box center [167, 52] width 51 height 13
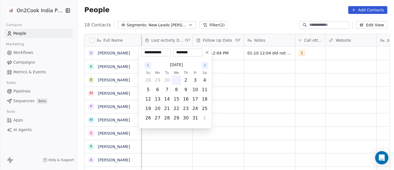
click at [177, 84] on button "1" at bounding box center [176, 80] width 9 height 9
click at [232, 83] on html "On2Cook India Pvt. Ltd. Contacts People Marketing Workflows Campaigns Metrics &…" at bounding box center [197, 85] width 394 height 170
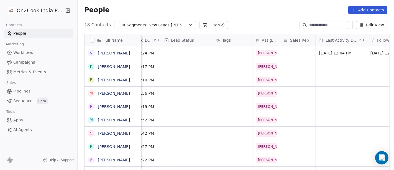
scroll to position [0, 177]
click at [190, 52] on div "grid" at bounding box center [186, 52] width 51 height 13
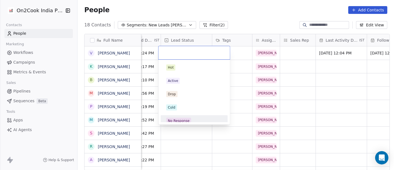
click at [195, 117] on div "No Response" at bounding box center [194, 120] width 63 height 9
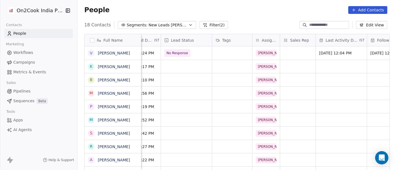
scroll to position [0, 0]
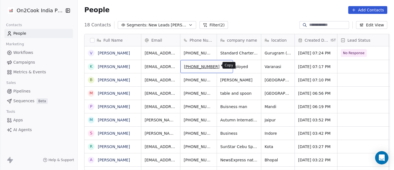
click at [224, 67] on icon "grid" at bounding box center [226, 65] width 4 height 4
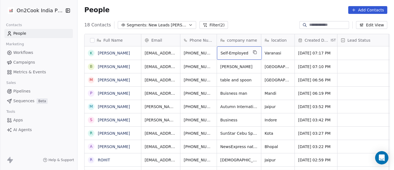
click at [247, 52] on div "Self-Employed" at bounding box center [239, 52] width 45 height 13
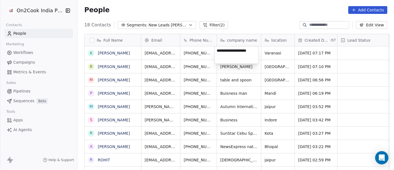
type textarea "**********"
click at [244, 16] on html "On2Cook India Pvt. Ltd. Contacts People Marketing Workflows Campaigns Metrics &…" at bounding box center [197, 85] width 394 height 170
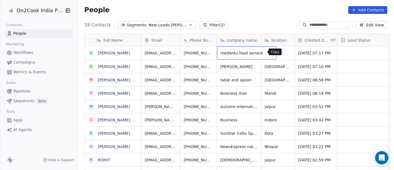
click at [266, 55] on button "grid" at bounding box center [269, 52] width 7 height 7
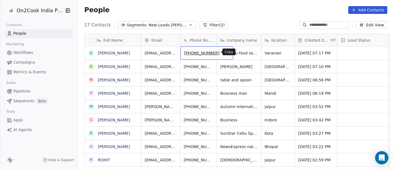
click at [225, 53] on icon "grid" at bounding box center [226, 52] width 2 height 2
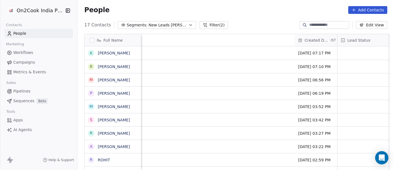
scroll to position [0, 324]
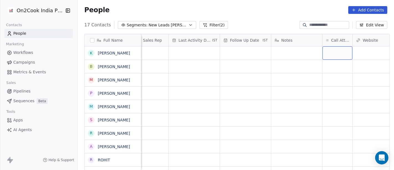
click at [336, 50] on div "grid" at bounding box center [338, 52] width 30 height 13
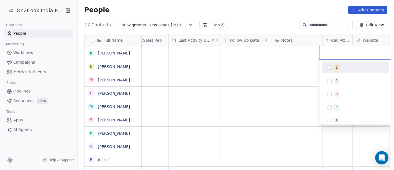
click at [326, 66] on div "1" at bounding box center [355, 67] width 63 height 9
drag, startPoint x: 294, startPoint y: 71, endPoint x: 285, endPoint y: 56, distance: 17.5
click at [294, 71] on html "On2Cook India Pvt. Ltd. Contacts People Marketing Workflows Campaigns Metrics &…" at bounding box center [197, 85] width 394 height 170
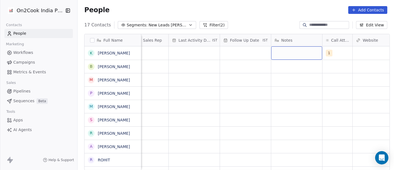
click at [284, 55] on div "grid" at bounding box center [296, 52] width 51 height 13
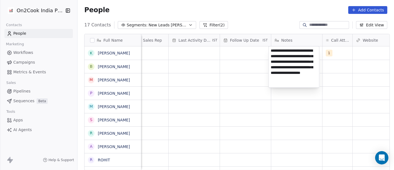
type textarea "**********"
click at [290, 106] on html "On2Cook India Pvt. Ltd. Contacts People Marketing Workflows Campaigns Metrics &…" at bounding box center [197, 85] width 394 height 170
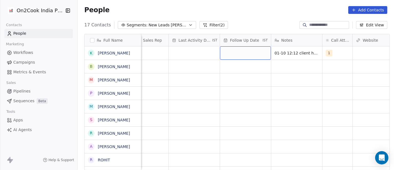
click at [255, 46] on div "grid" at bounding box center [245, 52] width 51 height 13
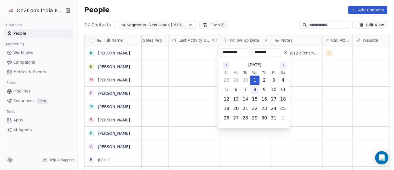
click at [254, 89] on button "8" at bounding box center [255, 89] width 9 height 9
type input "**********"
click at [333, 90] on html "On2Cook India Pvt. Ltd. Contacts People Marketing Workflows Campaigns Metrics &…" at bounding box center [197, 85] width 394 height 170
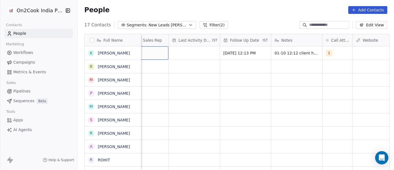
scroll to position [0, 315]
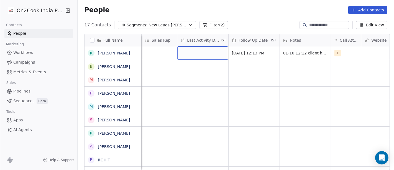
click at [208, 52] on div "grid" at bounding box center [202, 52] width 51 height 13
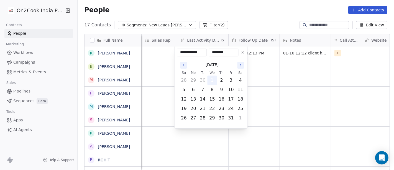
click at [213, 80] on button "1" at bounding box center [212, 80] width 9 height 9
click at [315, 83] on html "On2Cook India Pvt. Ltd. Contacts People Marketing Workflows Campaigns Metrics &…" at bounding box center [197, 85] width 394 height 170
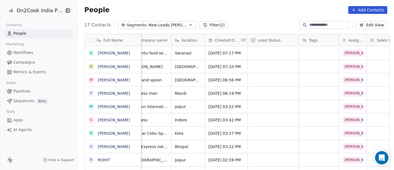
scroll to position [0, 103]
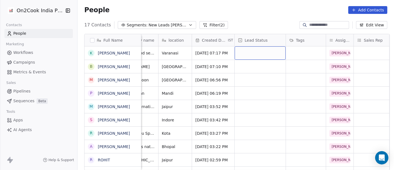
click at [250, 54] on div "grid" at bounding box center [260, 52] width 51 height 13
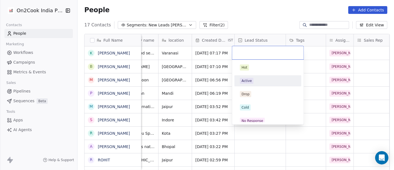
click at [249, 82] on div "Active" at bounding box center [247, 80] width 10 height 5
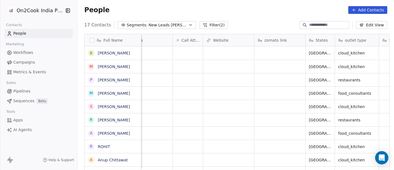
scroll to position [0, 473]
click at [178, 50] on div "grid" at bounding box center [189, 52] width 30 height 13
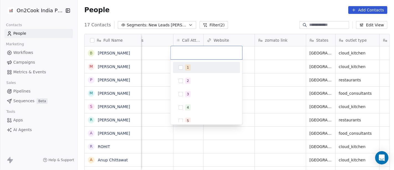
click at [194, 70] on div "1" at bounding box center [209, 67] width 49 height 6
click at [267, 15] on html "On2Cook India Pvt. Ltd. Contacts People Marketing Workflows Campaigns Metrics &…" at bounding box center [197, 85] width 394 height 170
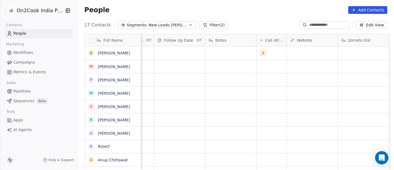
scroll to position [0, 348]
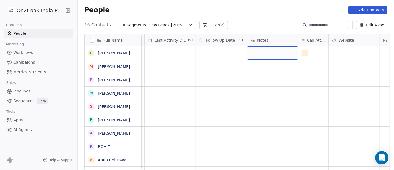
click at [255, 54] on div "grid" at bounding box center [272, 52] width 51 height 13
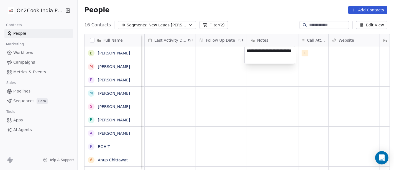
type textarea "**********"
click at [231, 118] on html "On2Cook India Pvt. Ltd. Contacts People Marketing Workflows Campaigns Metrics &…" at bounding box center [197, 85] width 394 height 170
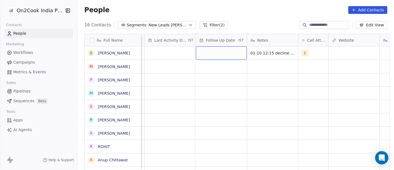
click at [215, 54] on div "grid" at bounding box center [221, 52] width 51 height 13
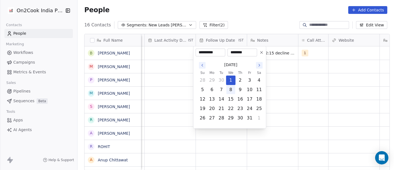
click at [231, 91] on button "8" at bounding box center [230, 89] width 9 height 9
type input "**********"
click at [314, 89] on html "On2Cook India Pvt. Ltd. Contacts People Marketing Workflows Campaigns Metrics &…" at bounding box center [197, 85] width 394 height 170
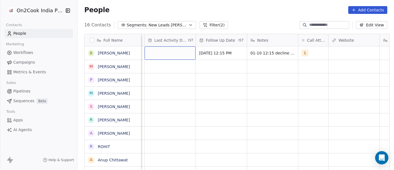
click at [168, 55] on div "grid" at bounding box center [170, 52] width 51 height 13
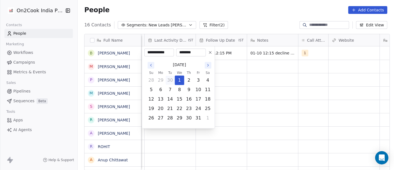
click at [174, 81] on button "30" at bounding box center [170, 80] width 9 height 9
click at [152, 67] on icon "Go to the Previous Month" at bounding box center [151, 65] width 4 height 4
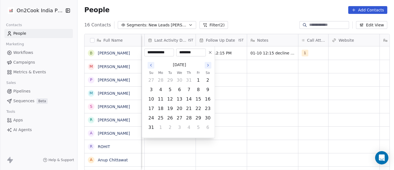
click at [207, 66] on icon "Go to the Next Month" at bounding box center [208, 65] width 4 height 4
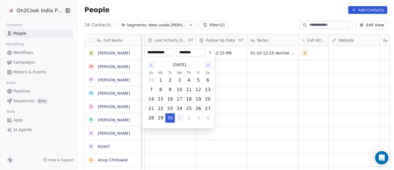
click at [207, 66] on icon "Go to the Next Month" at bounding box center [208, 65] width 4 height 4
click at [181, 80] on button "1" at bounding box center [179, 80] width 9 height 9
type input "**********"
click at [242, 80] on html "On2Cook India Pvt. Ltd. Contacts People Marketing Workflows Campaigns Metrics &…" at bounding box center [197, 85] width 394 height 170
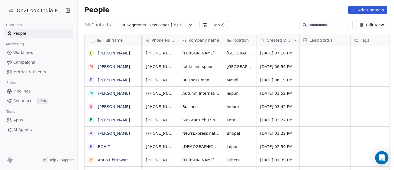
scroll to position [0, 37]
click at [187, 54] on icon "grid" at bounding box center [189, 52] width 4 height 4
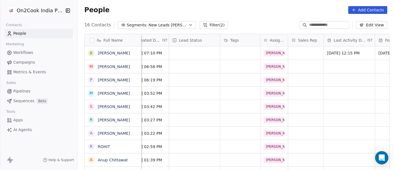
scroll to position [0, 167]
click at [190, 57] on div "grid" at bounding box center [195, 52] width 51 height 13
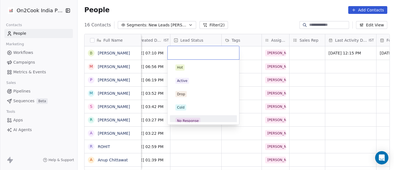
click at [192, 118] on div "No Response" at bounding box center [188, 120] width 22 height 5
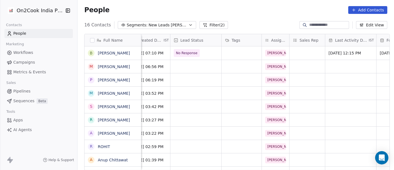
click at [233, 12] on div "People Add Contacts" at bounding box center [235, 10] width 303 height 8
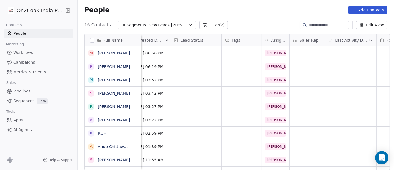
scroll to position [0, 0]
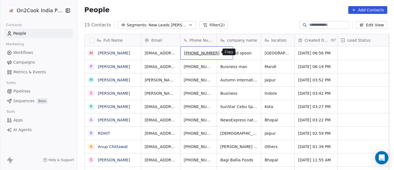
click at [223, 49] on button "grid" at bounding box center [226, 52] width 7 height 7
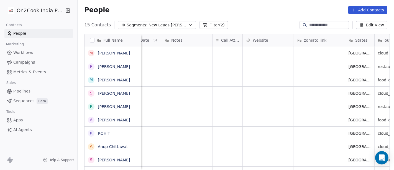
scroll to position [0, 434]
click at [226, 51] on div "grid" at bounding box center [227, 52] width 30 height 13
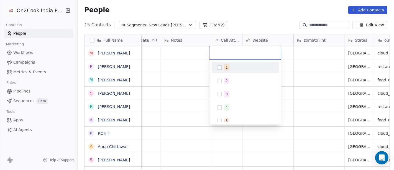
click at [230, 65] on div "1" at bounding box center [248, 67] width 49 height 6
click at [182, 75] on html "On2Cook India Pvt. Ltd. Contacts People Marketing Workflows Campaigns Metrics &…" at bounding box center [197, 85] width 394 height 170
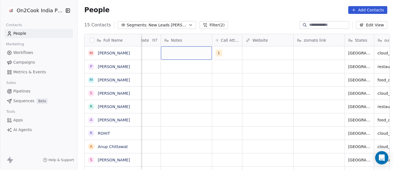
click at [183, 53] on div "grid" at bounding box center [186, 52] width 51 height 13
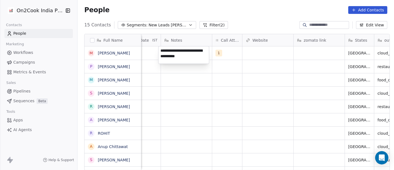
type textarea "**********"
click at [250, 96] on html "On2Cook India Pvt. Ltd. Contacts People Marketing Workflows Campaigns Metrics &…" at bounding box center [197, 85] width 394 height 170
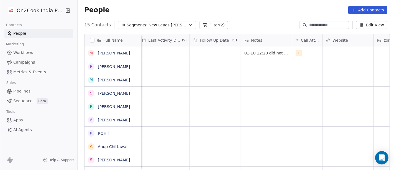
scroll to position [0, 353]
click at [223, 49] on div "grid" at bounding box center [216, 52] width 51 height 13
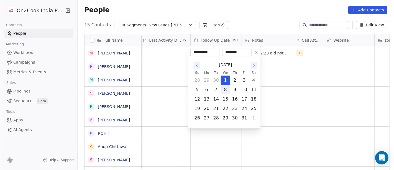
click at [224, 91] on button "8" at bounding box center [225, 89] width 9 height 9
type input "**********"
click at [279, 88] on html "On2Cook India Pvt. Ltd. Contacts People Marketing Workflows Campaigns Metrics &…" at bounding box center [197, 85] width 394 height 170
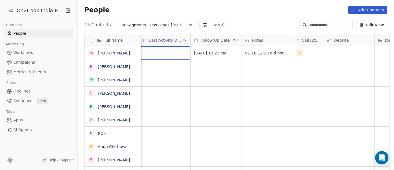
scroll to position [0, 351]
click at [161, 56] on div "grid" at bounding box center [167, 52] width 51 height 13
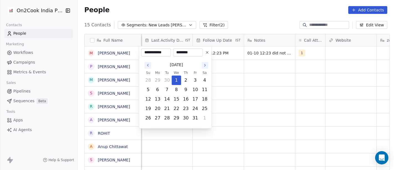
click at [175, 75] on th "We" at bounding box center [176, 73] width 9 height 6
click at [175, 78] on button "1" at bounding box center [176, 80] width 9 height 9
click at [269, 83] on html "On2Cook India Pvt. Ltd. Contacts People Marketing Workflows Campaigns Metrics &…" at bounding box center [197, 85] width 394 height 170
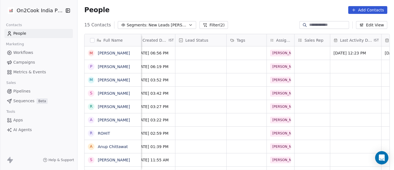
scroll to position [0, 162]
click at [202, 49] on div "grid" at bounding box center [201, 52] width 51 height 13
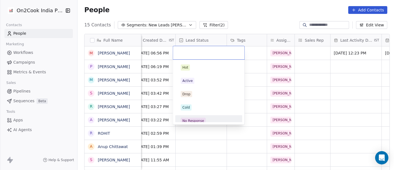
click at [205, 119] on div "No Response" at bounding box center [209, 121] width 56 height 6
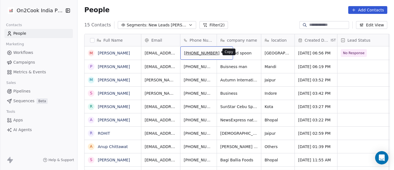
scroll to position [0, 0]
click at [225, 53] on icon "grid" at bounding box center [226, 52] width 2 height 2
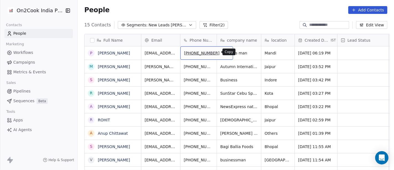
click at [224, 51] on icon "grid" at bounding box center [226, 52] width 4 height 4
click at [231, 18] on div "People Add Contacts" at bounding box center [236, 9] width 317 height 21
click at [249, 17] on div "People Add Contacts" at bounding box center [236, 9] width 317 height 21
click at [250, 26] on div "15 Contacts Segments: New Leads Salim Filter (2) Edit View" at bounding box center [236, 25] width 317 height 9
click at [259, 18] on div "People Add Contacts" at bounding box center [236, 9] width 317 height 21
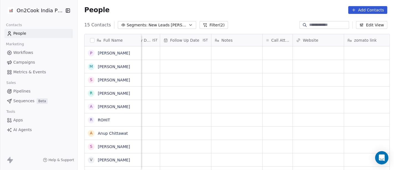
scroll to position [0, 385]
click at [271, 51] on div "grid" at bounding box center [277, 52] width 30 height 13
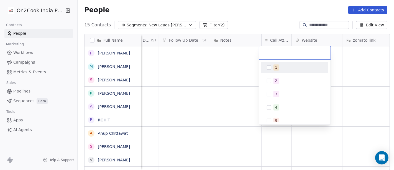
click at [272, 74] on div "1 2 3 4 5 6 7 8 9 10" at bounding box center [294, 127] width 67 height 131
click at [265, 70] on div "1" at bounding box center [295, 67] width 63 height 9
click at [220, 80] on html "On2Cook India Pvt. Ltd. Contacts People Marketing Workflows Campaigns Metrics &…" at bounding box center [197, 85] width 394 height 170
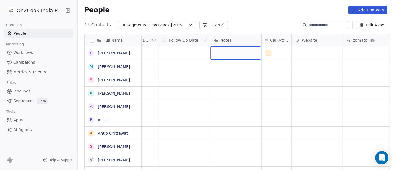
click at [214, 51] on div "grid" at bounding box center [235, 52] width 51 height 13
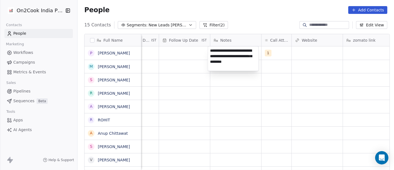
type textarea "**********"
click at [243, 78] on html "On2Cook India Pvt. Ltd. Contacts People Marketing Workflows Campaigns Metrics &…" at bounding box center [197, 85] width 394 height 170
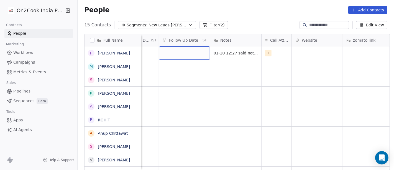
click at [176, 50] on div "grid" at bounding box center [184, 52] width 51 height 13
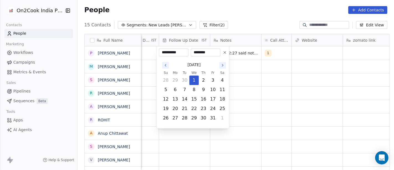
click at [225, 53] on icon at bounding box center [225, 52] width 4 height 4
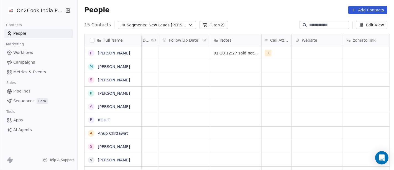
scroll to position [0, 270]
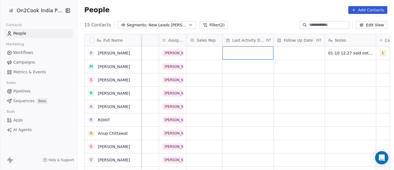
click at [246, 49] on div "grid" at bounding box center [248, 52] width 51 height 13
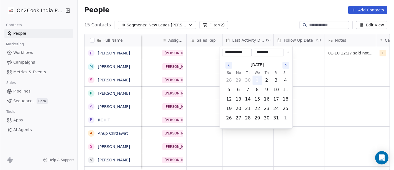
click at [254, 83] on button "1" at bounding box center [257, 80] width 9 height 9
click at [318, 77] on html "On2Cook India Pvt. Ltd. Contacts People Marketing Workflows Campaigns Metrics &…" at bounding box center [197, 85] width 394 height 170
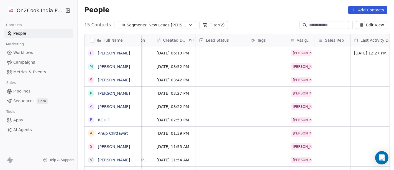
scroll to position [0, 141]
click at [226, 54] on div "grid" at bounding box center [221, 52] width 51 height 13
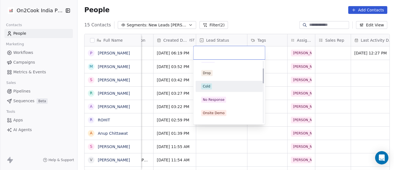
scroll to position [31, 0]
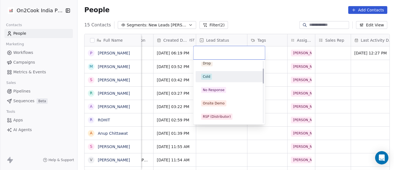
click at [219, 79] on div "Cold" at bounding box center [229, 76] width 63 height 9
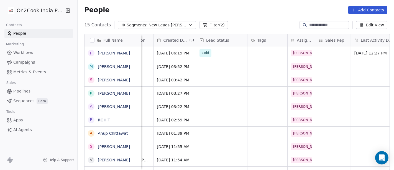
scroll to position [0, 0]
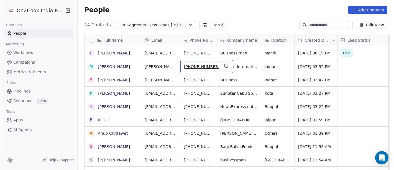
click at [222, 65] on div "+919828089481" at bounding box center [206, 66] width 53 height 13
click at [224, 64] on icon "grid" at bounding box center [226, 65] width 4 height 4
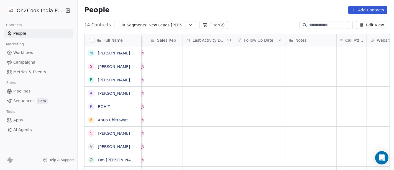
scroll to position [0, 310]
click at [348, 55] on div "grid" at bounding box center [352, 52] width 30 height 13
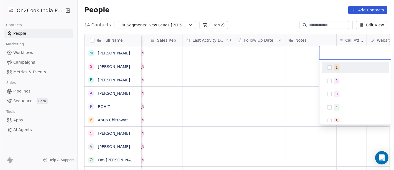
click at [350, 68] on div "1" at bounding box center [358, 67] width 49 height 6
click at [280, 77] on html "On2Cook India Pvt. Ltd. Contacts People Marketing Workflows Campaigns Metrics &…" at bounding box center [197, 85] width 394 height 170
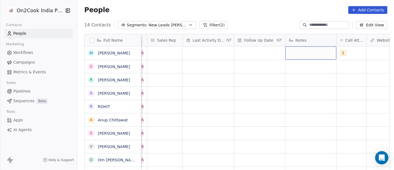
click at [294, 51] on div "grid" at bounding box center [310, 52] width 51 height 13
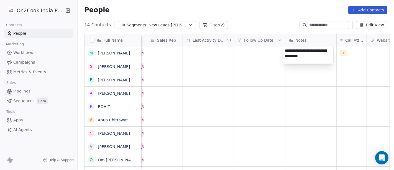
type textarea "**********"
click at [270, 95] on html "On2Cook India Pvt. Ltd. Contacts People Marketing Workflows Campaigns Metrics &…" at bounding box center [197, 85] width 394 height 170
click at [197, 60] on div "Sep 30, 2025 03:42 PM Salim Madhya Pradesh cloud_kitchen" at bounding box center [338, 66] width 1012 height 13
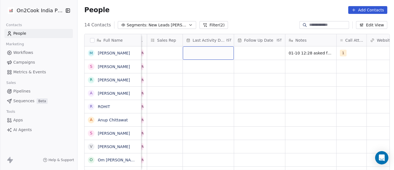
click at [195, 53] on div "grid" at bounding box center [208, 52] width 51 height 13
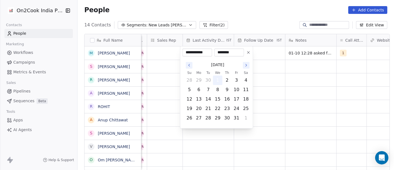
click at [219, 80] on button "1" at bounding box center [217, 80] width 9 height 9
click at [289, 79] on html "On2Cook India Pvt. Ltd. Contacts People Marketing Workflows Campaigns Metrics &…" at bounding box center [197, 85] width 394 height 170
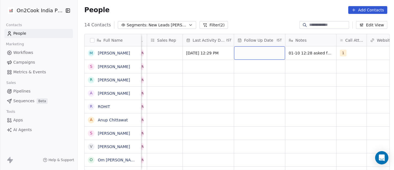
click at [262, 57] on div "grid" at bounding box center [259, 52] width 51 height 13
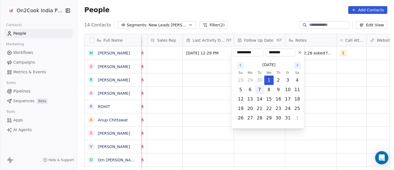
click at [259, 88] on button "7" at bounding box center [259, 89] width 9 height 9
type input "**********"
click at [341, 91] on html "On2Cook India Pvt. Ltd. Contacts People Marketing Workflows Campaigns Metrics &…" at bounding box center [197, 85] width 394 height 170
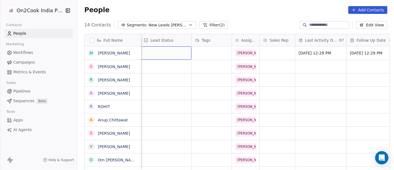
scroll to position [0, 196]
click at [154, 54] on div "grid" at bounding box center [166, 52] width 51 height 13
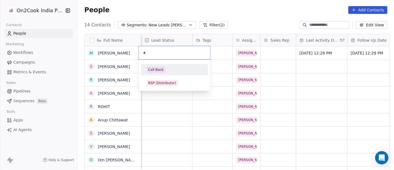
type input "*"
click at [164, 71] on div "Call Back" at bounding box center [175, 70] width 56 height 6
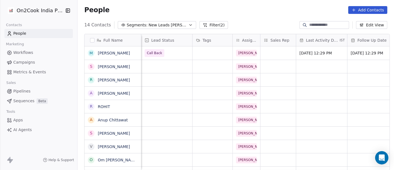
scroll to position [1, 0]
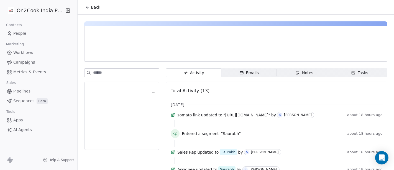
click at [94, 10] on button "Back" at bounding box center [93, 7] width 22 height 10
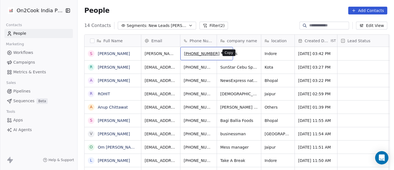
click at [224, 53] on icon "grid" at bounding box center [226, 52] width 4 height 4
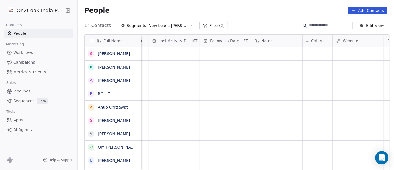
scroll to position [1, 344]
click at [308, 49] on div "grid" at bounding box center [318, 53] width 30 height 13
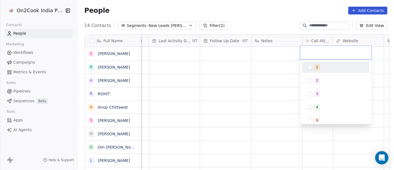
click at [315, 70] on div "1" at bounding box center [339, 67] width 49 height 6
click at [297, 72] on html "On2Cook India Pvt. Ltd. Contacts People Marketing Workflows Campaigns Metrics &…" at bounding box center [197, 85] width 394 height 170
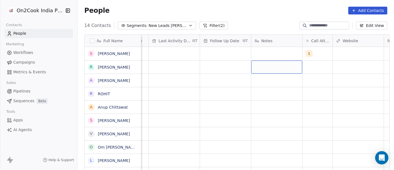
click at [268, 60] on div "grid" at bounding box center [276, 66] width 51 height 13
click at [265, 51] on html "On2Cook India Pvt. Ltd. Contacts People Marketing Workflows Campaigns Metrics &…" at bounding box center [197, 85] width 394 height 170
click at [265, 51] on div "grid" at bounding box center [276, 53] width 51 height 13
click at [264, 53] on div "grid" at bounding box center [276, 53] width 51 height 13
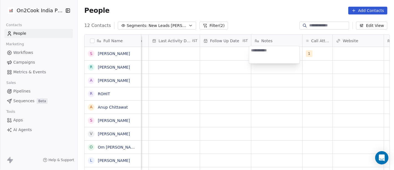
click at [264, 53] on textarea at bounding box center [274, 54] width 50 height 17
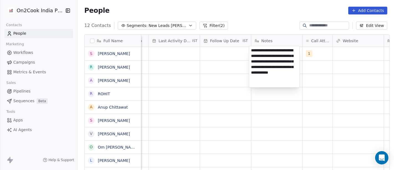
type textarea "**********"
click at [215, 125] on html "On2Cook India Pvt. Ltd. Contacts People Marketing Workflows Campaigns Metrics &…" at bounding box center [197, 85] width 394 height 170
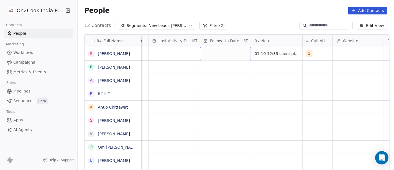
click at [216, 51] on div "grid" at bounding box center [225, 53] width 51 height 13
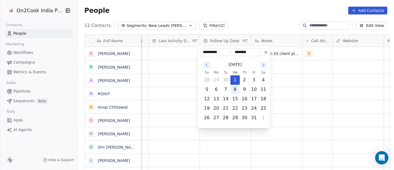
click at [234, 88] on button "8" at bounding box center [235, 89] width 9 height 9
type input "**********"
click at [340, 91] on html "On2Cook India Pvt. Ltd. Contacts People Marketing Workflows Campaigns Metrics &…" at bounding box center [197, 85] width 394 height 170
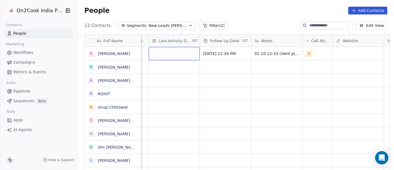
click at [176, 53] on div "grid" at bounding box center [174, 53] width 51 height 13
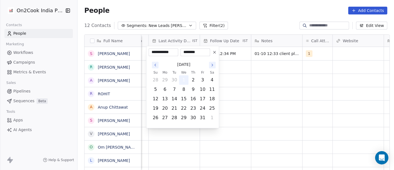
click at [184, 81] on button "1" at bounding box center [183, 79] width 9 height 9
click at [245, 72] on html "On2Cook India Pvt. Ltd. Contacts People Marketing Workflows Campaigns Metrics &…" at bounding box center [197, 85] width 394 height 170
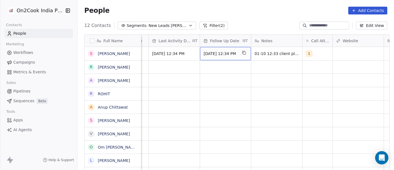
click at [218, 52] on span "Oct 08, 2025 12:34 PM" at bounding box center [221, 54] width 34 height 6
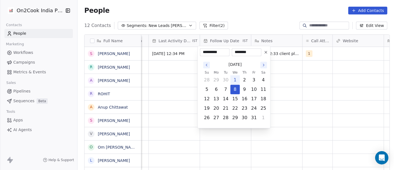
click at [266, 52] on icon at bounding box center [266, 52] width 4 height 4
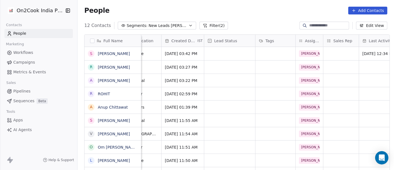
scroll to position [1, 128]
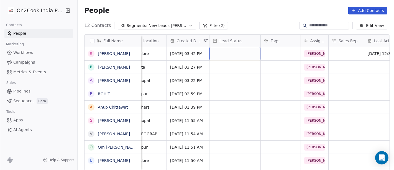
click at [227, 51] on div "grid" at bounding box center [235, 53] width 51 height 13
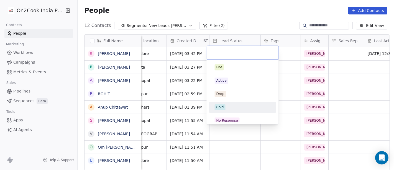
click at [225, 103] on div "Cold" at bounding box center [242, 107] width 63 height 9
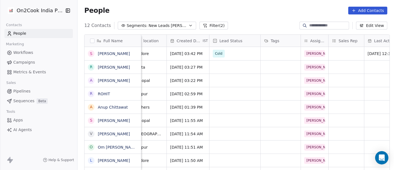
click at [243, 27] on div "12 Contacts Segments: New Leads Salim Filter (2) Edit View" at bounding box center [236, 25] width 317 height 9
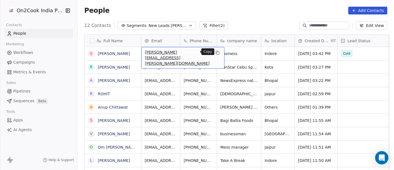
click at [215, 50] on icon "grid" at bounding box center [217, 52] width 4 height 4
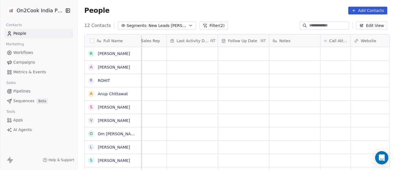
scroll to position [0, 326]
click at [324, 55] on div "grid" at bounding box center [335, 53] width 30 height 13
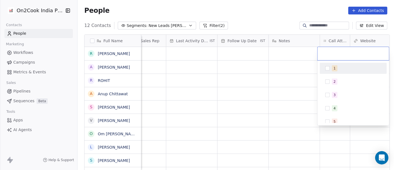
click at [343, 74] on div "1 2 3 4 5 6 7 8 9 10" at bounding box center [353, 128] width 67 height 131
click at [336, 70] on span "1" at bounding box center [335, 68] width 6 height 6
click at [291, 83] on html "On2Cook India Pvt. Ltd. Contacts People Marketing Workflows Campaigns Metrics &…" at bounding box center [197, 85] width 394 height 170
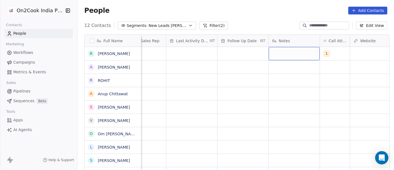
click at [295, 55] on div "grid" at bounding box center [294, 53] width 51 height 13
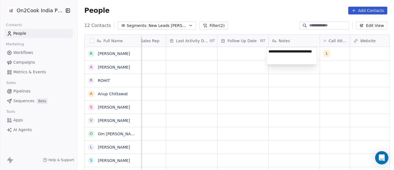
type textarea "**********"
click at [244, 80] on html "**********" at bounding box center [197, 85] width 394 height 170
click at [241, 46] on div "Follow Up Date IST" at bounding box center [243, 41] width 51 height 12
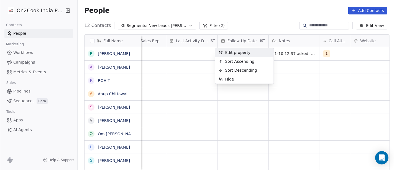
click at [239, 11] on html "On2Cook India Pvt. Ltd. Contacts People Marketing Workflows Campaigns Metrics &…" at bounding box center [197, 85] width 394 height 170
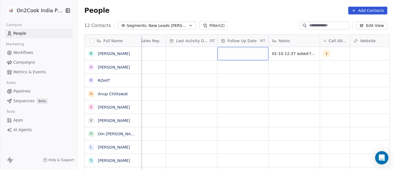
click at [241, 53] on div "grid" at bounding box center [243, 53] width 51 height 13
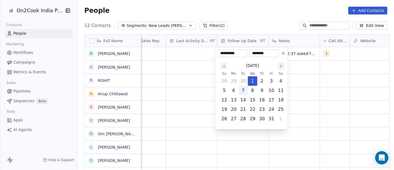
click at [245, 91] on button "7" at bounding box center [243, 90] width 9 height 9
type input "**********"
click at [292, 91] on html "**********" at bounding box center [197, 85] width 394 height 170
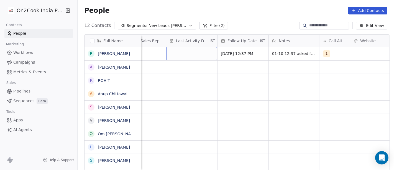
click at [182, 55] on div "grid" at bounding box center [191, 53] width 51 height 13
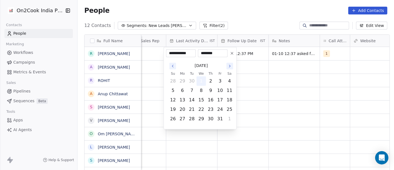
click at [201, 83] on button "1" at bounding box center [201, 80] width 9 height 9
click at [250, 79] on html "**********" at bounding box center [197, 85] width 394 height 170
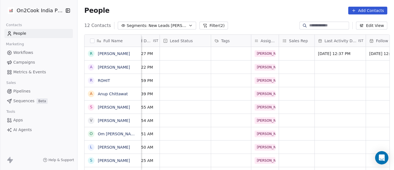
scroll to position [0, 177]
click at [196, 53] on div "grid" at bounding box center [185, 53] width 51 height 13
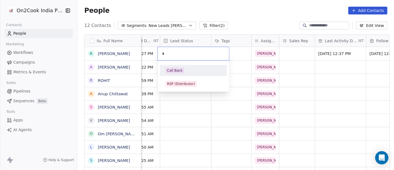
type input "*"
click at [192, 72] on div "Call Back" at bounding box center [193, 70] width 56 height 6
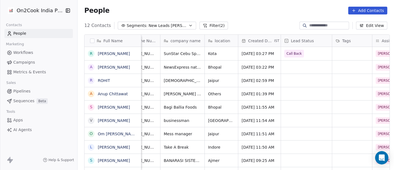
scroll to position [2, 39]
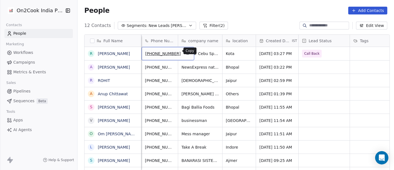
click at [186, 51] on icon "grid" at bounding box center [187, 52] width 2 height 2
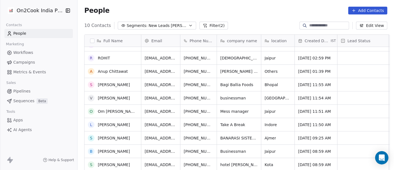
scroll to position [0, 0]
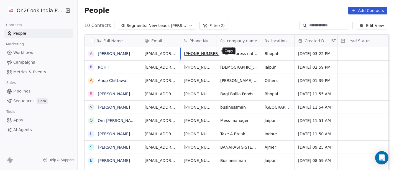
click at [224, 52] on icon "grid" at bounding box center [226, 52] width 4 height 4
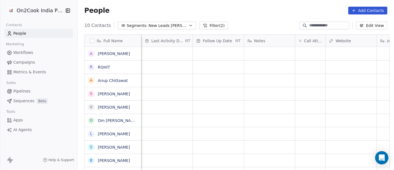
scroll to position [0, 351]
click at [297, 53] on div "grid" at bounding box center [310, 53] width 30 height 13
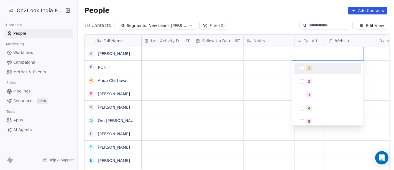
click at [303, 68] on button "Suggestions" at bounding box center [302, 68] width 4 height 4
click at [234, 70] on html "On2Cook India Pvt. Ltd. Contacts People Marketing Workflows Campaigns Metrics &…" at bounding box center [197, 85] width 394 height 170
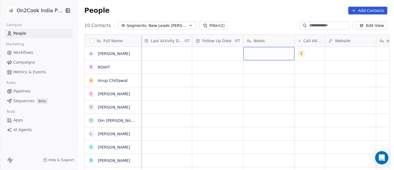
click at [259, 53] on div "grid" at bounding box center [269, 53] width 51 height 13
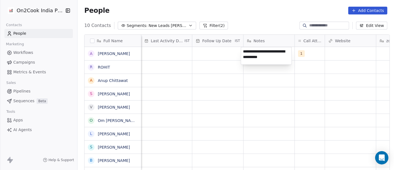
type textarea "**********"
click at [219, 113] on html "**********" at bounding box center [197, 85] width 394 height 170
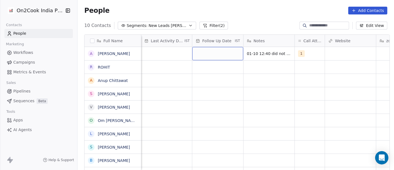
click at [214, 50] on div "grid" at bounding box center [217, 53] width 51 height 13
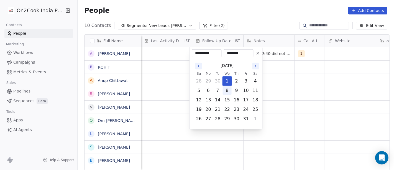
click at [230, 92] on button "8" at bounding box center [227, 90] width 9 height 9
type input "**********"
click at [283, 89] on html "**********" at bounding box center [197, 85] width 394 height 170
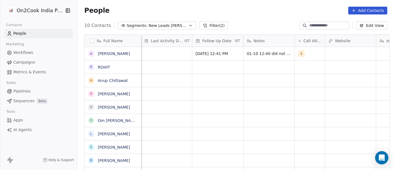
scroll to position [0, 351]
click at [172, 53] on div "grid" at bounding box center [167, 53] width 51 height 13
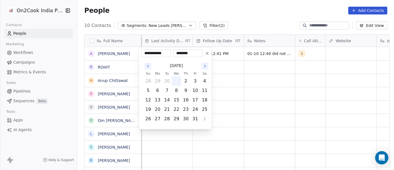
click at [173, 81] on button "1" at bounding box center [176, 80] width 9 height 9
click at [245, 83] on html "**********" at bounding box center [197, 85] width 394 height 170
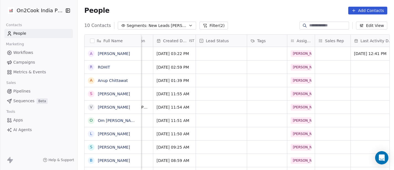
scroll to position [0, 140]
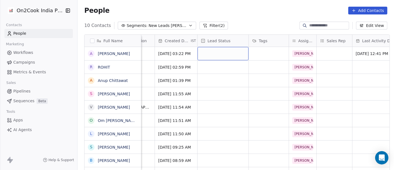
click at [210, 55] on div "grid" at bounding box center [223, 53] width 51 height 13
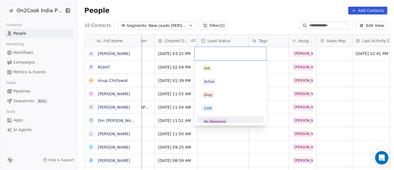
click at [215, 120] on div "No Response" at bounding box center [215, 121] width 22 height 5
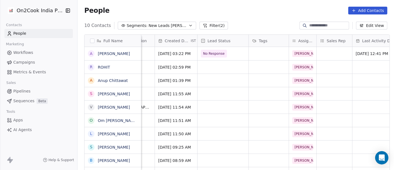
scroll to position [0, 0]
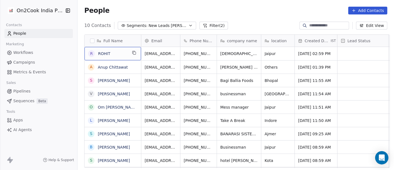
click at [121, 52] on span "ROHIT" at bounding box center [112, 54] width 29 height 6
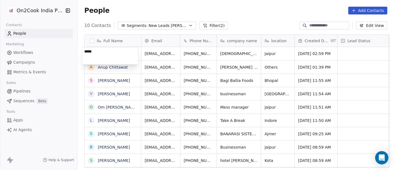
click at [121, 52] on textarea "*****" at bounding box center [110, 55] width 56 height 17
type textarea "**********"
click at [237, 22] on html "On2Cook India Pvt. Ltd. Contacts People Marketing Workflows Campaigns Metrics &…" at bounding box center [197, 85] width 394 height 170
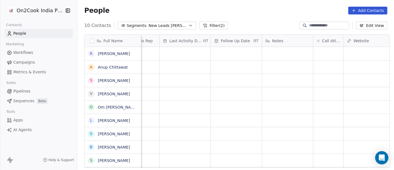
scroll to position [5, 333]
click at [323, 49] on div "grid" at bounding box center [328, 53] width 30 height 13
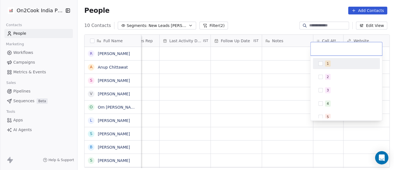
click at [325, 61] on div "1" at bounding box center [346, 63] width 63 height 9
click at [301, 62] on html "On2Cook India Pvt. Ltd. Contacts People Marketing Workflows Campaigns Metrics &…" at bounding box center [197, 85] width 394 height 170
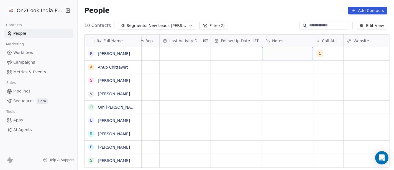
click at [291, 50] on div "grid" at bounding box center [287, 53] width 51 height 13
type textarea "**********"
click at [296, 52] on textarea "**********" at bounding box center [285, 50] width 50 height 17
drag, startPoint x: 296, startPoint y: 52, endPoint x: 285, endPoint y: 75, distance: 25.4
click at [285, 75] on html "**********" at bounding box center [197, 85] width 394 height 170
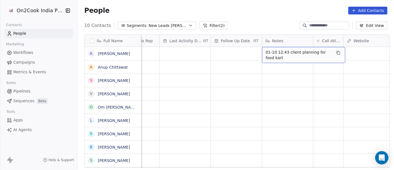
click at [303, 49] on span "01-10 12:43 client planning for food kart" at bounding box center [299, 54] width 66 height 11
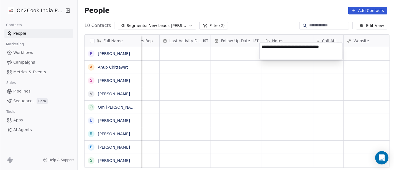
type textarea "**********"
click at [269, 94] on html "**********" at bounding box center [197, 85] width 394 height 170
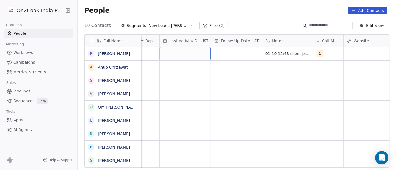
click at [176, 49] on div "grid" at bounding box center [185, 53] width 51 height 13
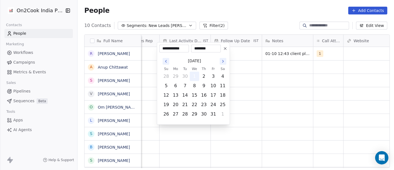
click at [192, 78] on button "1" at bounding box center [194, 76] width 9 height 9
click at [260, 76] on html "**********" at bounding box center [197, 85] width 394 height 170
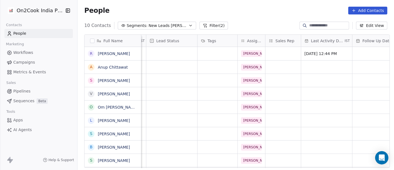
scroll to position [5, 190]
click at [187, 47] on div "grid" at bounding box center [173, 53] width 51 height 13
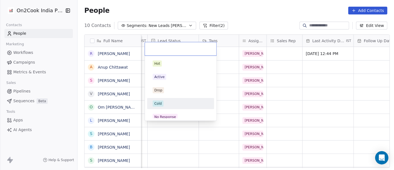
click at [170, 102] on div "Cold" at bounding box center [181, 103] width 56 height 6
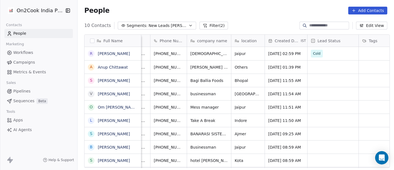
scroll to position [5, 0]
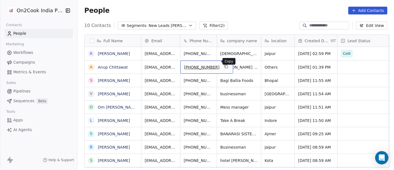
click at [224, 64] on icon "grid" at bounding box center [226, 66] width 4 height 4
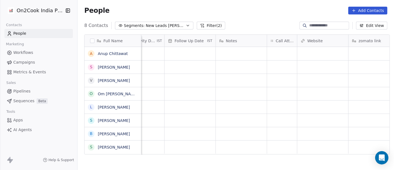
scroll to position [0, 379]
click at [286, 52] on div "grid" at bounding box center [282, 53] width 30 height 13
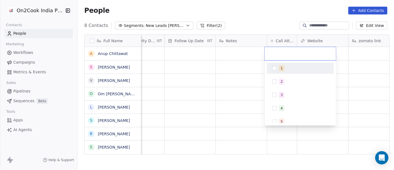
click at [276, 68] on button "Suggestions" at bounding box center [274, 68] width 4 height 4
click at [273, 15] on html "On2Cook India Pvt. Ltd. Contacts People Marketing Workflows Campaigns Metrics &…" at bounding box center [197, 85] width 394 height 170
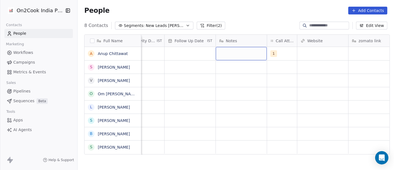
click at [232, 54] on div "grid" at bounding box center [241, 53] width 51 height 13
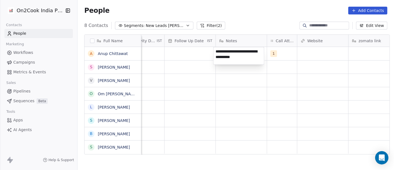
type textarea "**********"
click at [219, 93] on html "On2Cook India Pvt. Ltd. Contacts People Marketing Workflows Campaigns Metrics &…" at bounding box center [197, 85] width 394 height 170
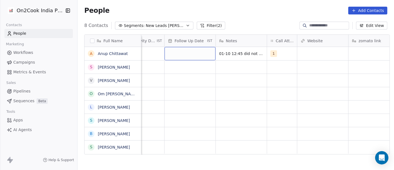
click at [191, 51] on div "grid" at bounding box center [190, 53] width 51 height 13
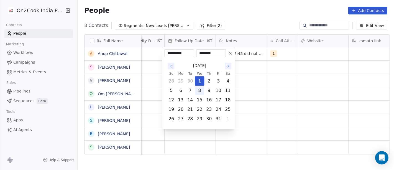
click at [201, 89] on button "8" at bounding box center [199, 90] width 9 height 9
type input "**********"
click at [248, 89] on html "On2Cook India Pvt. Ltd. Contacts People Marketing Workflows Campaigns Metrics &…" at bounding box center [197, 85] width 394 height 170
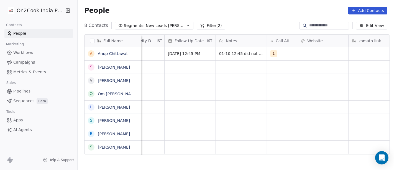
scroll to position [0, 351]
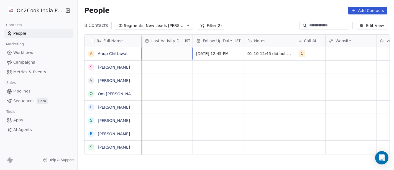
click at [149, 50] on div "grid" at bounding box center [167, 53] width 51 height 13
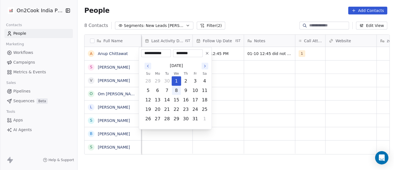
click at [178, 87] on button "8" at bounding box center [176, 90] width 9 height 9
click at [177, 82] on button "1" at bounding box center [176, 80] width 9 height 9
type input "**********"
click at [249, 78] on html "**********" at bounding box center [197, 85] width 394 height 170
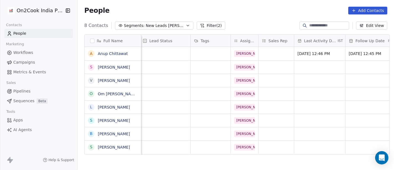
scroll to position [0, 196]
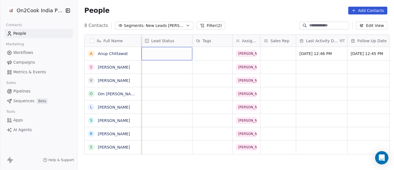
click at [152, 51] on div "grid" at bounding box center [166, 53] width 51 height 13
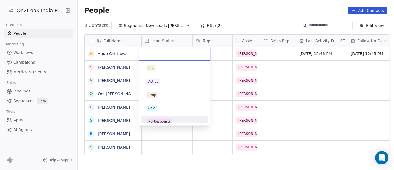
click at [161, 122] on div "No Response" at bounding box center [159, 121] width 22 height 5
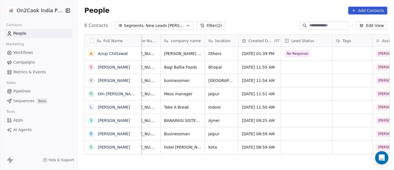
scroll to position [0, 0]
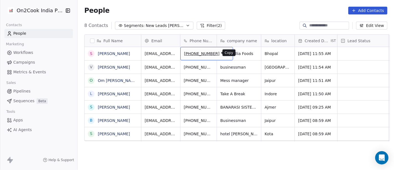
click at [223, 50] on button "grid" at bounding box center [226, 52] width 7 height 7
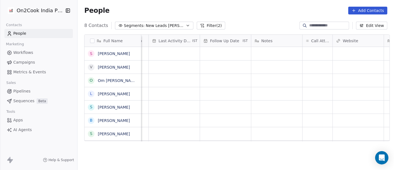
scroll to position [0, 344]
click at [316, 54] on div "grid" at bounding box center [317, 53] width 30 height 13
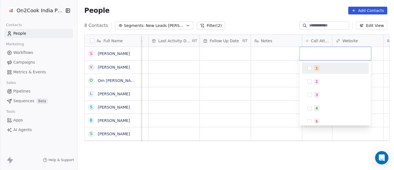
click at [318, 65] on span "1" at bounding box center [317, 68] width 6 height 6
click at [273, 73] on html "On2Cook India Pvt. Ltd. Contacts People Marketing Workflows Campaigns Metrics &…" at bounding box center [197, 85] width 394 height 170
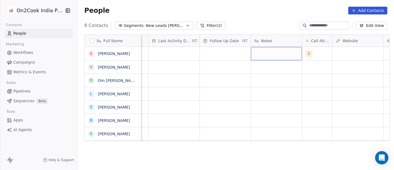
click at [266, 53] on div "grid" at bounding box center [276, 53] width 51 height 13
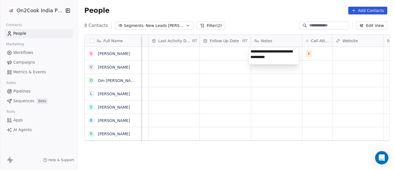
type textarea "**********"
click at [261, 106] on html "**********" at bounding box center [197, 85] width 394 height 170
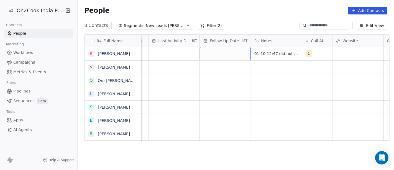
click at [217, 53] on div "grid" at bounding box center [225, 53] width 51 height 13
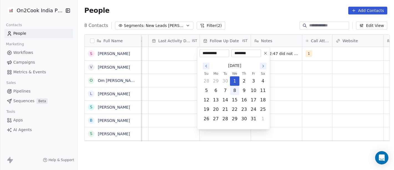
click at [234, 89] on button "8" at bounding box center [234, 90] width 9 height 9
type input "**********"
click at [336, 102] on html "**********" at bounding box center [197, 85] width 394 height 170
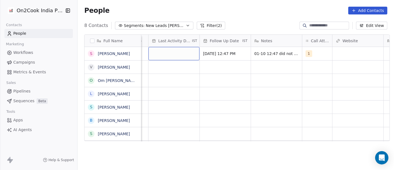
click at [170, 53] on div "grid" at bounding box center [174, 53] width 51 height 13
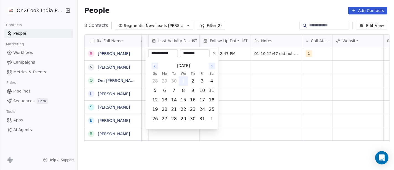
click at [185, 84] on button "1" at bounding box center [183, 80] width 9 height 9
click at [272, 84] on html "On2Cook India Pvt. Ltd. Contacts People Marketing Workflows Campaigns Metrics &…" at bounding box center [197, 85] width 394 height 170
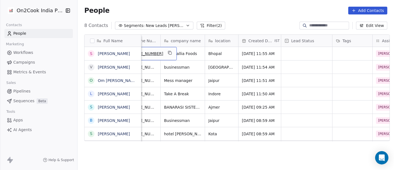
scroll to position [0, 39]
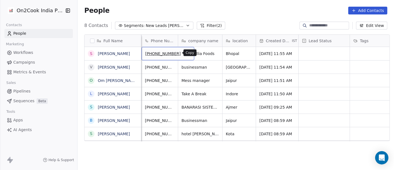
click at [185, 53] on icon "grid" at bounding box center [187, 52] width 4 height 4
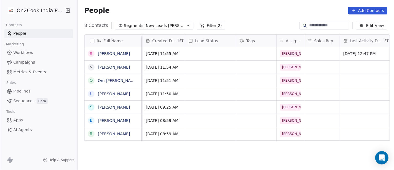
scroll to position [0, 152]
click at [187, 53] on div "grid" at bounding box center [211, 53] width 51 height 13
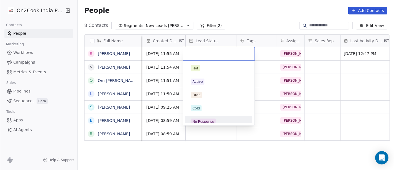
click at [214, 119] on span "No Response" at bounding box center [203, 121] width 25 height 6
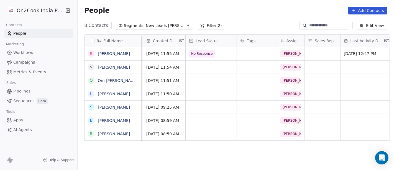
click at [250, 16] on div "People Add Contacts" at bounding box center [236, 10] width 317 height 21
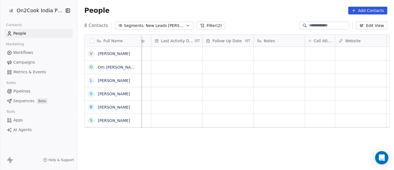
scroll to position [0, 342]
click at [316, 53] on div "grid" at bounding box center [320, 53] width 30 height 13
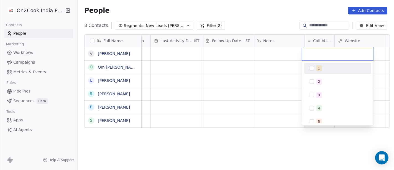
click at [325, 72] on div "1" at bounding box center [338, 68] width 63 height 9
click at [279, 76] on html "On2Cook India Pvt. Ltd. Contacts People Marketing Workflows Campaigns Metrics &…" at bounding box center [197, 85] width 394 height 170
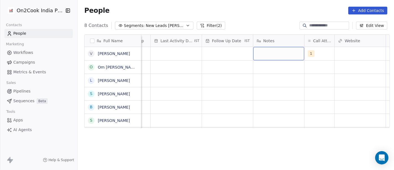
click at [270, 55] on div "grid" at bounding box center [278, 53] width 51 height 13
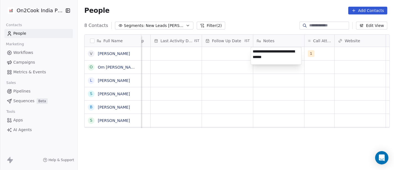
type textarea "**********"
click at [233, 99] on html "**********" at bounding box center [197, 85] width 394 height 170
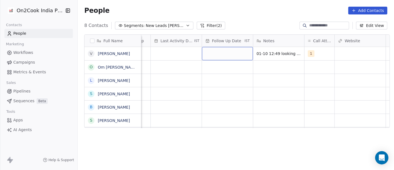
click at [206, 59] on div "grid" at bounding box center [227, 53] width 51 height 13
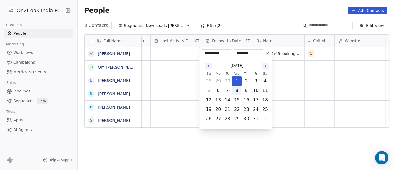
click at [234, 94] on button "8" at bounding box center [237, 90] width 9 height 9
type input "**********"
click at [283, 89] on html "**********" at bounding box center [197, 85] width 394 height 170
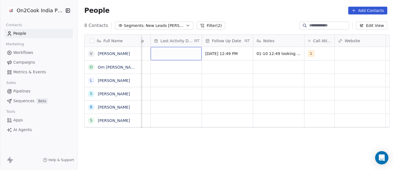
click at [178, 52] on div "grid" at bounding box center [176, 53] width 51 height 13
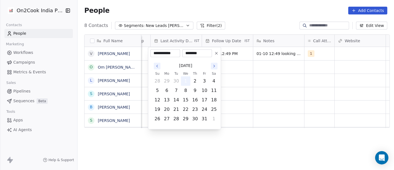
click at [187, 80] on button "1" at bounding box center [185, 80] width 9 height 9
click at [277, 78] on html "**********" at bounding box center [197, 85] width 394 height 170
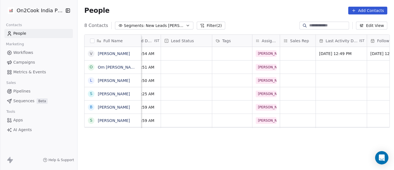
scroll to position [0, 148]
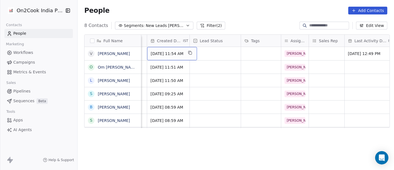
click at [183, 55] on span "Sep 30, 2025 11:54 AM" at bounding box center [167, 54] width 33 height 6
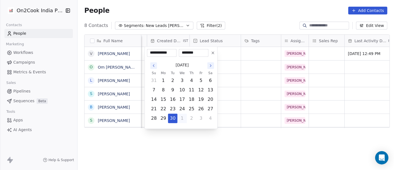
click at [239, 5] on html "On2Cook India Pvt. Ltd. Contacts People Marketing Workflows Campaigns Metrics &…" at bounding box center [197, 85] width 394 height 170
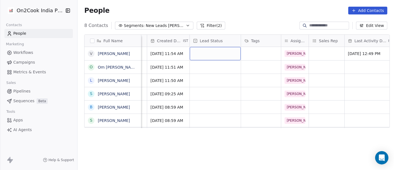
click at [209, 52] on div "grid" at bounding box center [215, 53] width 51 height 13
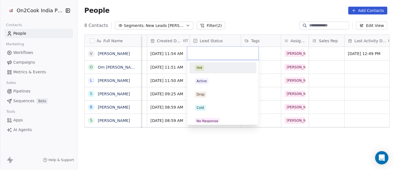
click at [275, 51] on html "On2Cook India Pvt. Ltd. Contacts People Marketing Workflows Campaigns Metrics &…" at bounding box center [197, 85] width 394 height 170
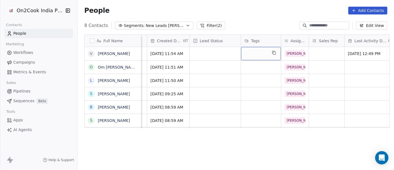
click at [261, 53] on div "grid" at bounding box center [261, 53] width 40 height 13
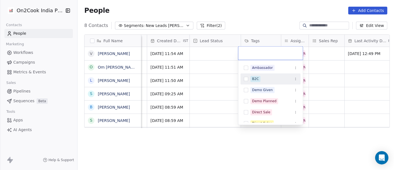
click at [256, 80] on div "B2C" at bounding box center [255, 78] width 7 height 5
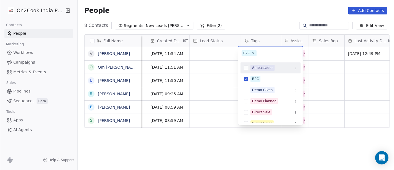
click at [271, 17] on html "On2Cook India Pvt. Ltd. Contacts People Marketing Workflows Campaigns Metrics &…" at bounding box center [197, 85] width 394 height 170
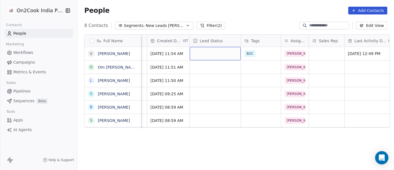
click at [208, 51] on div "grid" at bounding box center [215, 53] width 51 height 13
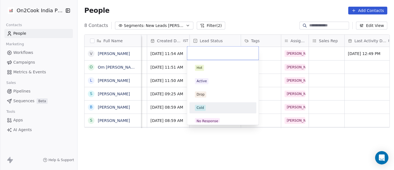
click at [203, 106] on div "Cold" at bounding box center [200, 107] width 7 height 5
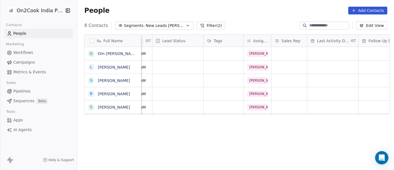
scroll to position [0, 0]
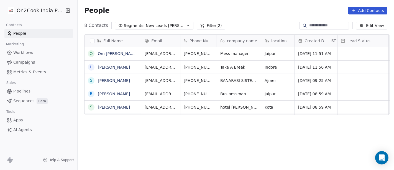
click at [262, 22] on div "8 Contacts Segments: New Leads Salim Filter (2) Edit View" at bounding box center [236, 25] width 317 height 9
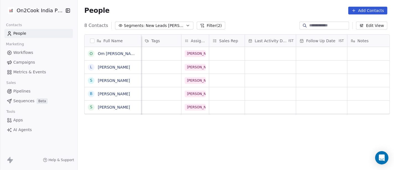
scroll to position [0, 265]
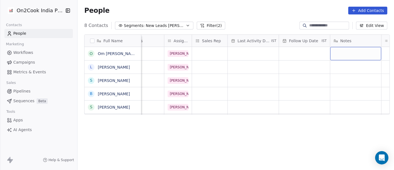
click at [345, 53] on div "grid" at bounding box center [355, 53] width 51 height 13
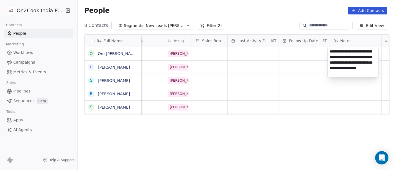
type textarea "**********"
click at [319, 122] on html "On2Cook India Pvt. Ltd. Contacts People Marketing Workflows Campaigns Metrics &…" at bounding box center [197, 85] width 394 height 170
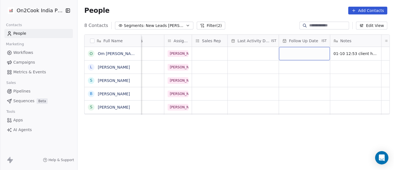
click at [309, 53] on div "grid" at bounding box center [304, 53] width 51 height 13
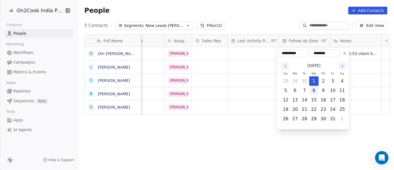
click at [315, 90] on button "8" at bounding box center [314, 90] width 9 height 9
click at [345, 53] on icon at bounding box center [345, 53] width 4 height 4
type input "**********"
type input "********"
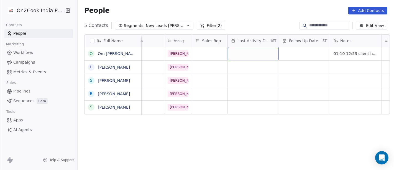
click at [257, 55] on div "grid" at bounding box center [253, 53] width 51 height 13
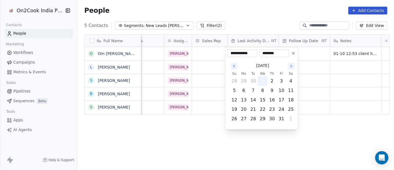
click at [262, 84] on button "1" at bounding box center [262, 80] width 9 height 9
click at [325, 74] on html "**********" at bounding box center [197, 85] width 394 height 170
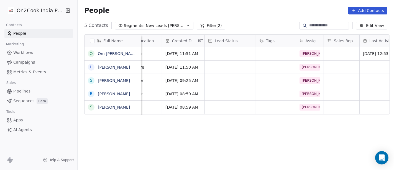
scroll to position [0, 131]
click at [229, 57] on div "grid" at bounding box center [231, 53] width 51 height 13
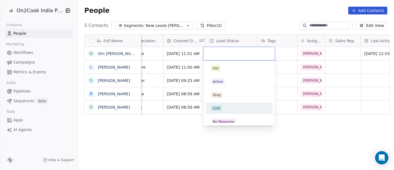
click at [235, 111] on div "Cold" at bounding box center [239, 108] width 63 height 9
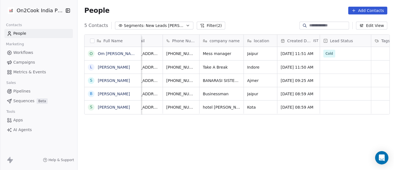
scroll to position [0, 0]
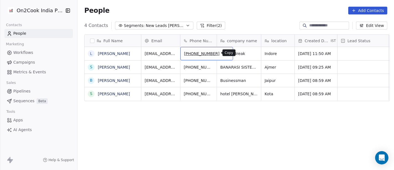
click at [224, 51] on icon "grid" at bounding box center [226, 52] width 4 height 4
click at [230, 25] on div "4 Contacts Segments: New Leads Salim Filter (2) Edit View" at bounding box center [236, 25] width 317 height 9
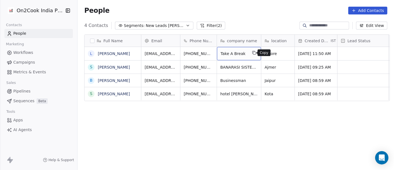
click at [252, 54] on icon "grid" at bounding box center [254, 52] width 4 height 4
click at [230, 11] on div "People Add Contacts" at bounding box center [235, 11] width 303 height 8
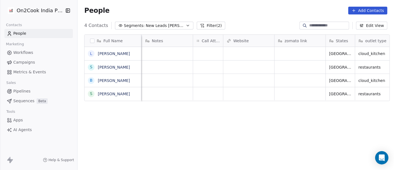
scroll to position [0, 453]
click at [211, 52] on div "grid" at bounding box center [208, 53] width 30 height 13
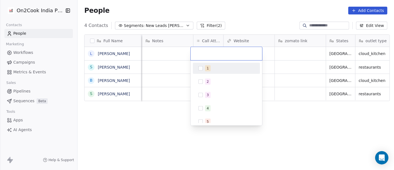
click at [211, 64] on div "1" at bounding box center [226, 68] width 63 height 9
click at [170, 71] on html "On2Cook India Pvt. Ltd. Contacts People Marketing Workflows Campaigns Metrics &…" at bounding box center [197, 85] width 394 height 170
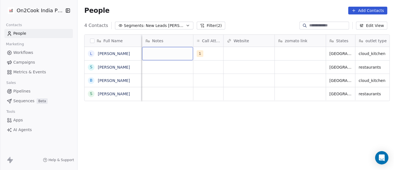
click at [158, 53] on div "grid" at bounding box center [167, 53] width 51 height 13
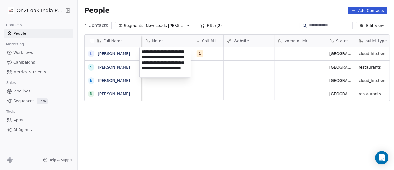
type textarea "**********"
click at [215, 109] on html "**********" at bounding box center [197, 85] width 394 height 170
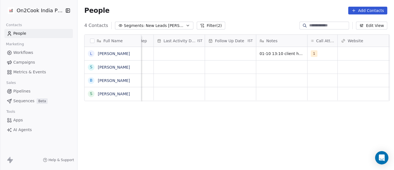
scroll to position [0, 338]
click at [226, 55] on div "grid" at bounding box center [231, 53] width 51 height 13
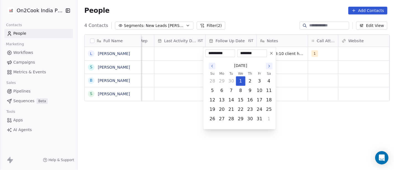
click at [268, 54] on button at bounding box center [271, 53] width 7 height 7
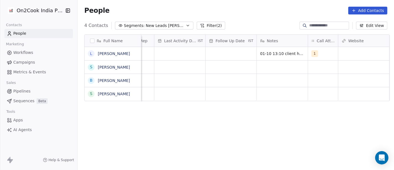
click at [170, 46] on div "Last Activity Date IST" at bounding box center [179, 41] width 51 height 12
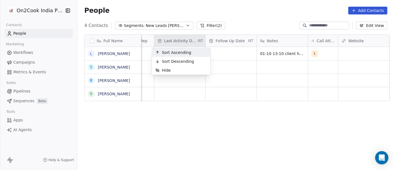
click at [170, 46] on html "On2Cook India Pvt. Ltd. Contacts People Marketing Workflows Campaigns Metrics &…" at bounding box center [197, 85] width 394 height 170
click at [193, 9] on html "On2Cook India Pvt. Ltd. Contacts People Marketing Workflows Campaigns Metrics &…" at bounding box center [197, 85] width 394 height 170
click at [177, 7] on html "On2Cook India Pvt. Ltd. Contacts People Marketing Workflows Campaigns Metrics &…" at bounding box center [197, 85] width 394 height 170
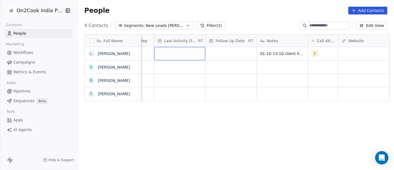
click at [168, 52] on div "grid" at bounding box center [179, 53] width 51 height 13
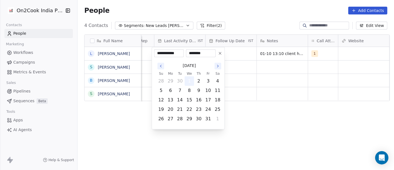
click at [188, 79] on button "1" at bounding box center [189, 80] width 9 height 9
click at [254, 79] on html "**********" at bounding box center [197, 85] width 394 height 170
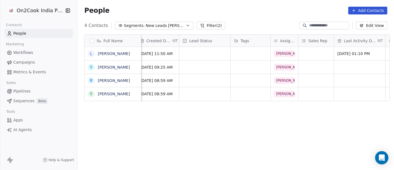
scroll to position [0, 151]
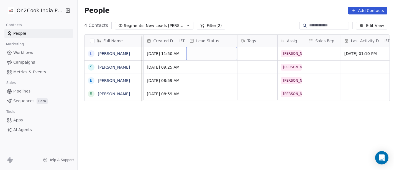
click at [193, 53] on div "grid" at bounding box center [211, 53] width 51 height 13
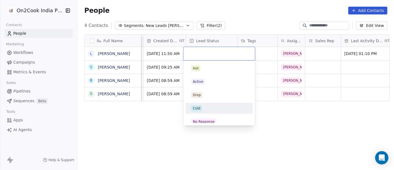
click at [203, 108] on div "Cold" at bounding box center [219, 108] width 56 height 6
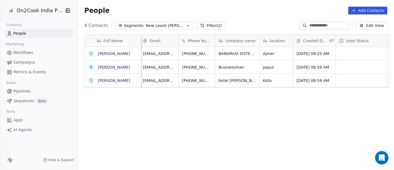
scroll to position [0, 1]
click at [223, 50] on icon "grid" at bounding box center [225, 52] width 4 height 4
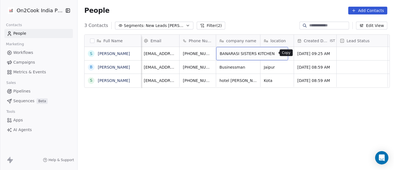
click at [278, 50] on button "grid" at bounding box center [281, 52] width 7 height 7
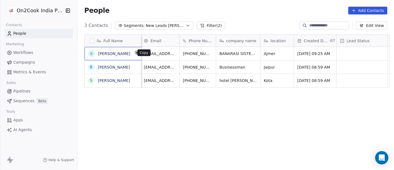
click at [135, 53] on icon "grid" at bounding box center [137, 52] width 4 height 4
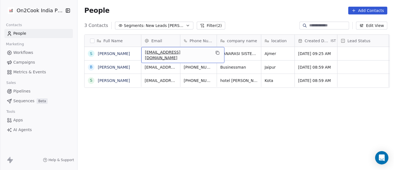
scroll to position [0, 0]
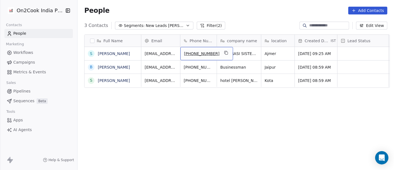
click at [198, 54] on span "+918233514989" at bounding box center [201, 54] width 35 height 6
drag, startPoint x: 189, startPoint y: 52, endPoint x: 220, endPoint y: 54, distance: 31.7
click at [220, 54] on input "**********" at bounding box center [201, 53] width 44 height 11
click at [230, 114] on html "**********" at bounding box center [197, 85] width 394 height 170
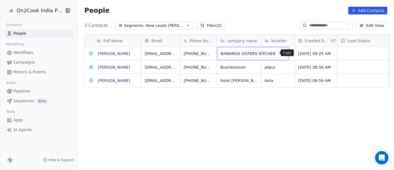
click at [281, 52] on icon "grid" at bounding box center [282, 53] width 2 height 2
click at [285, 50] on icon "grid" at bounding box center [287, 52] width 4 height 4
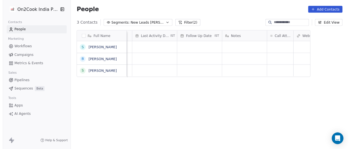
scroll to position [130, 275]
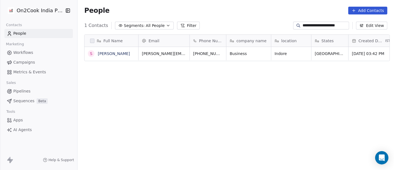
scroll to position [145, 314]
type input "**********"
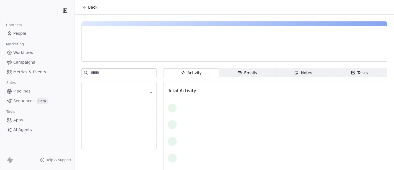
click at [86, 10] on button "Back" at bounding box center [90, 7] width 22 height 10
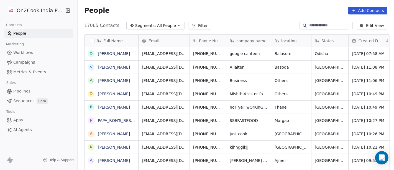
scroll to position [145, 314]
click at [165, 21] on div "People Add Contacts" at bounding box center [236, 10] width 317 height 21
click at [177, 27] on icon "button" at bounding box center [179, 25] width 4 height 4
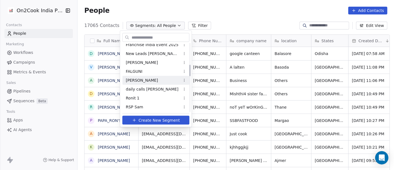
scroll to position [123, 0]
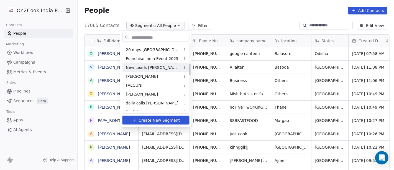
click at [153, 67] on span "New Leads [PERSON_NAME]" at bounding box center [153, 67] width 54 height 6
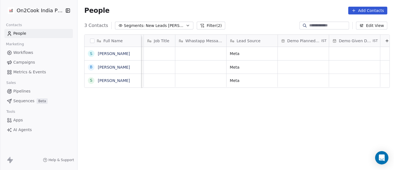
scroll to position [0, 769]
click at [302, 55] on div "grid" at bounding box center [299, 53] width 51 height 13
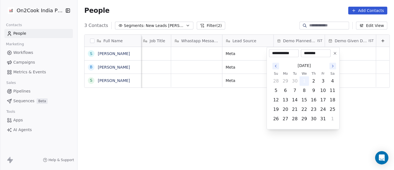
click at [305, 81] on button "1" at bounding box center [304, 80] width 9 height 9
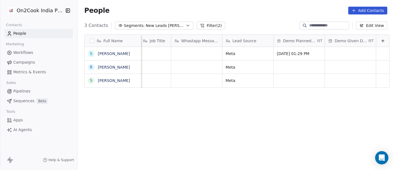
click at [224, 116] on html "On2Cook India Pvt. Ltd. Contacts People Marketing Workflows Campaigns Metrics &…" at bounding box center [197, 85] width 394 height 170
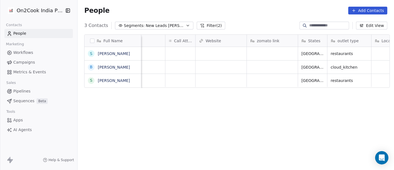
scroll to position [0, 464]
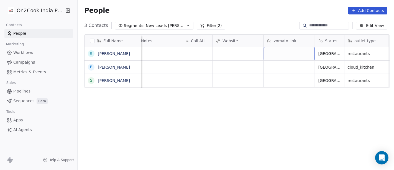
click at [282, 53] on div "grid" at bounding box center [289, 53] width 51 height 13
type textarea "**********"
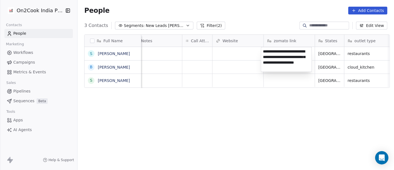
click at [282, 119] on html "**********" at bounding box center [197, 85] width 394 height 170
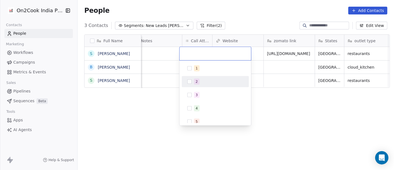
click at [208, 77] on div "2" at bounding box center [215, 81] width 63 height 9
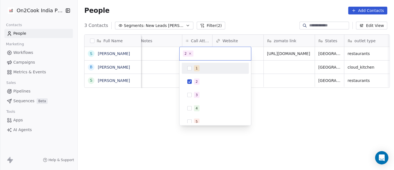
click at [204, 67] on div "1" at bounding box center [218, 68] width 49 height 6
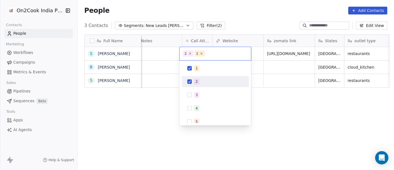
click at [205, 79] on div "2" at bounding box center [218, 81] width 49 height 6
click at [128, 102] on html "On2Cook India Pvt. Ltd. Contacts People Marketing Workflows Campaigns Metrics &…" at bounding box center [197, 85] width 394 height 170
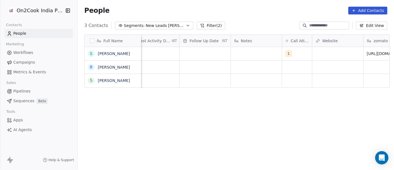
scroll to position [0, 361]
click at [238, 55] on div "grid" at bounding box center [259, 53] width 51 height 13
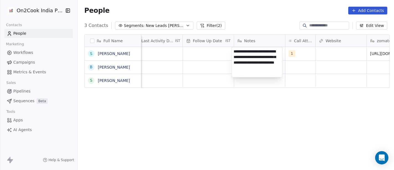
type textarea "**********"
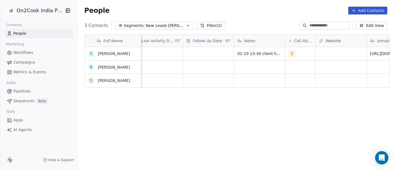
click at [232, 166] on html "On2Cook India Pvt. Ltd. Contacts People Marketing Workflows Campaigns Metrics &…" at bounding box center [197, 85] width 394 height 170
click at [187, 57] on div "grid" at bounding box center [208, 53] width 51 height 13
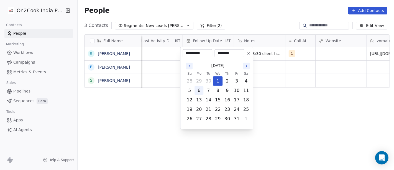
click at [195, 89] on button "6" at bounding box center [199, 90] width 9 height 9
type input "**********"
click at [300, 116] on html "**********" at bounding box center [197, 85] width 394 height 170
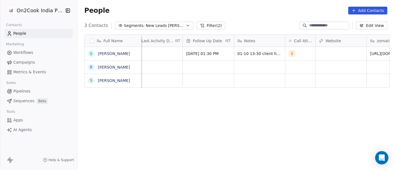
scroll to position [0, 351]
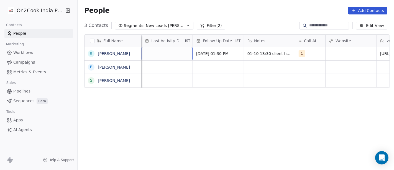
click at [153, 50] on div "grid" at bounding box center [167, 53] width 51 height 13
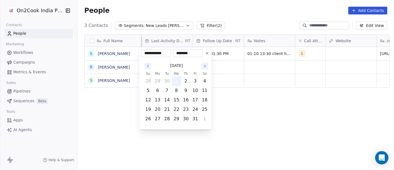
click at [175, 80] on button "1" at bounding box center [176, 80] width 9 height 9
click at [254, 115] on html "**********" at bounding box center [197, 85] width 394 height 170
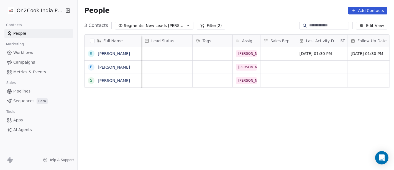
scroll to position [0, 195]
click at [272, 52] on div "grid" at bounding box center [279, 53] width 35 height 13
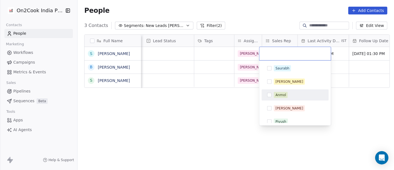
click at [287, 94] on span "Anmol" at bounding box center [281, 95] width 14 height 6
click at [210, 106] on html "On2Cook India Pvt. Ltd. Contacts People Marketing Workflows Campaigns Metrics &…" at bounding box center [197, 85] width 394 height 170
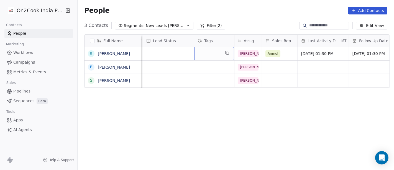
click at [210, 54] on div "grid" at bounding box center [214, 53] width 40 height 13
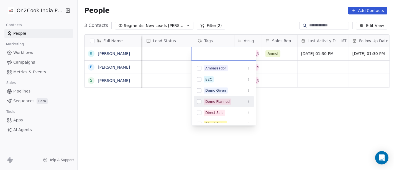
click at [222, 98] on span "Demo Planned" at bounding box center [218, 101] width 28 height 6
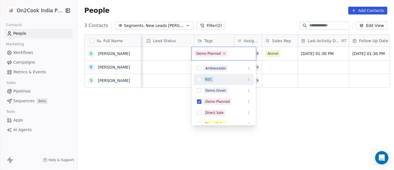
click at [275, 71] on html "On2Cook India Pvt. Ltd. Contacts People Marketing Workflows Campaigns Metrics &…" at bounding box center [197, 85] width 394 height 170
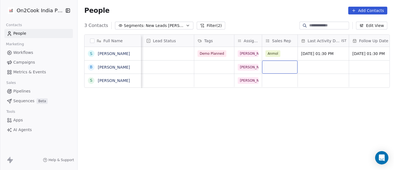
click at [272, 65] on div "grid" at bounding box center [279, 66] width 35 height 13
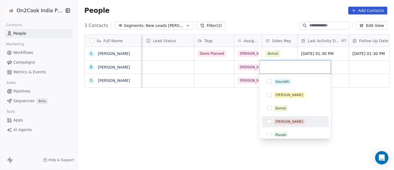
click at [192, 119] on html "On2Cook India Pvt. Ltd. Contacts People Marketing Workflows Campaigns Metrics &…" at bounding box center [197, 85] width 394 height 170
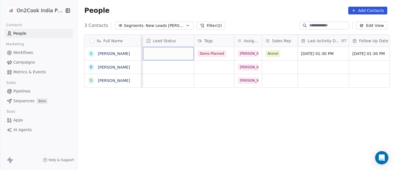
click at [177, 54] on div "grid" at bounding box center [168, 53] width 51 height 13
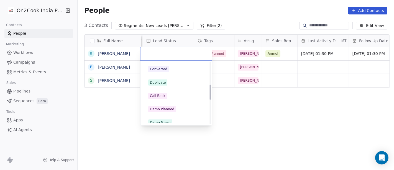
scroll to position [123, 0]
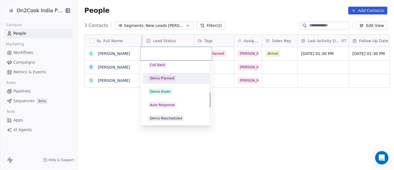
click at [174, 78] on span "Demo Planned" at bounding box center [162, 78] width 28 height 6
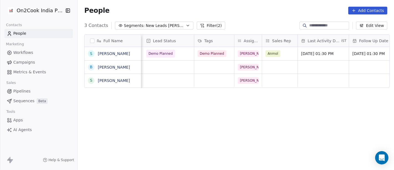
click at [269, 121] on div "Full Name S [PERSON_NAME] B [PERSON_NAME] S [PERSON_NAME] Phone Number company …" at bounding box center [236, 104] width 317 height 149
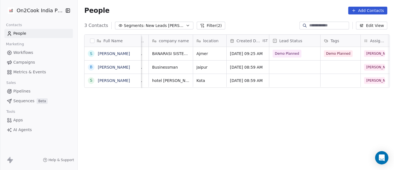
scroll to position [0, 0]
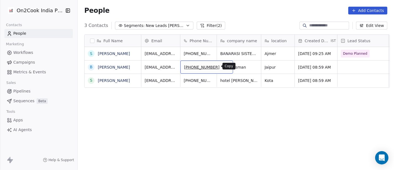
click at [224, 65] on icon "grid" at bounding box center [225, 66] width 2 height 2
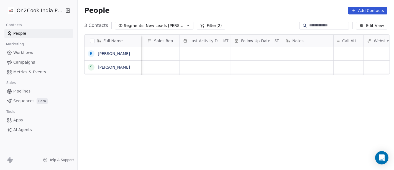
scroll to position [0, 374]
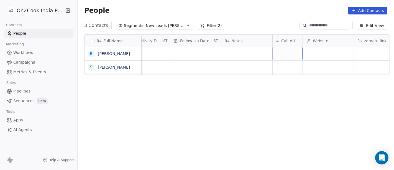
click at [288, 55] on div "grid" at bounding box center [288, 53] width 30 height 13
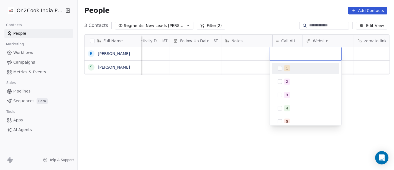
click at [287, 72] on div "1" at bounding box center [305, 68] width 63 height 9
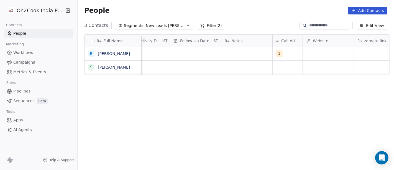
click at [244, 60] on html "On2Cook India Pvt. Ltd. Contacts People Marketing Workflows Campaigns Metrics &…" at bounding box center [197, 85] width 394 height 170
click at [241, 55] on div "grid" at bounding box center [246, 53] width 51 height 13
click at [241, 55] on textarea at bounding box center [244, 55] width 50 height 17
type textarea "**********"
click at [256, 105] on html "**********" at bounding box center [197, 85] width 394 height 170
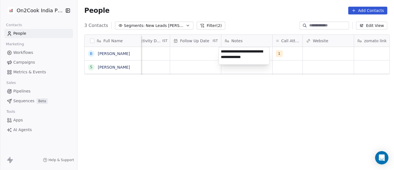
click at [187, 53] on html "**********" at bounding box center [197, 85] width 394 height 170
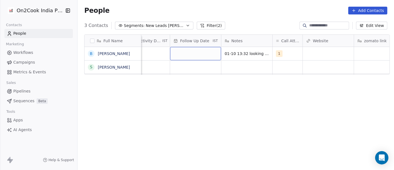
click at [187, 53] on div "grid" at bounding box center [195, 53] width 51 height 13
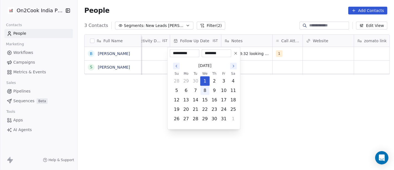
click at [204, 90] on button "8" at bounding box center [205, 90] width 9 height 9
type input "**********"
click at [283, 101] on html "**********" at bounding box center [197, 85] width 394 height 170
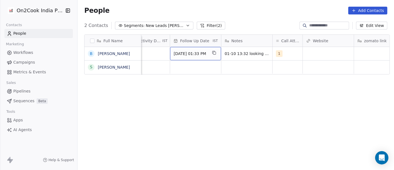
click at [196, 55] on span "[DATE] 01:33 PM" at bounding box center [191, 54] width 34 height 6
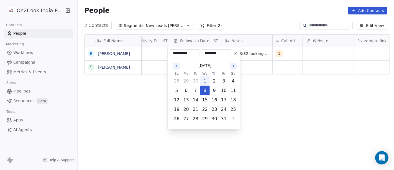
click at [233, 54] on button at bounding box center [236, 53] width 7 height 7
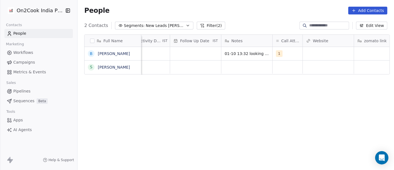
click at [275, 78] on div "Full Name B Bhanu Bhatia S Shivraj singh Tags Assignee Sales Rep Last Activity …" at bounding box center [236, 104] width 317 height 149
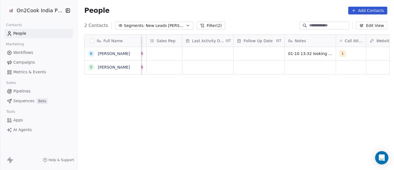
scroll to position [0, 301]
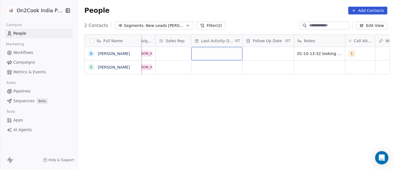
click at [196, 50] on div "grid" at bounding box center [217, 53] width 51 height 13
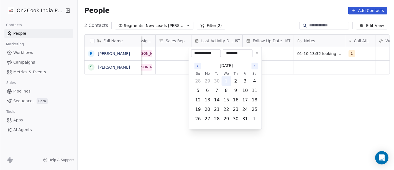
click at [224, 80] on button "1" at bounding box center [226, 80] width 9 height 9
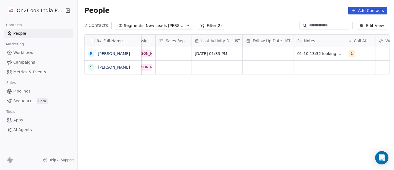
click at [312, 89] on html "On2Cook India Pvt. Ltd. Contacts People Marketing Workflows Campaigns Metrics &…" at bounding box center [197, 85] width 394 height 170
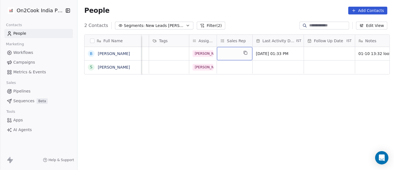
click at [217, 55] on div "grid" at bounding box center [234, 53] width 35 height 13
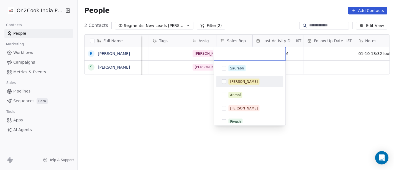
click at [163, 84] on html "On2Cook India Pvt. Ltd. Contacts People Marketing Workflows Campaigns Metrics &…" at bounding box center [197, 85] width 394 height 170
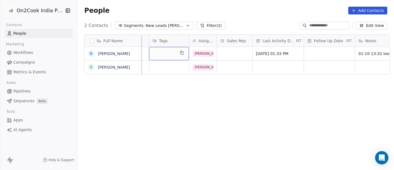
click at [172, 49] on div "grid" at bounding box center [169, 53] width 40 height 13
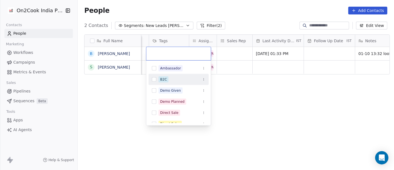
click at [173, 81] on div "B2C" at bounding box center [182, 79] width 47 height 6
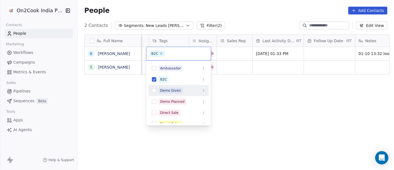
click at [250, 94] on html "On2Cook India Pvt. Ltd. Contacts People Marketing Workflows Campaigns Metrics &…" at bounding box center [197, 85] width 394 height 170
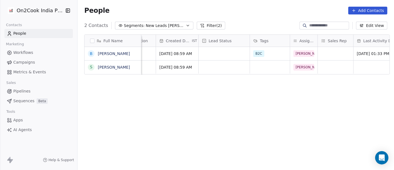
scroll to position [0, 139]
click at [221, 50] on div "grid" at bounding box center [224, 53] width 51 height 13
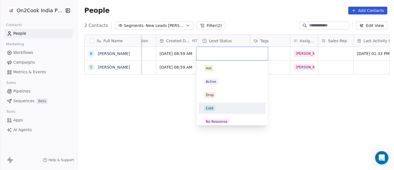
click at [215, 107] on div "Cold" at bounding box center [232, 108] width 56 height 6
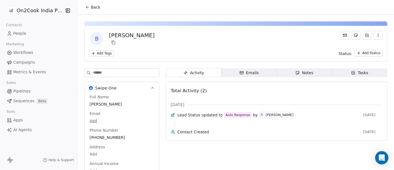
click at [91, 4] on span "Back" at bounding box center [95, 7] width 9 height 6
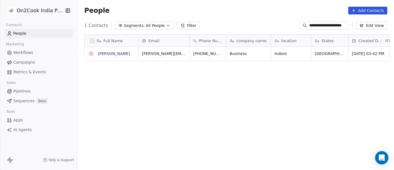
scroll to position [145, 314]
